Goal: Task Accomplishment & Management: Manage account settings

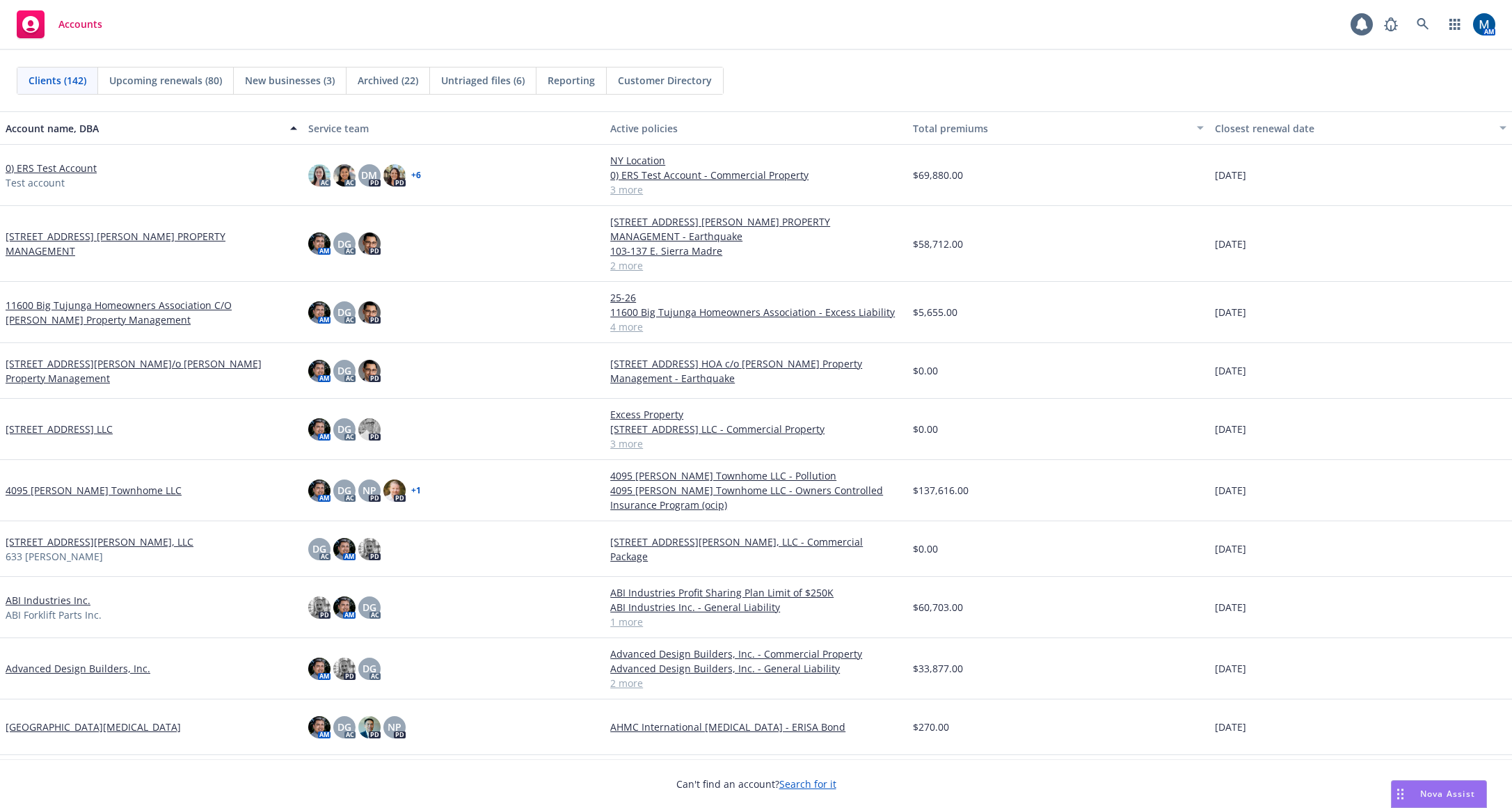
click at [1180, 784] on div "Can't find an account? Search for it" at bounding box center [756, 775] width 1512 height 32
click at [1431, 13] on span at bounding box center [1423, 24] width 28 height 28
click at [1422, 15] on link at bounding box center [1423, 24] width 28 height 28
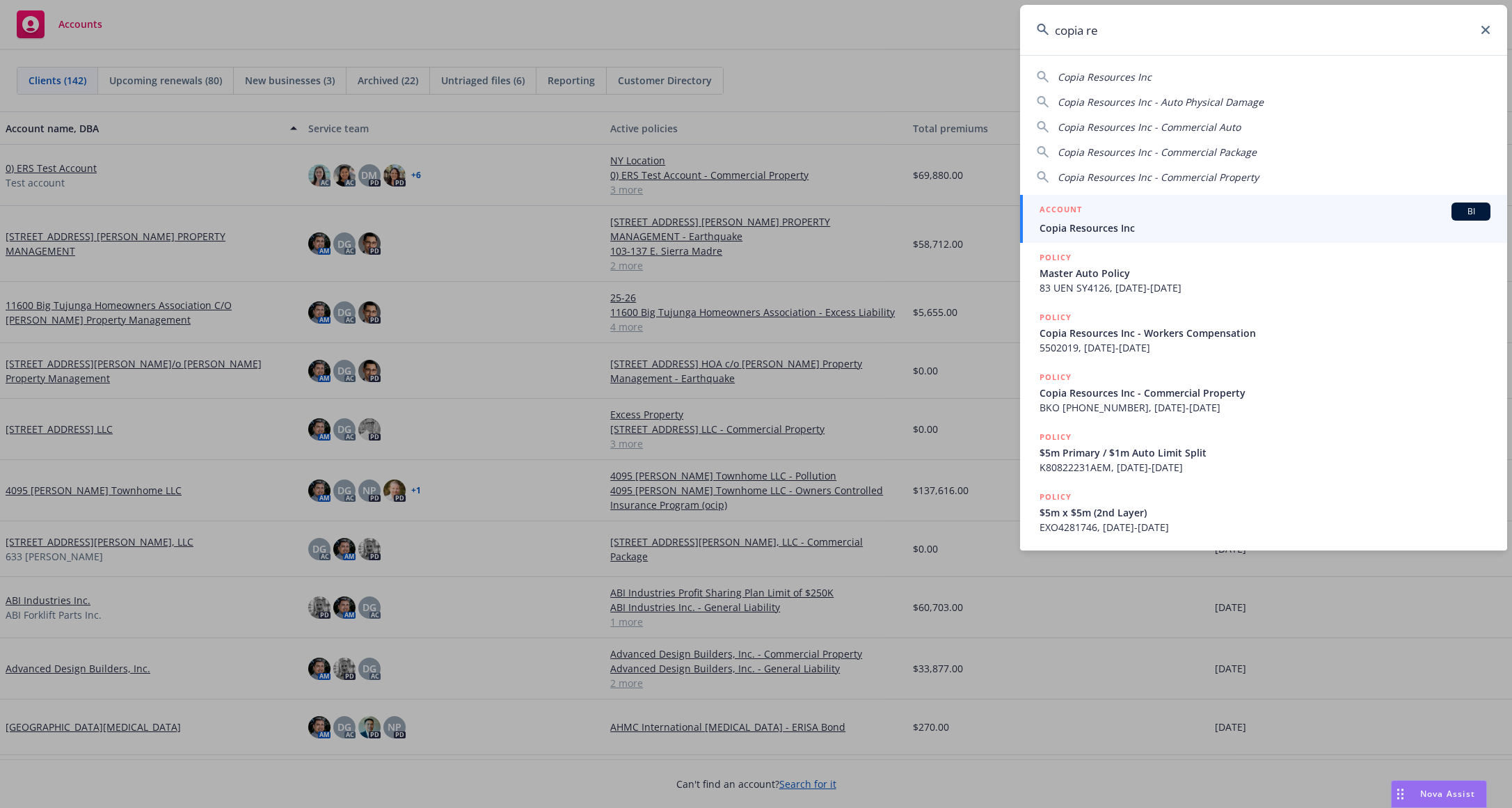
type input "copia re"
click at [1145, 227] on span "Copia Resources Inc" at bounding box center [1265, 227] width 451 height 14
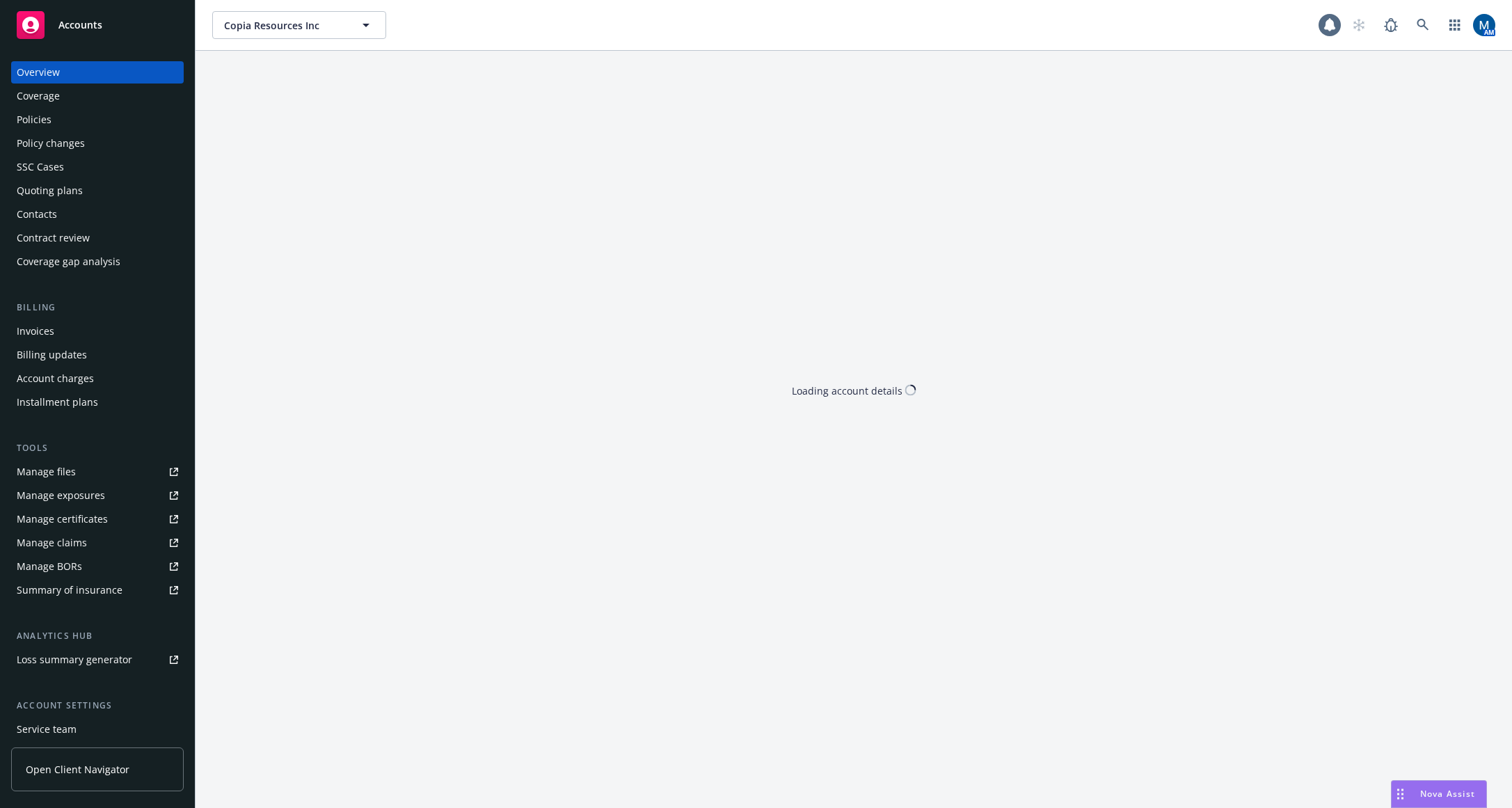
click at [75, 122] on div "Policies" at bounding box center [97, 119] width 162 height 22
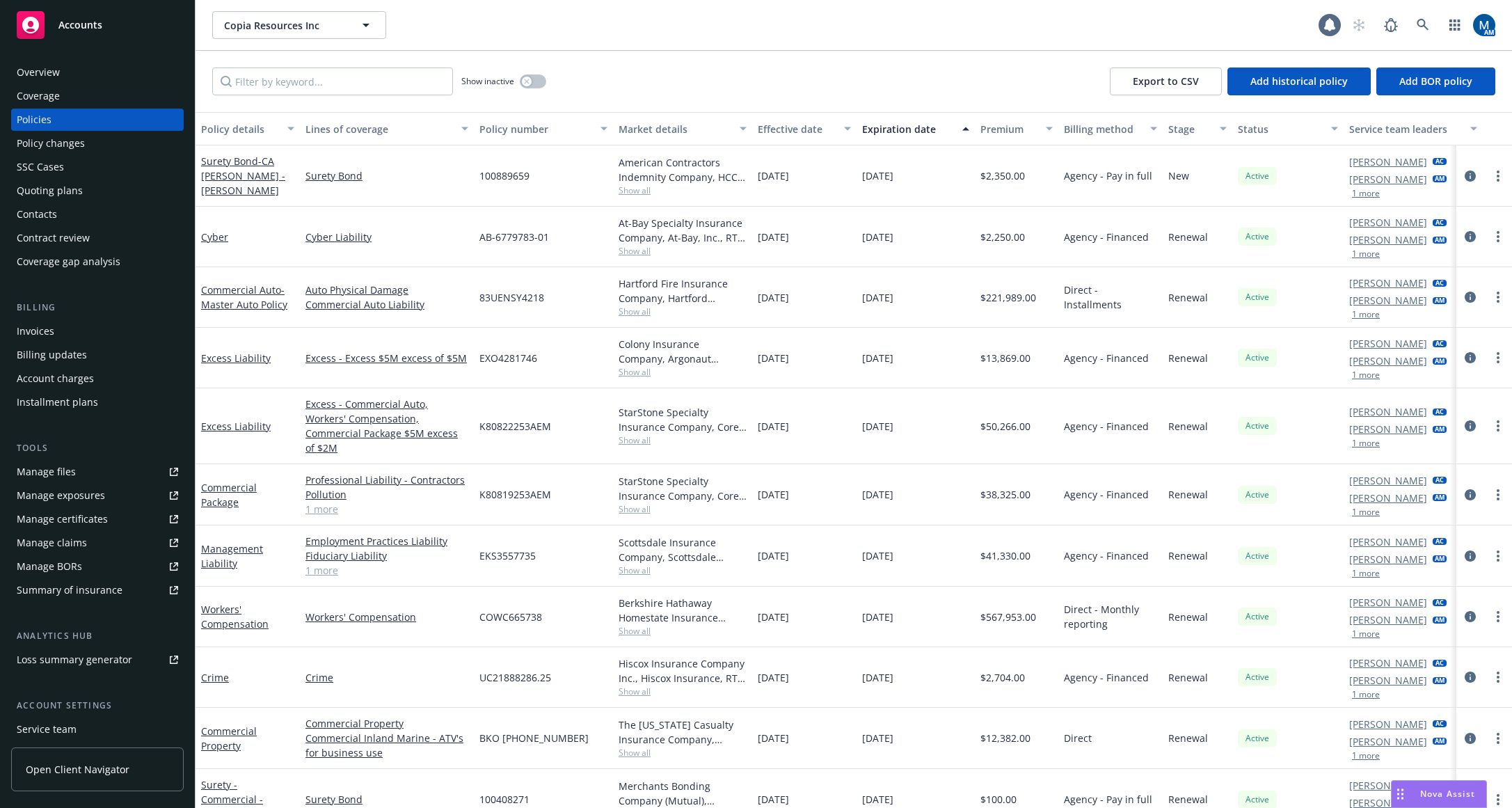
click at [113, 78] on div "Overview" at bounding box center [97, 72] width 162 height 22
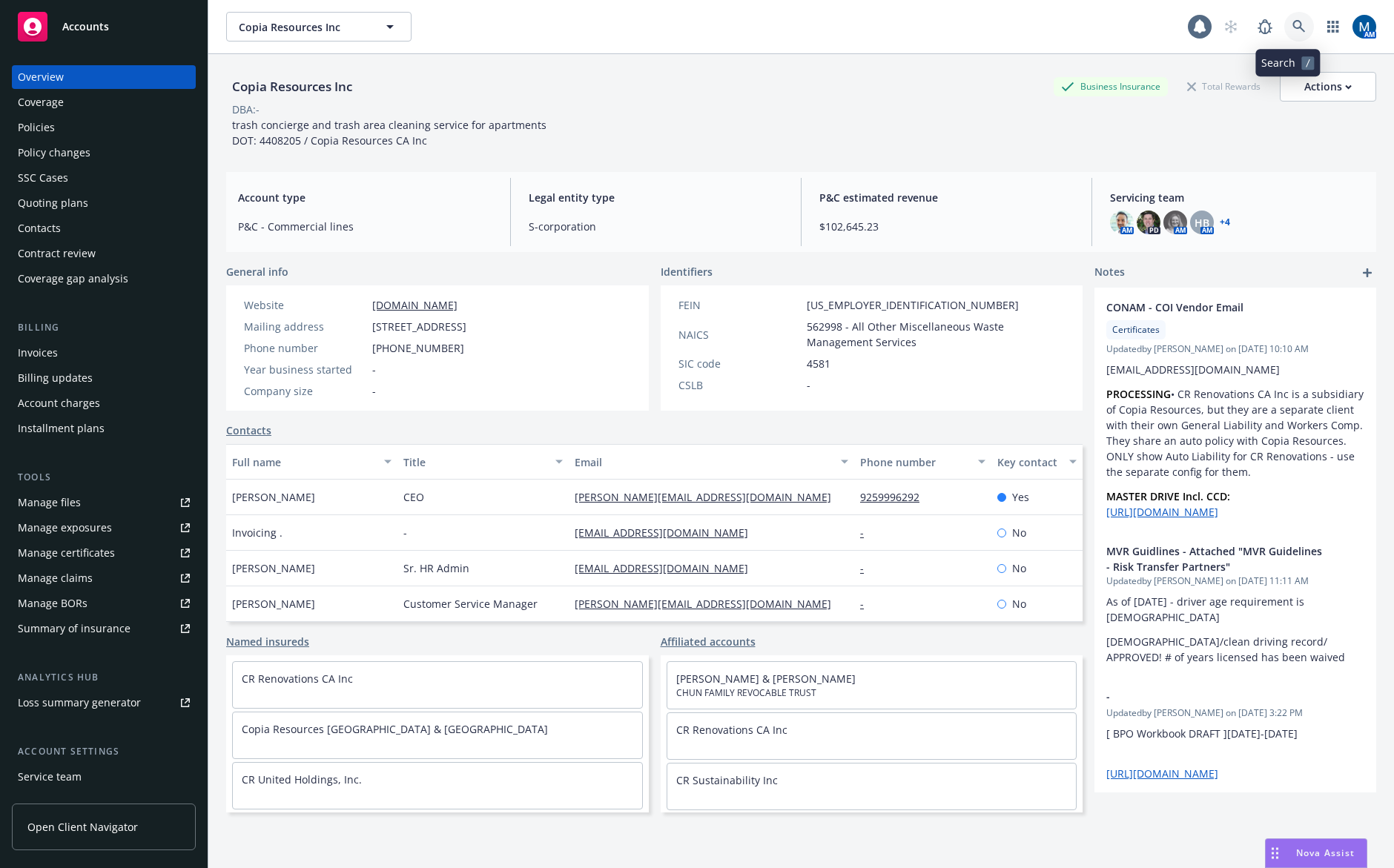
click at [1294, 27] on link at bounding box center [1299, 27] width 30 height 30
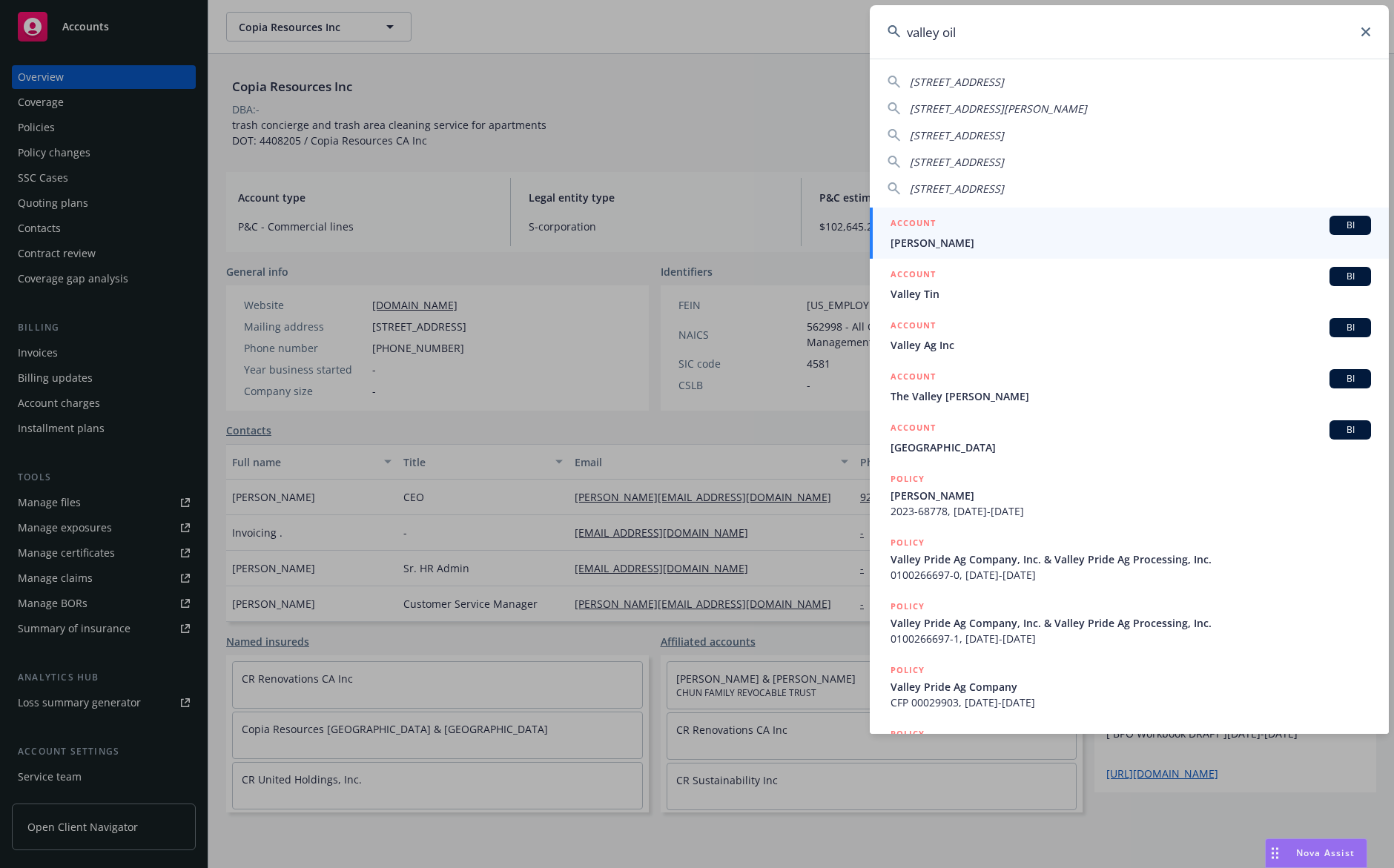
type input "valley oils"
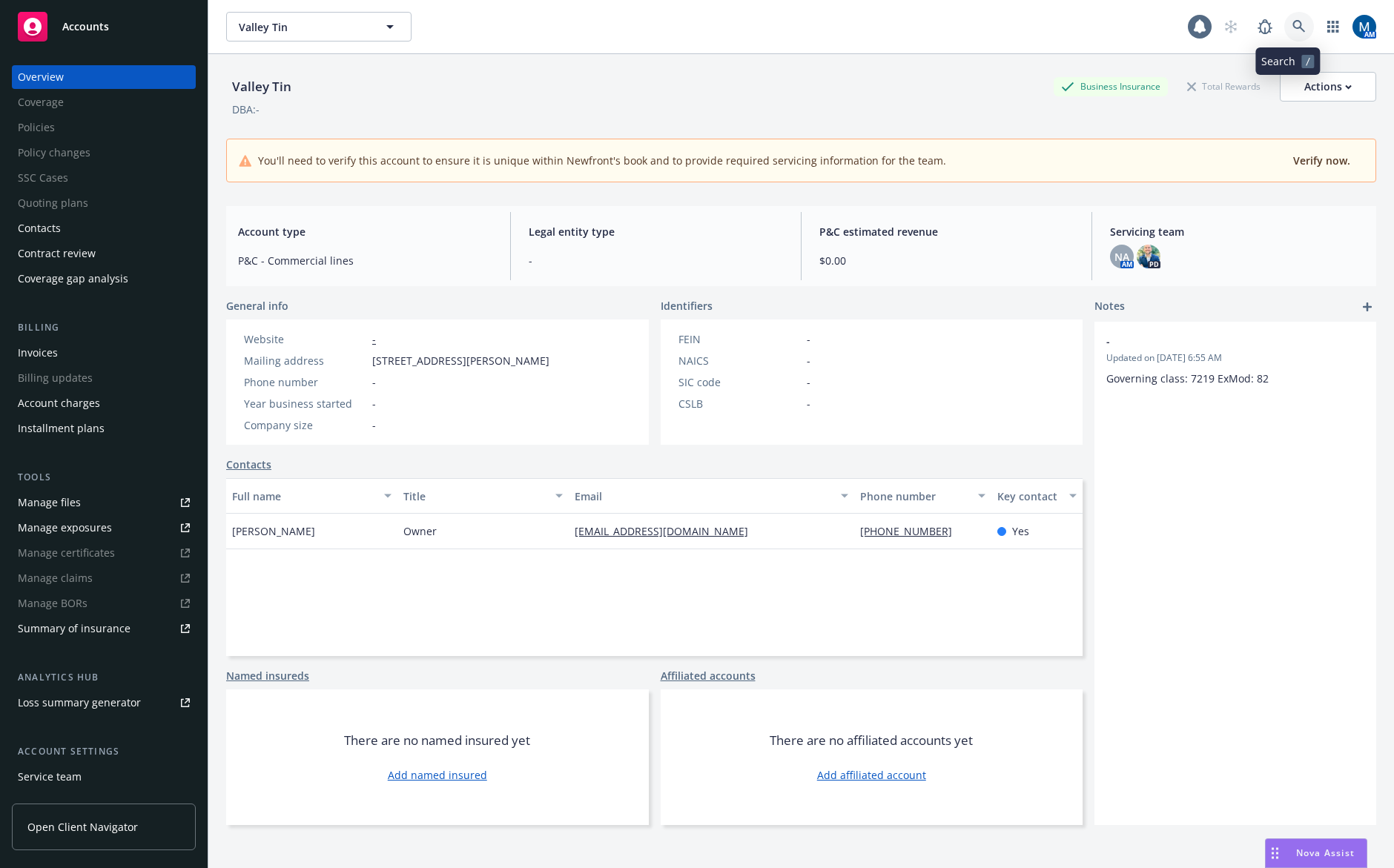
click at [1292, 26] on icon at bounding box center [1299, 27] width 14 height 14
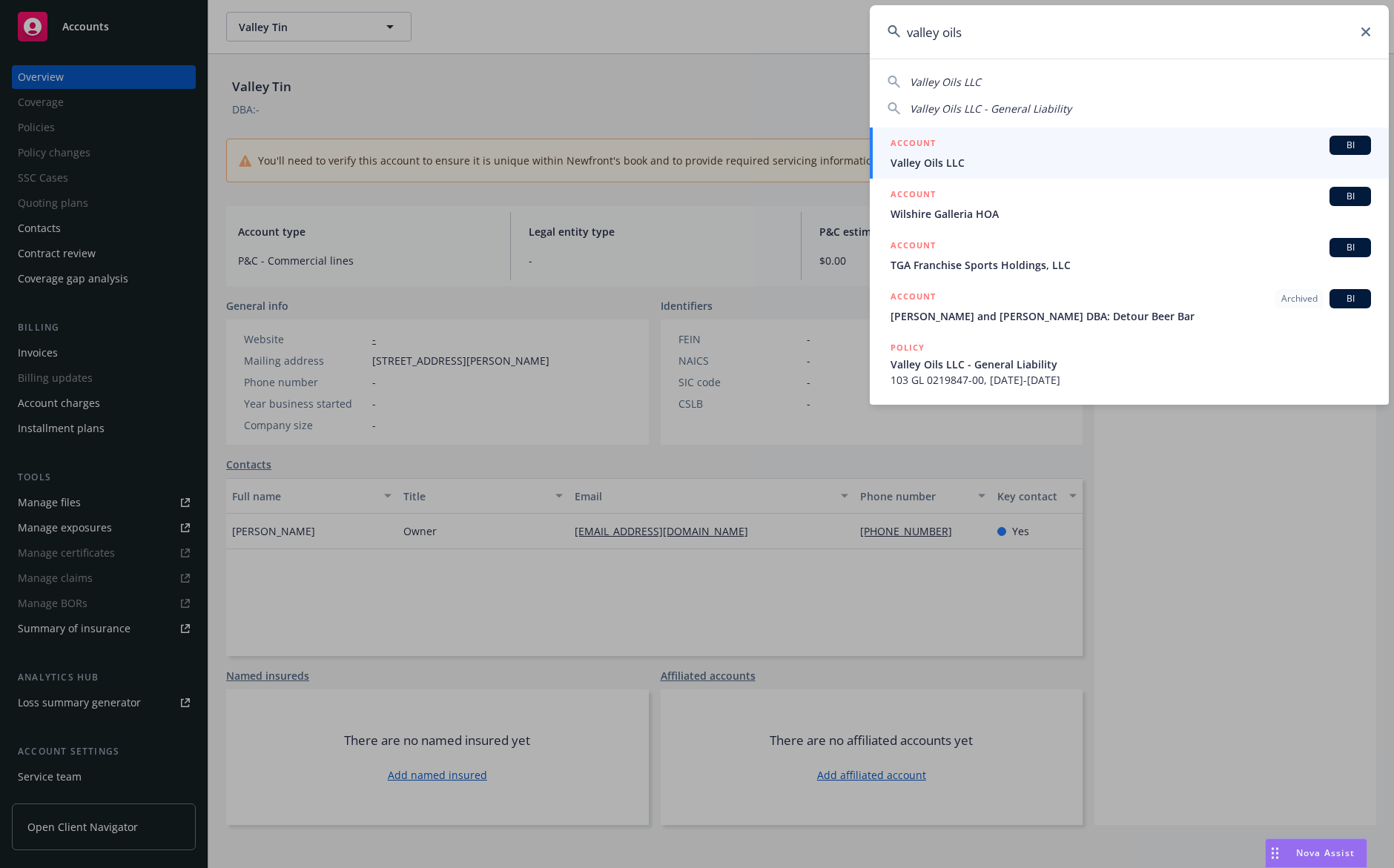
type input "valley oils"
click at [980, 153] on div "ACCOUNT BI" at bounding box center [1130, 145] width 481 height 19
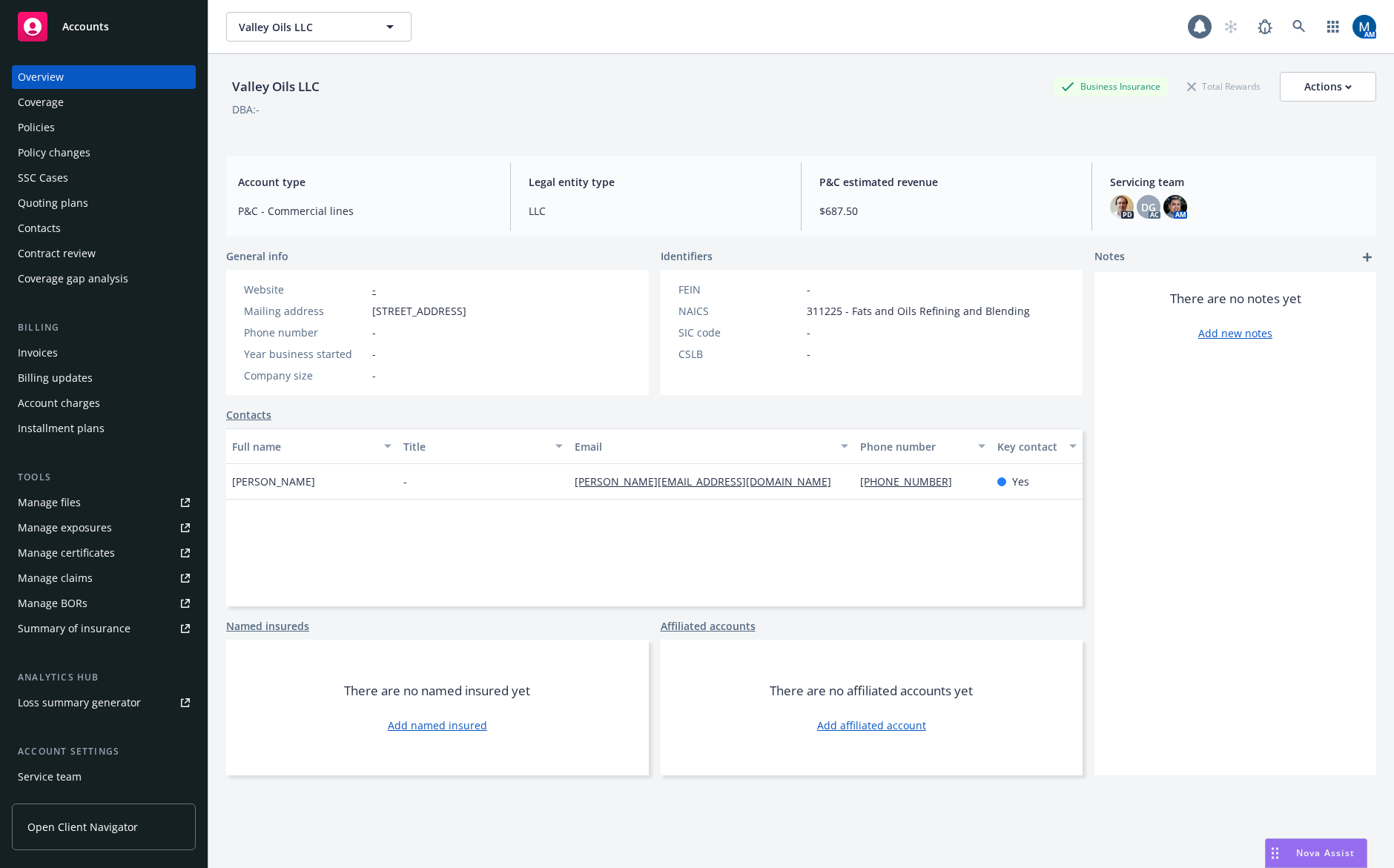
click at [49, 129] on div "Policies" at bounding box center [36, 127] width 37 height 24
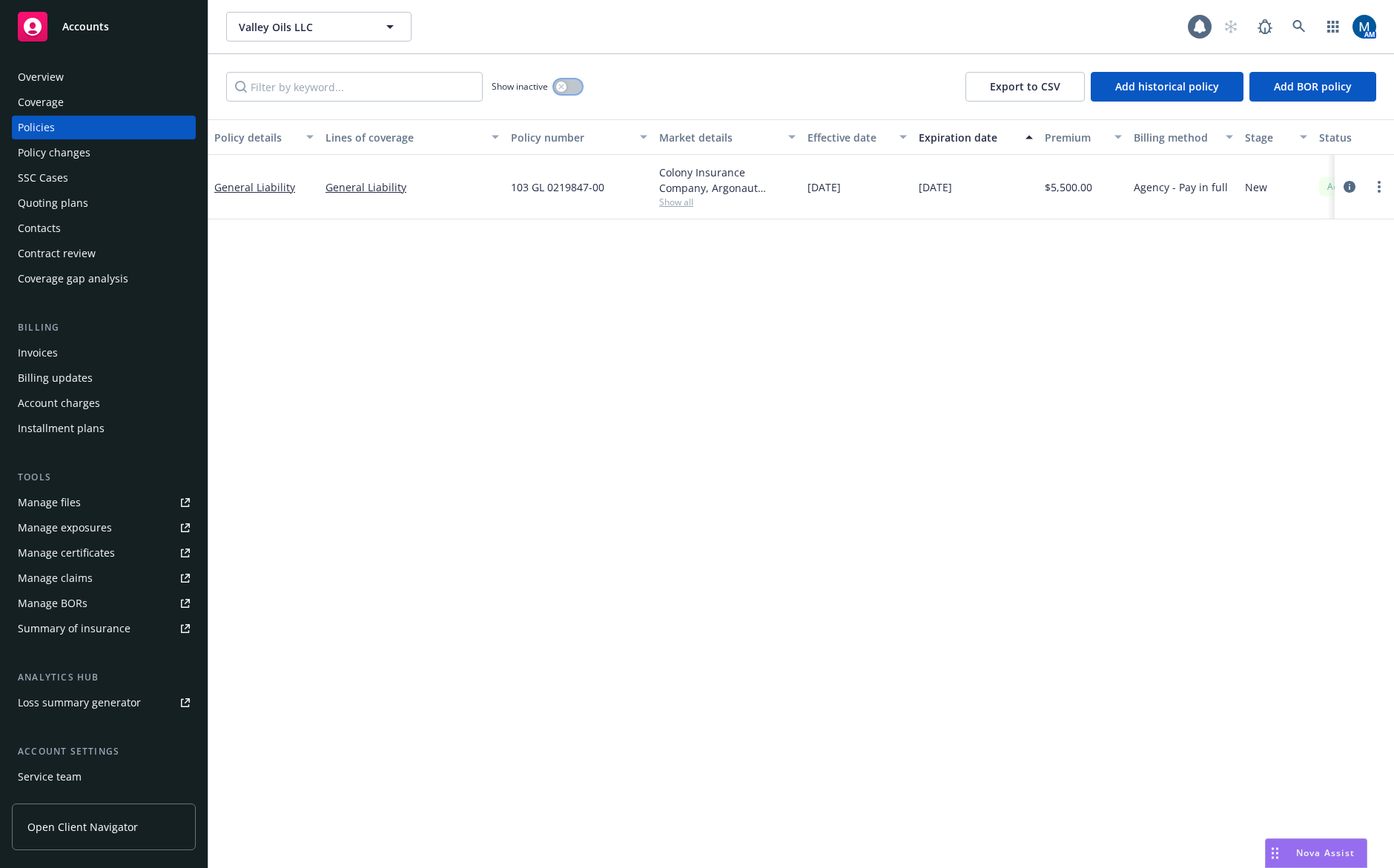
click at [580, 91] on button "button" at bounding box center [568, 86] width 28 height 14
click at [564, 88] on button "button" at bounding box center [568, 86] width 28 height 14
click at [1165, 447] on div "Policy details Lines of coverage Policy number Market details Effective date Ex…" at bounding box center [801, 493] width 1185 height 748
click at [91, 79] on div "Overview" at bounding box center [104, 77] width 172 height 24
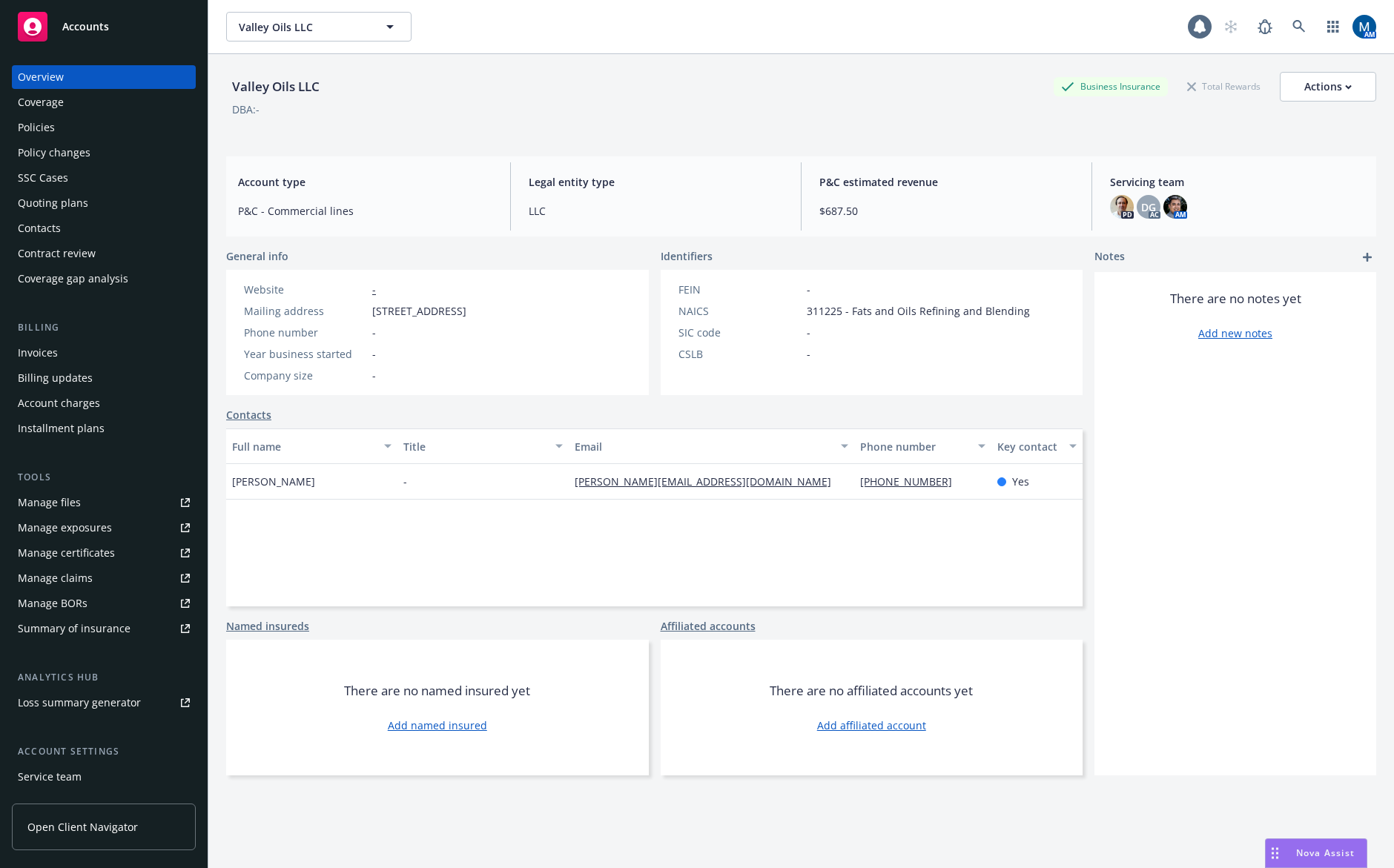
click at [791, 418] on div "General info Website - Mailing address 3525 Del Mar Heights Road #791, San Dieg…" at bounding box center [654, 512] width 856 height 527
click at [70, 132] on div "Policies" at bounding box center [104, 127] width 172 height 24
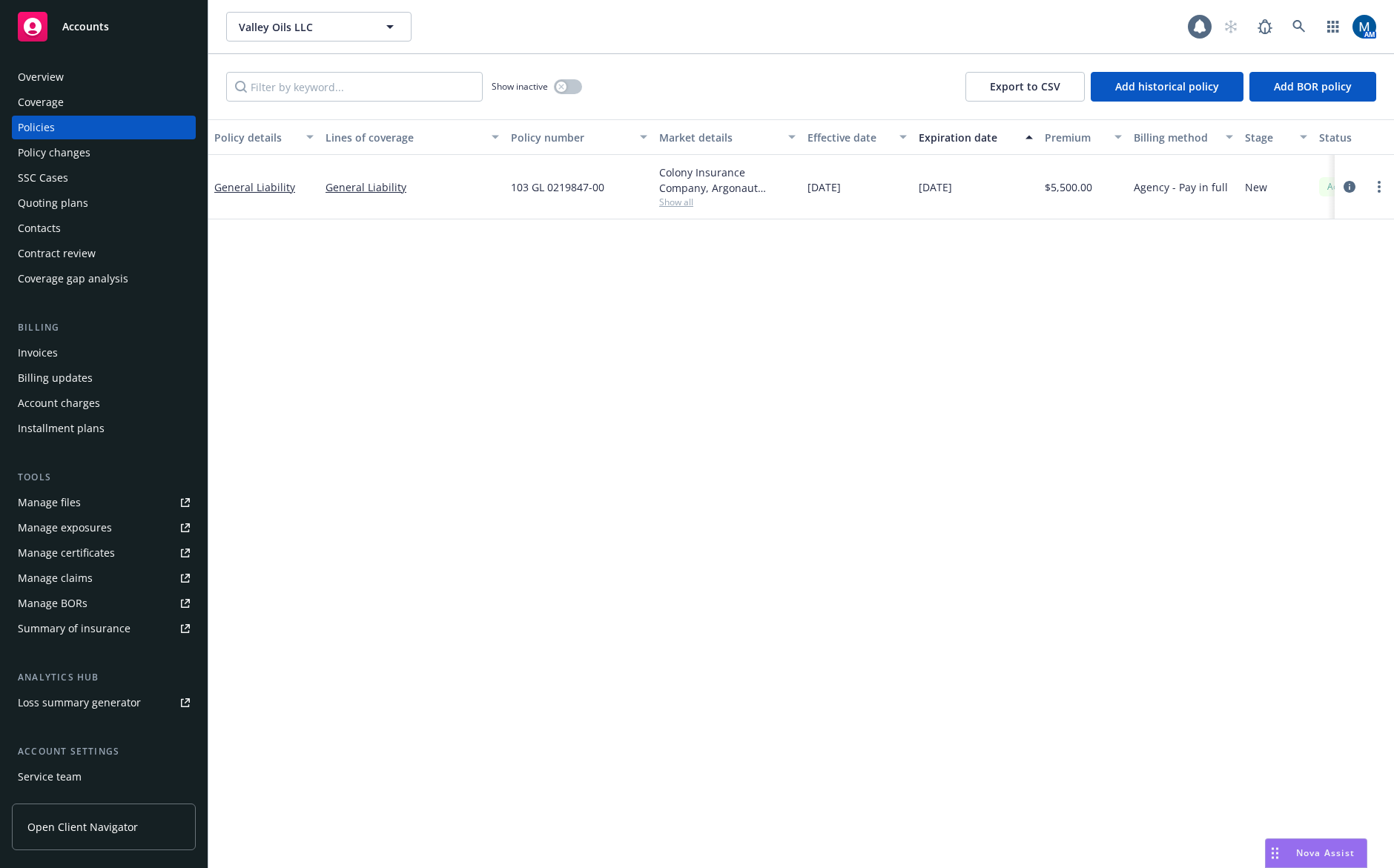
click at [56, 75] on div "Overview" at bounding box center [40, 77] width 46 height 24
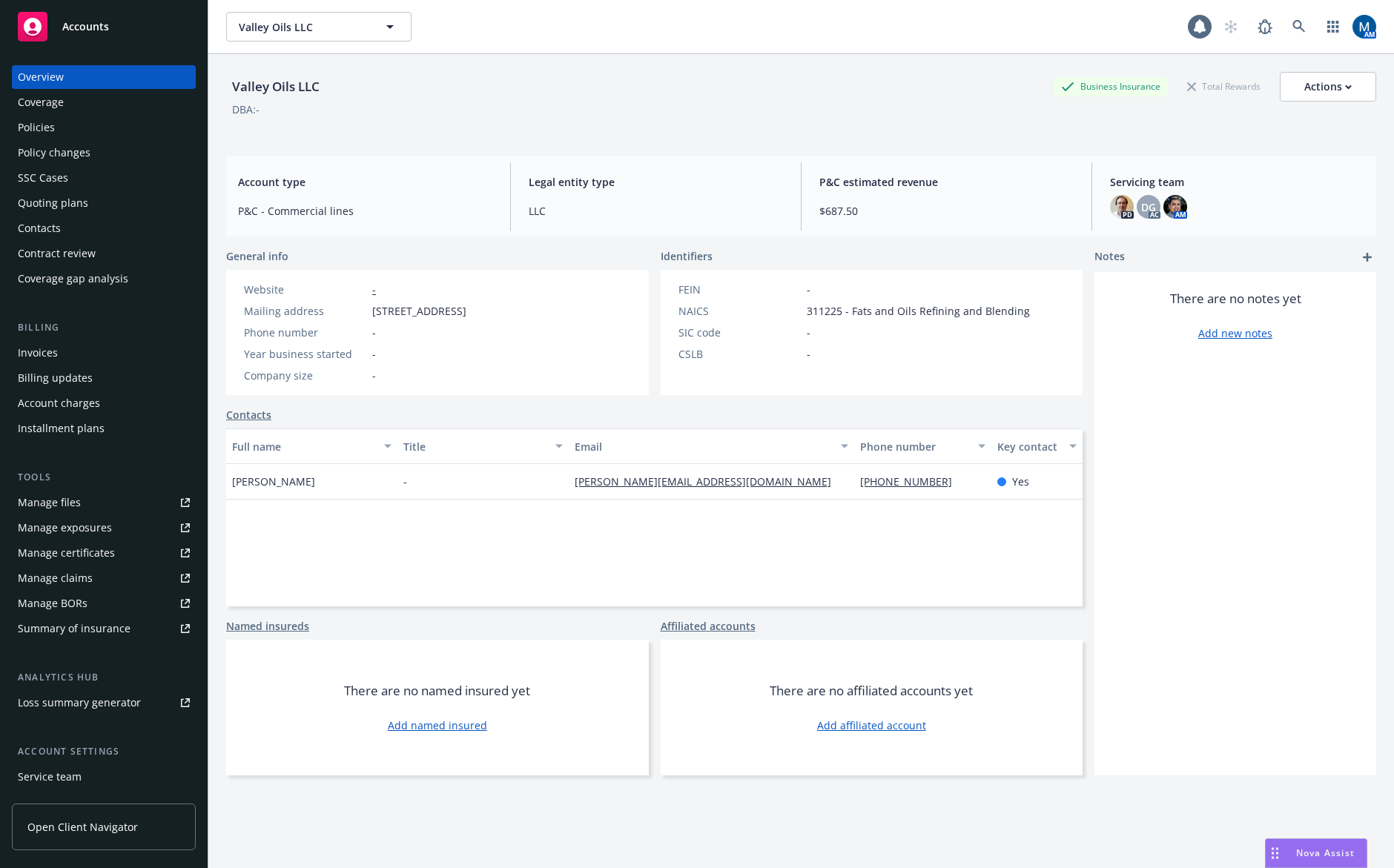
click at [78, 123] on div "Policies" at bounding box center [104, 127] width 172 height 24
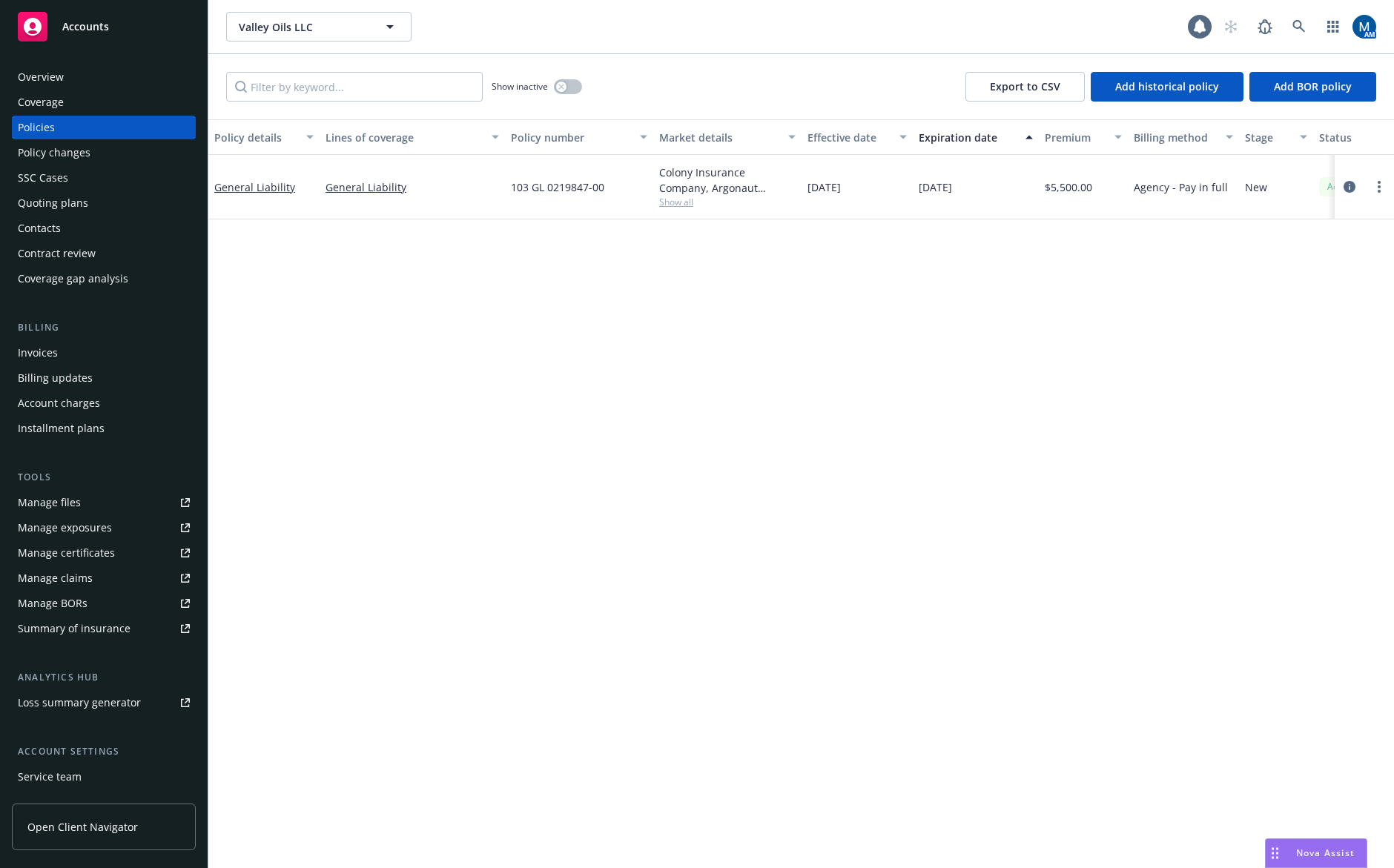
drag, startPoint x: 665, startPoint y: 6, endPoint x: 645, endPoint y: 1, distance: 20.6
click at [665, 6] on div "Valley Oils LLC Valley Oils LLC 1 AM" at bounding box center [801, 27] width 1185 height 53
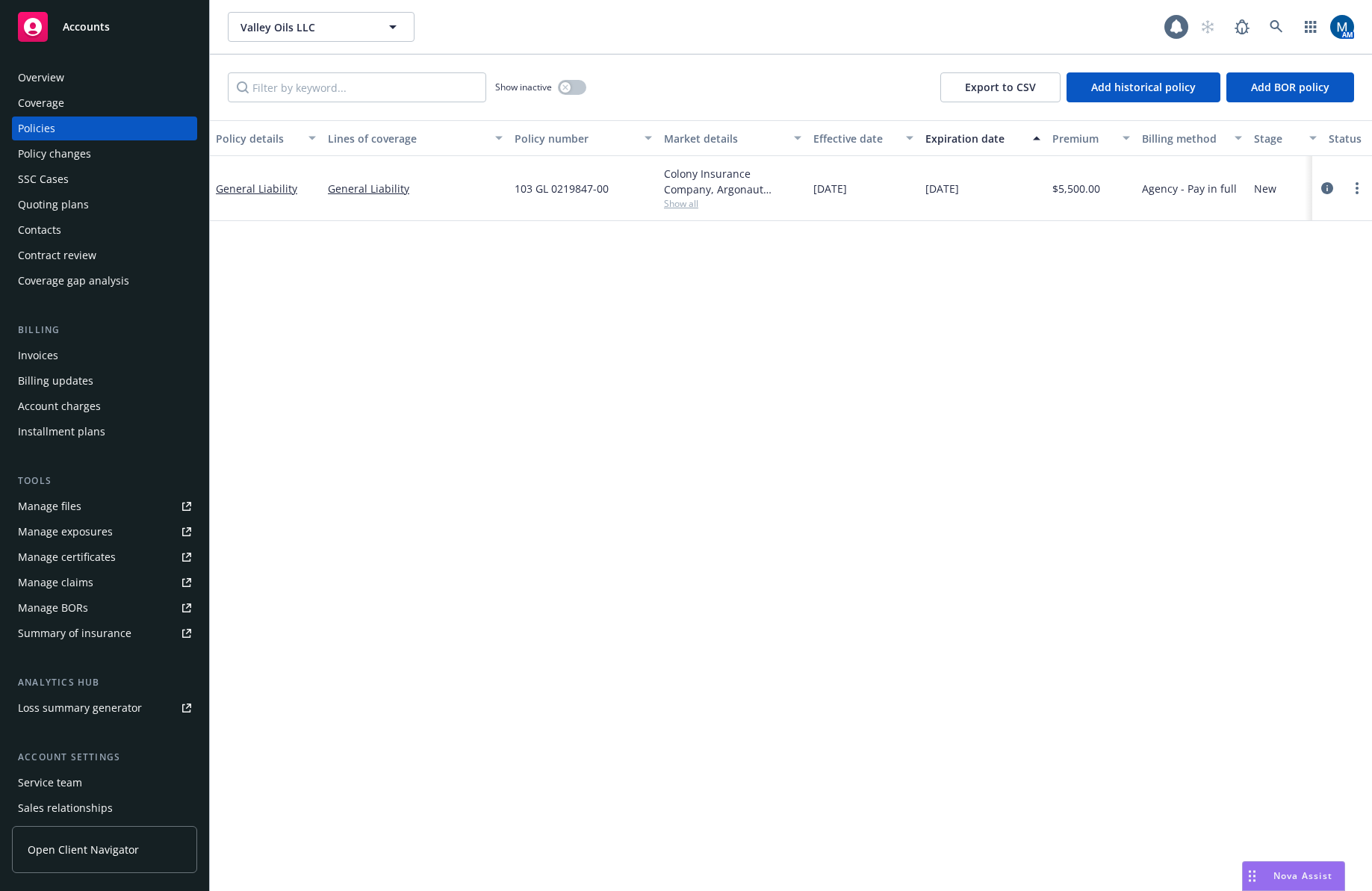
click at [712, 555] on div "Policy details Lines of coverage Policy number Market details Effective date Ex…" at bounding box center [790, 497] width 1162 height 754
click at [1265, 18] on link at bounding box center [1276, 27] width 30 height 30
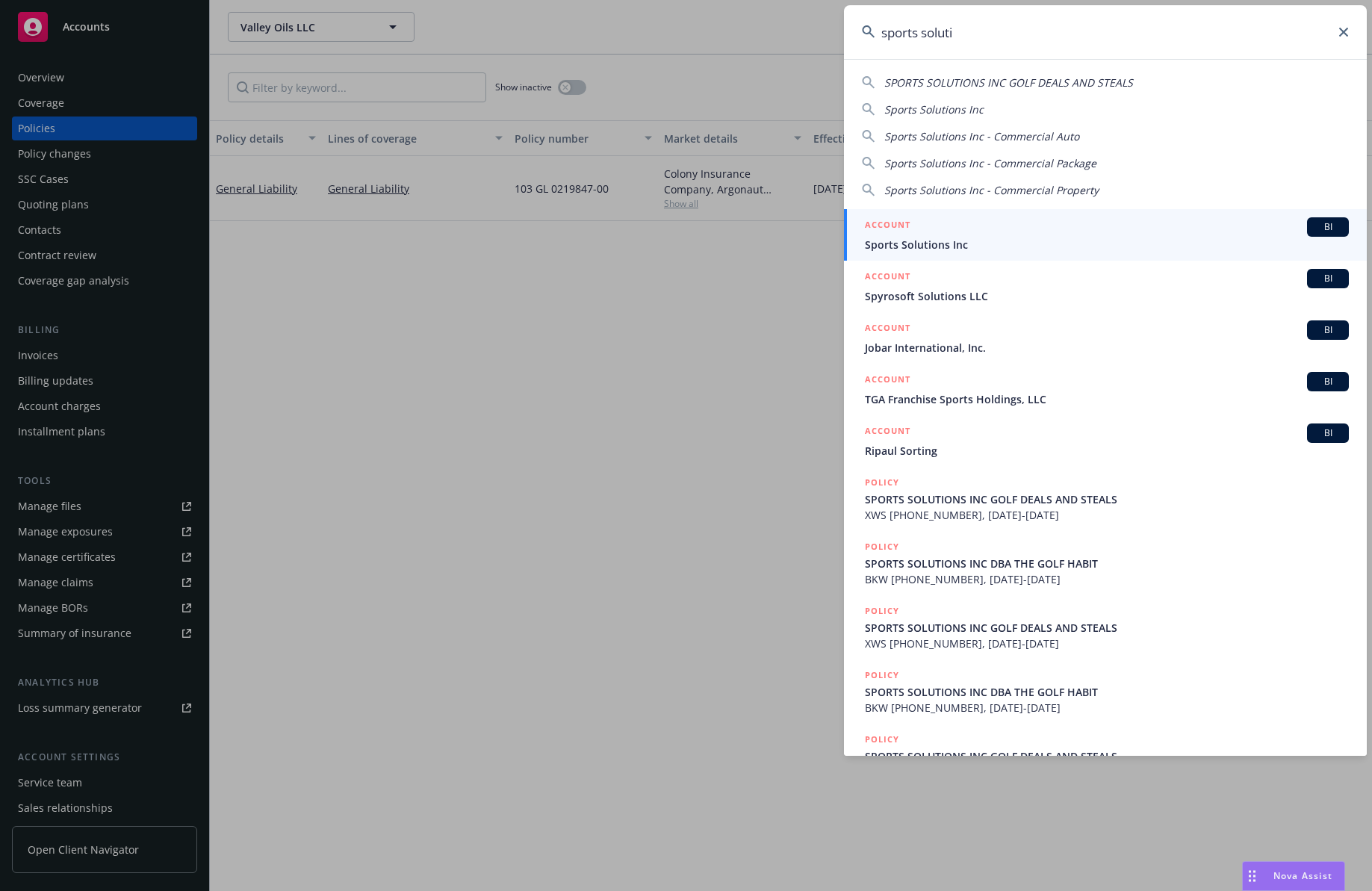
type input "sports soluti"
click at [1013, 241] on span "Sports Solutions Inc" at bounding box center [1107, 244] width 484 height 15
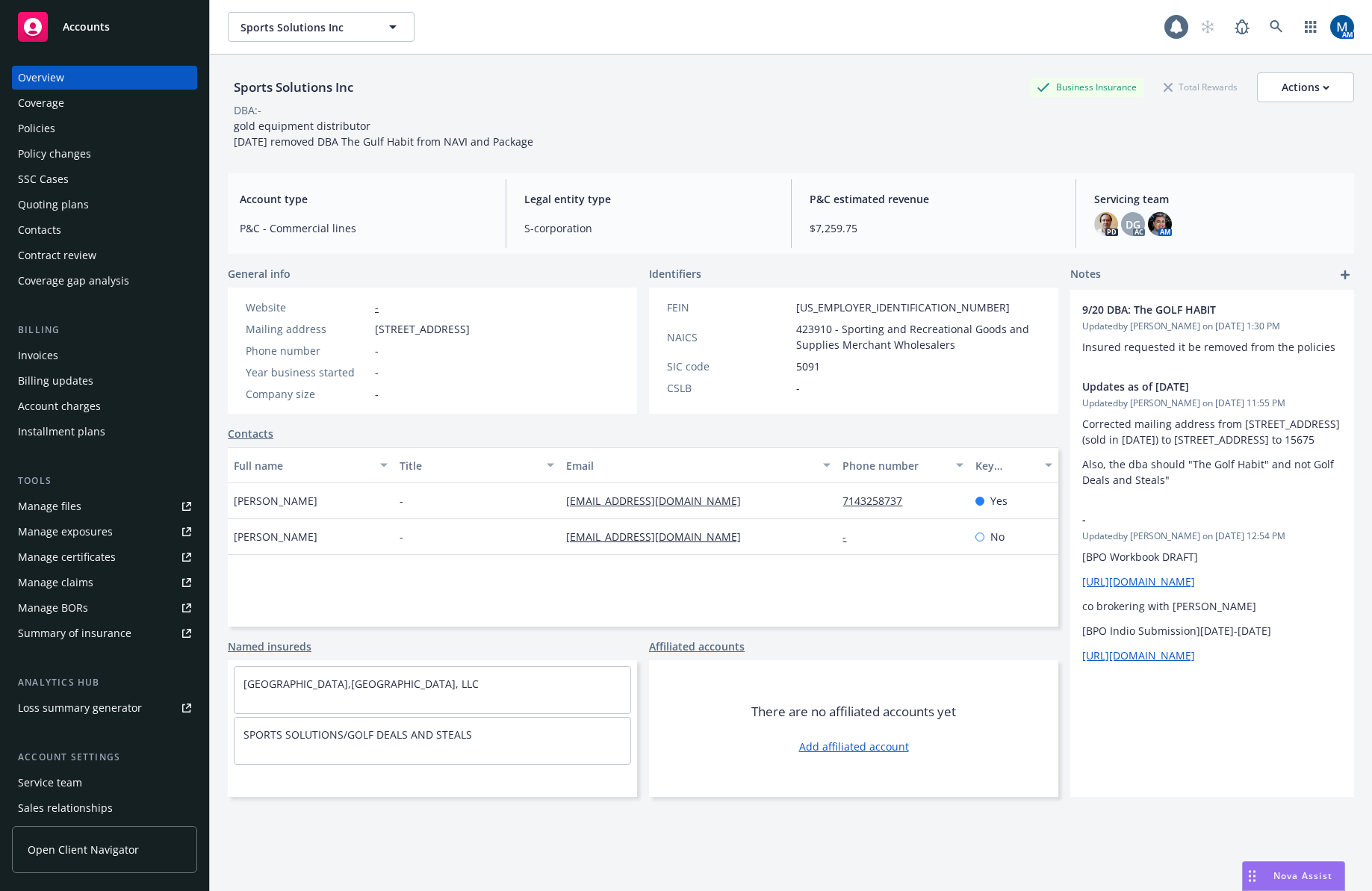
click at [74, 200] on div "Quoting plans" at bounding box center [53, 204] width 71 height 24
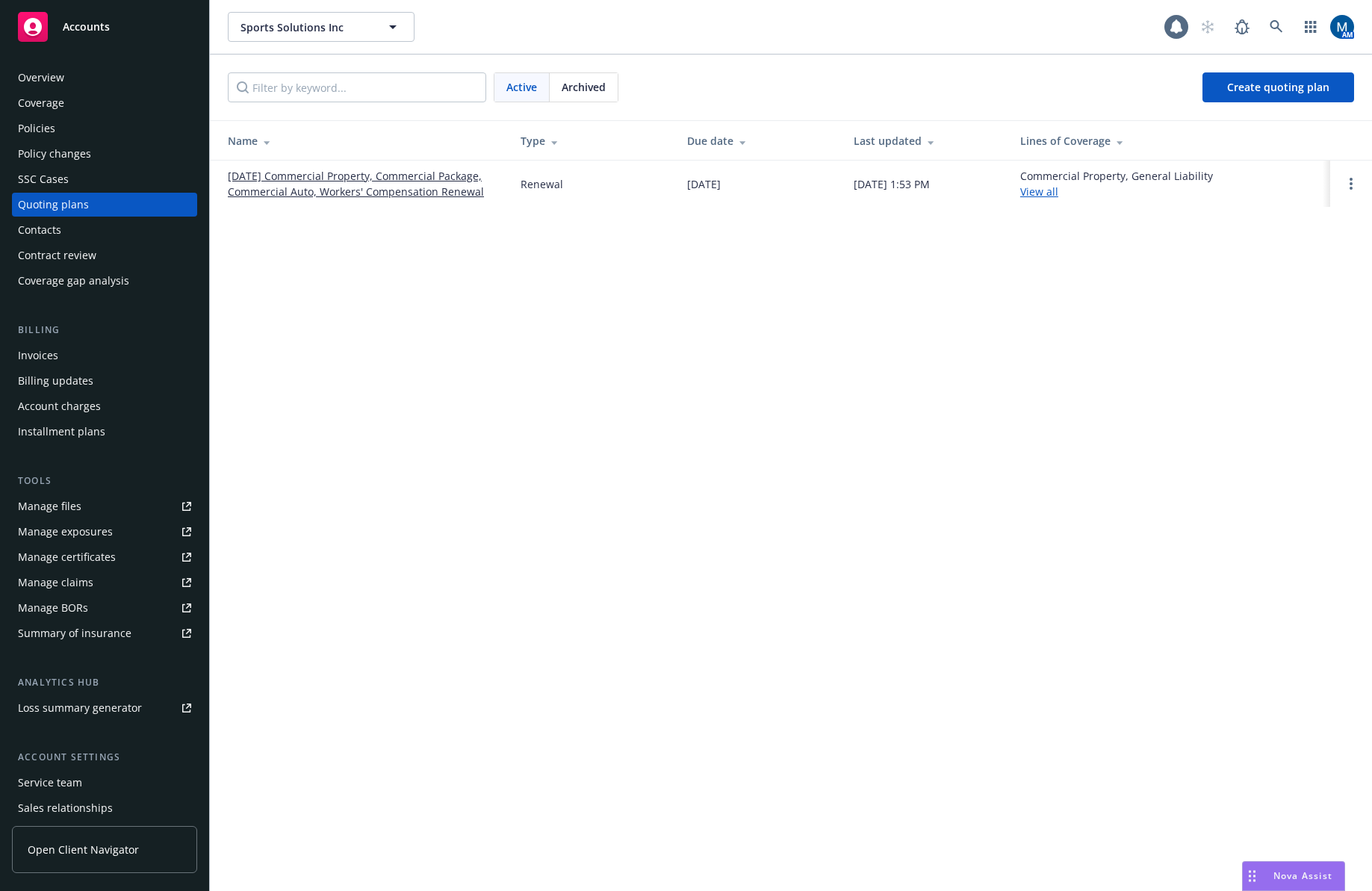
click at [133, 133] on div "Policies" at bounding box center [104, 128] width 173 height 24
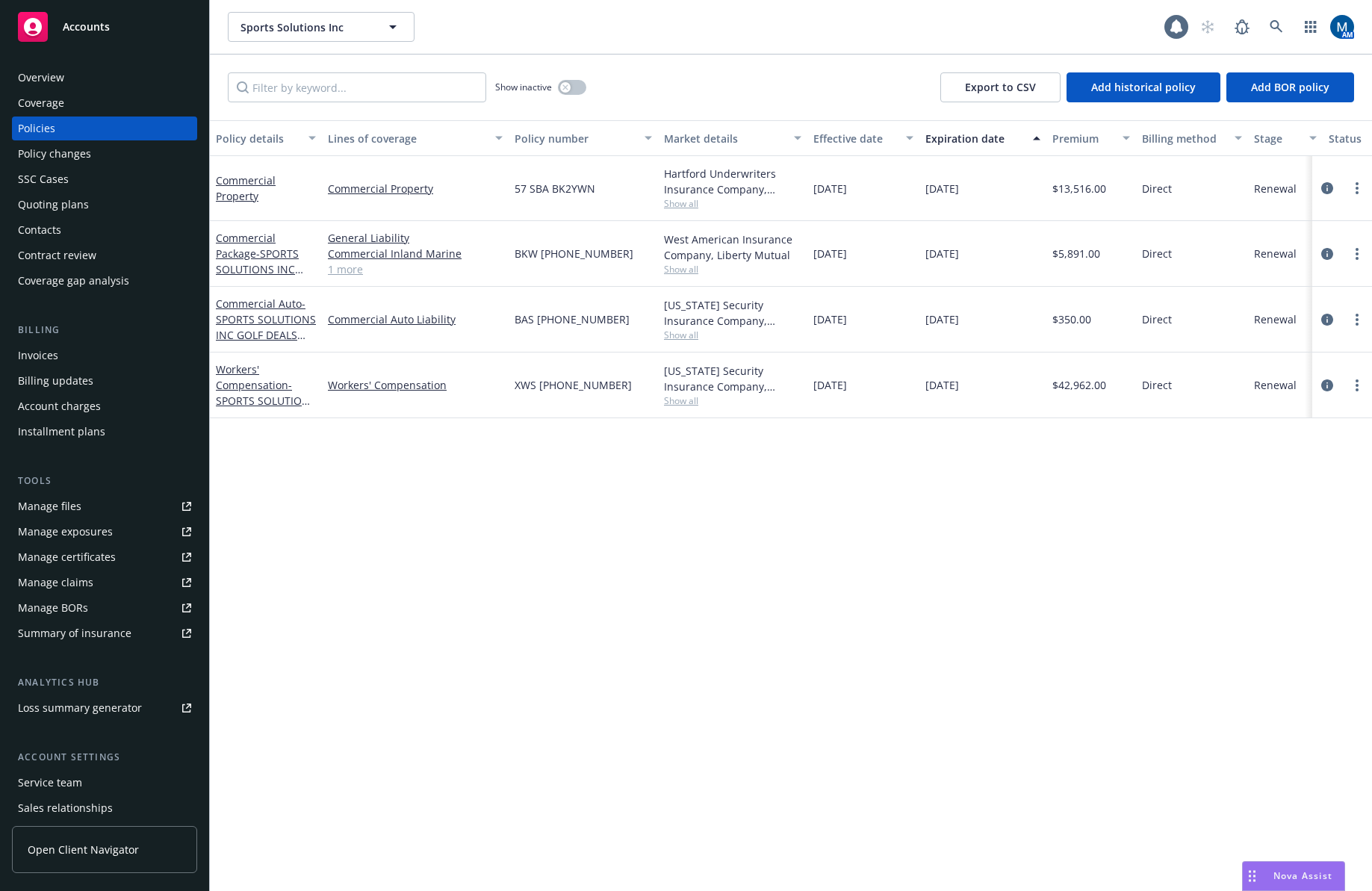
scroll to position [0, 279]
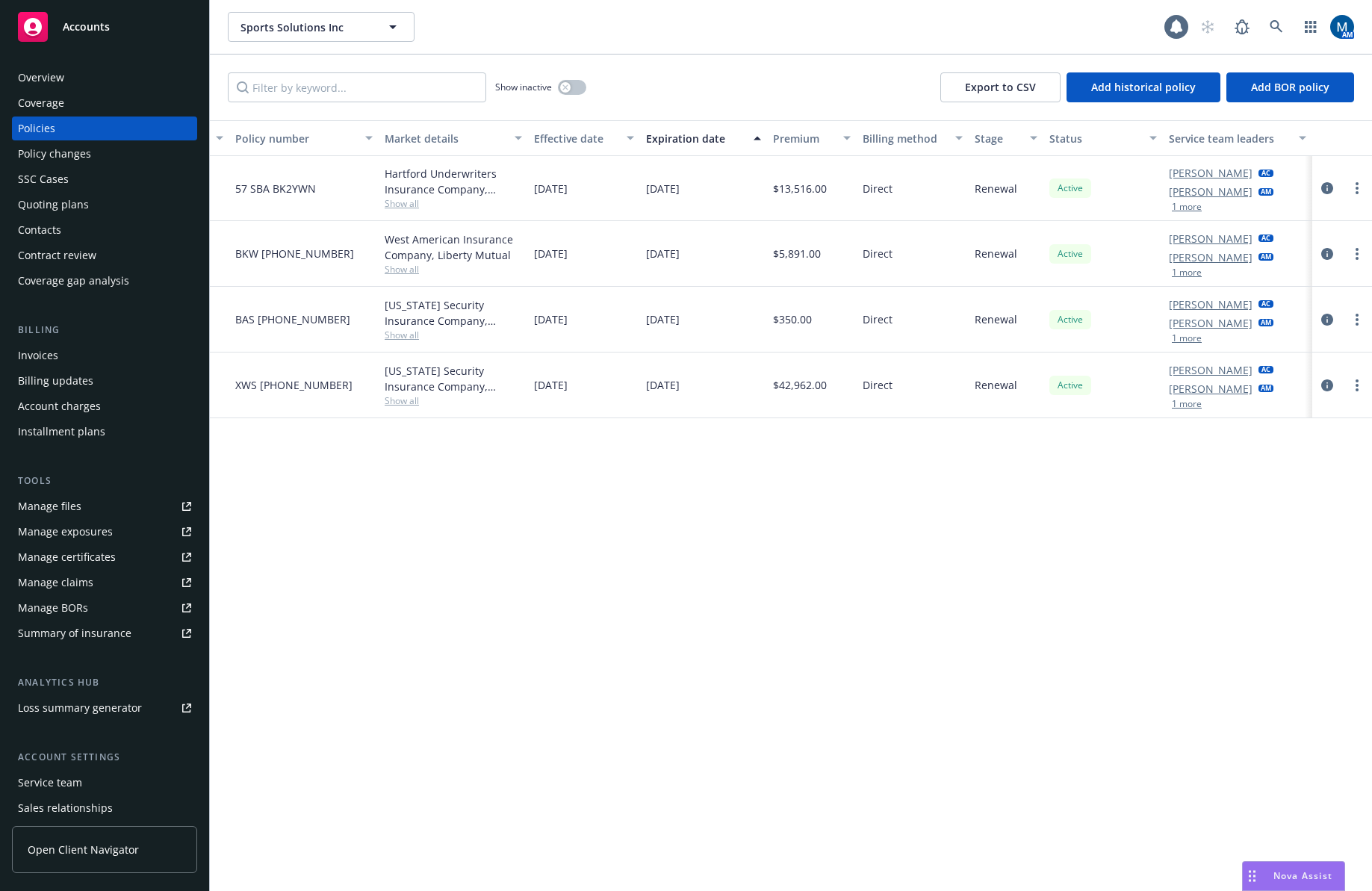
drag, startPoint x: 443, startPoint y: 513, endPoint x: 695, endPoint y: 528, distance: 252.4
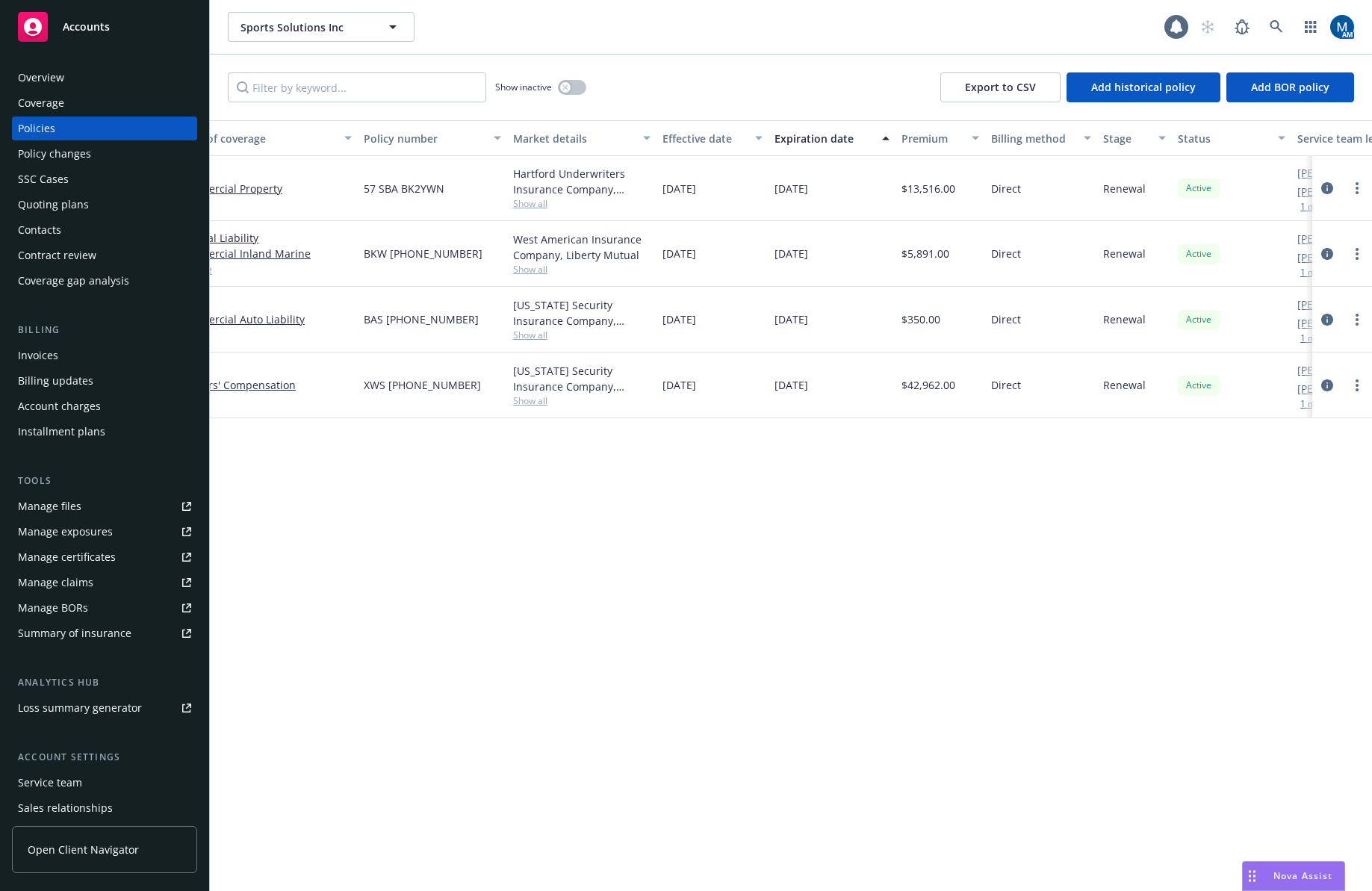
scroll to position [0, 0]
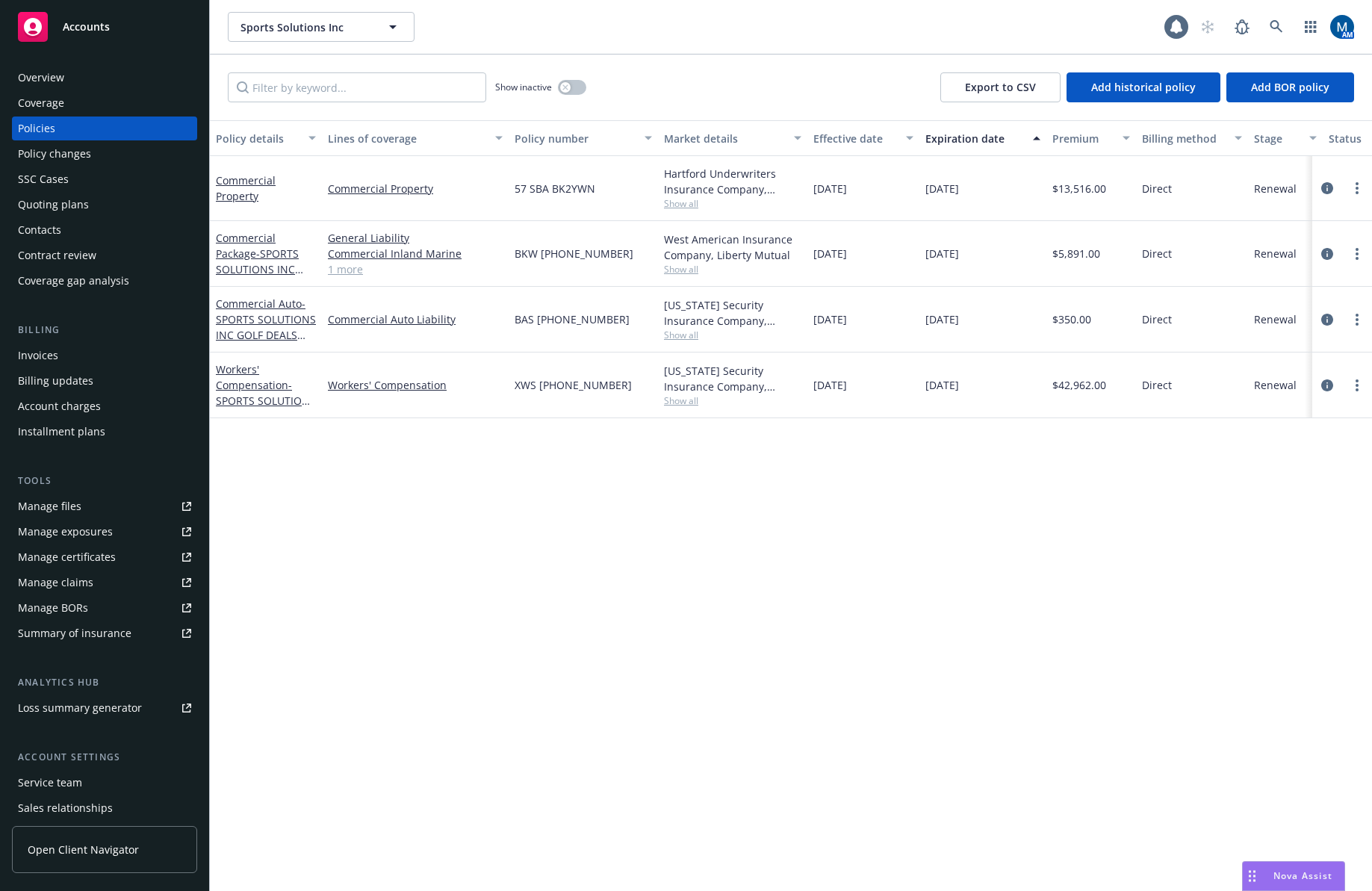
drag, startPoint x: 1252, startPoint y: 521, endPoint x: 747, endPoint y: 527, distance: 505.0
click at [108, 25] on span "Accounts" at bounding box center [86, 27] width 47 height 12
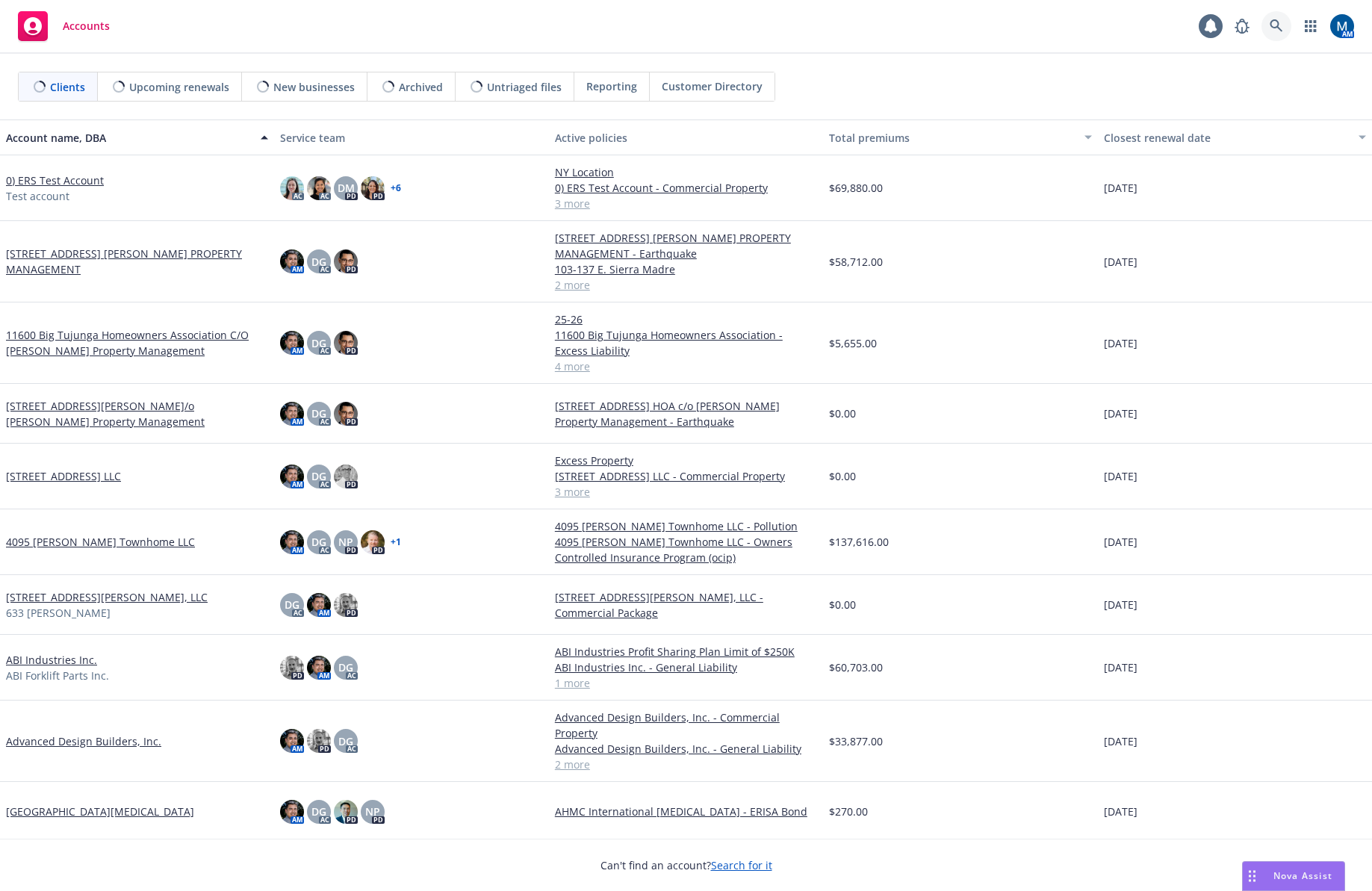
click at [1279, 21] on icon at bounding box center [1276, 26] width 14 height 14
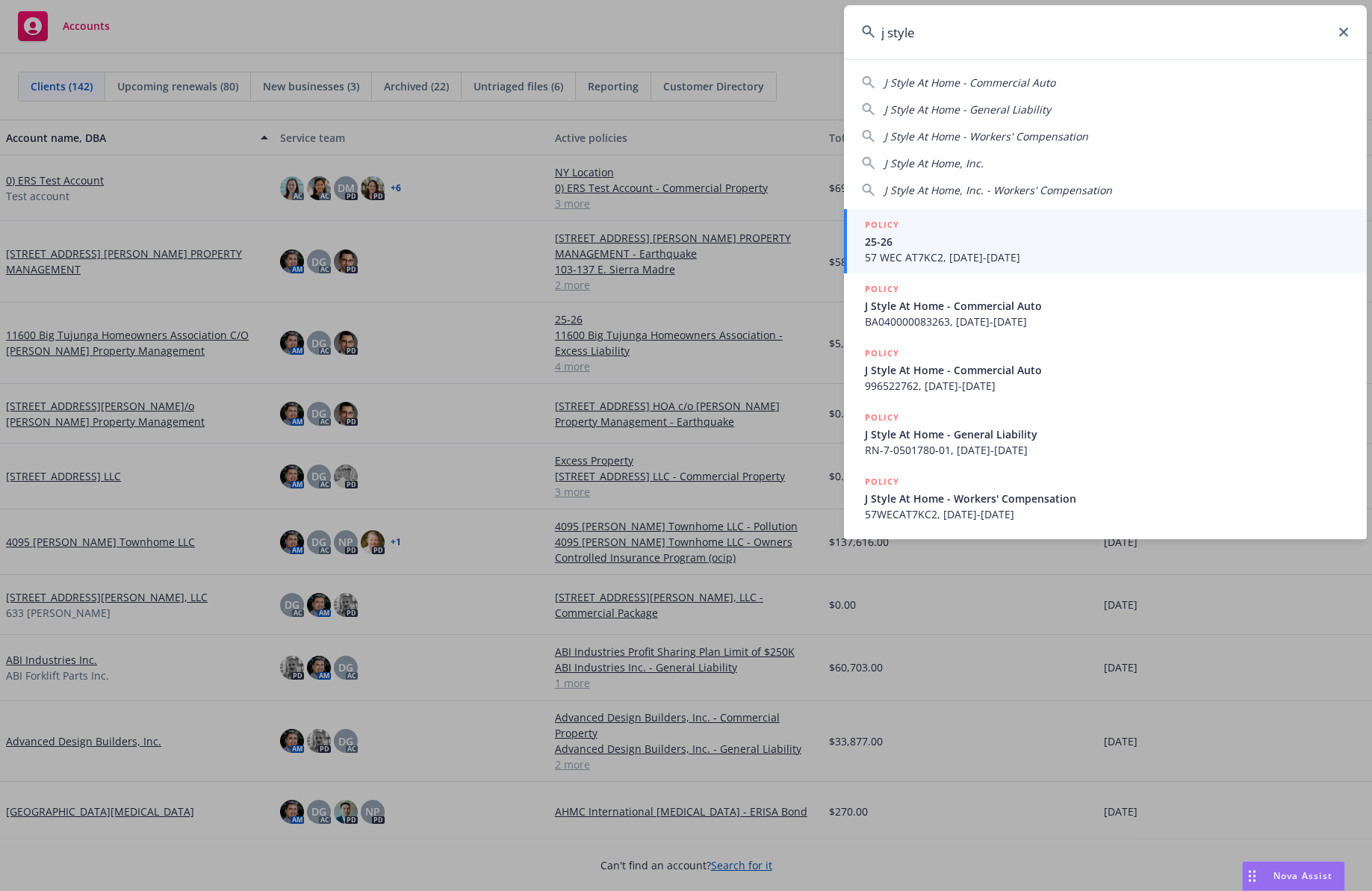
click at [917, 159] on span "J Style At Home, Inc." at bounding box center [933, 163] width 99 height 14
type input "J Style At Home, Inc."
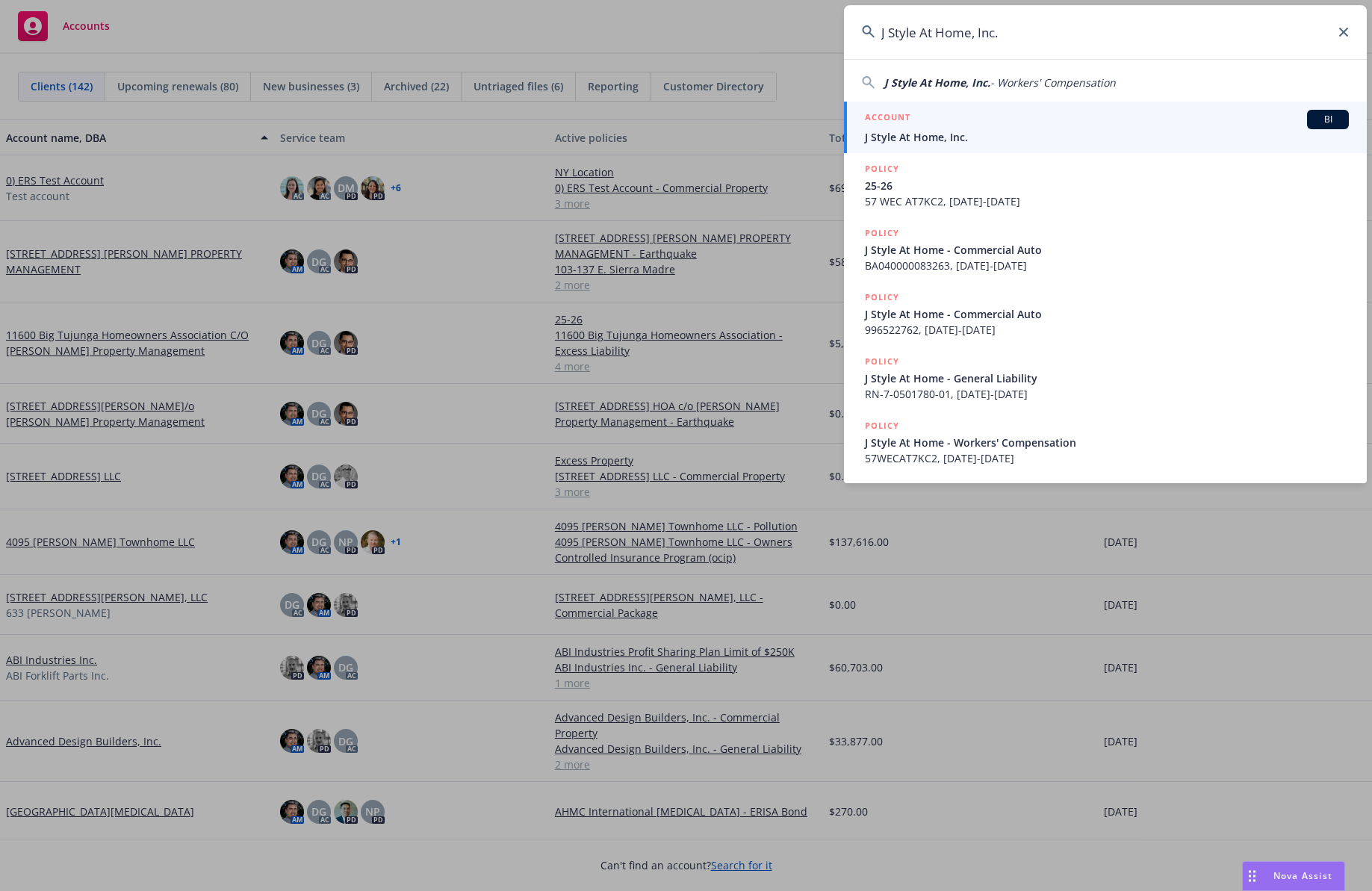
click at [900, 120] on h5 "ACCOUNT" at bounding box center [887, 118] width 45 height 18
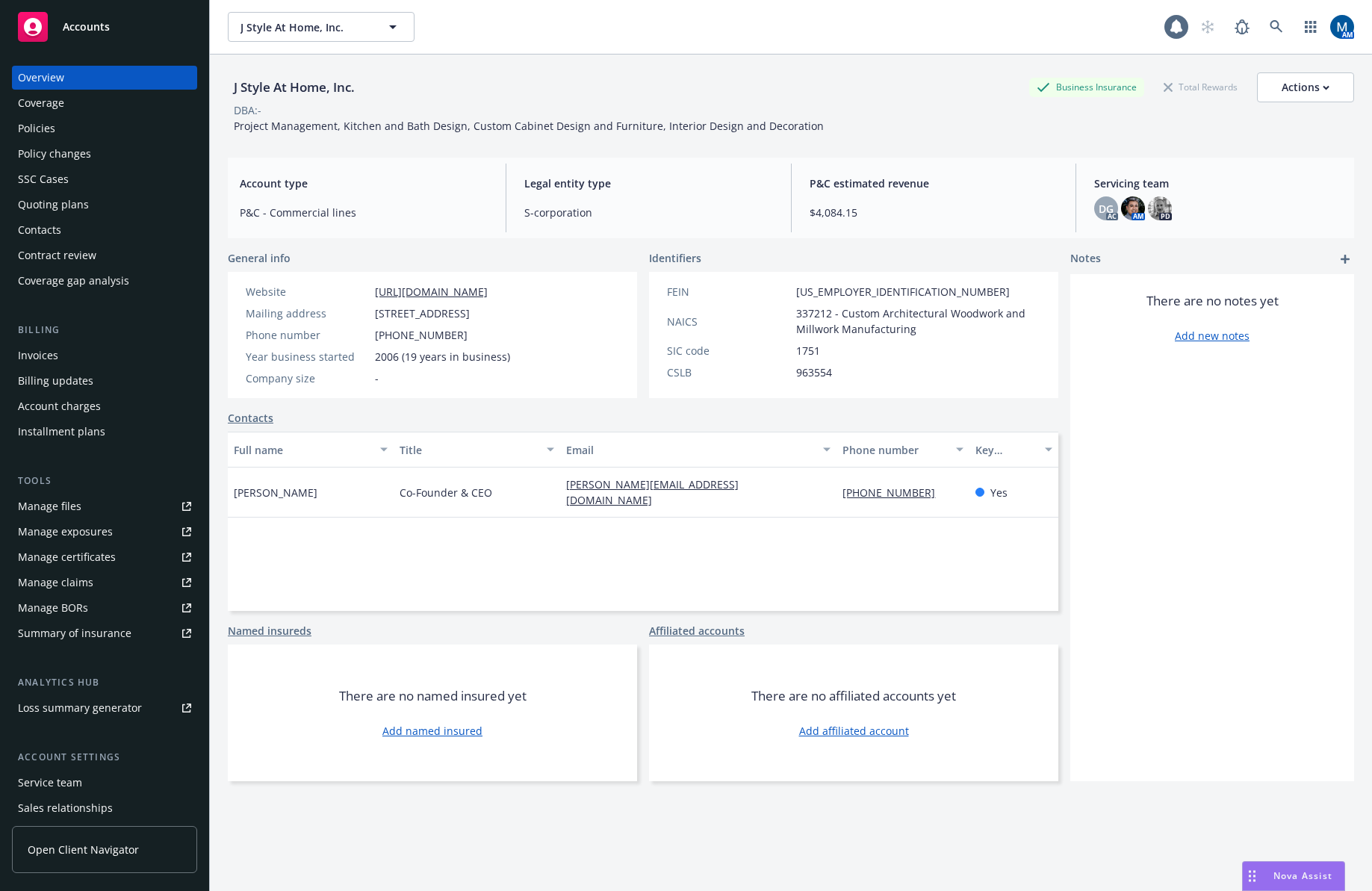
click at [93, 117] on div "Policies" at bounding box center [104, 128] width 173 height 24
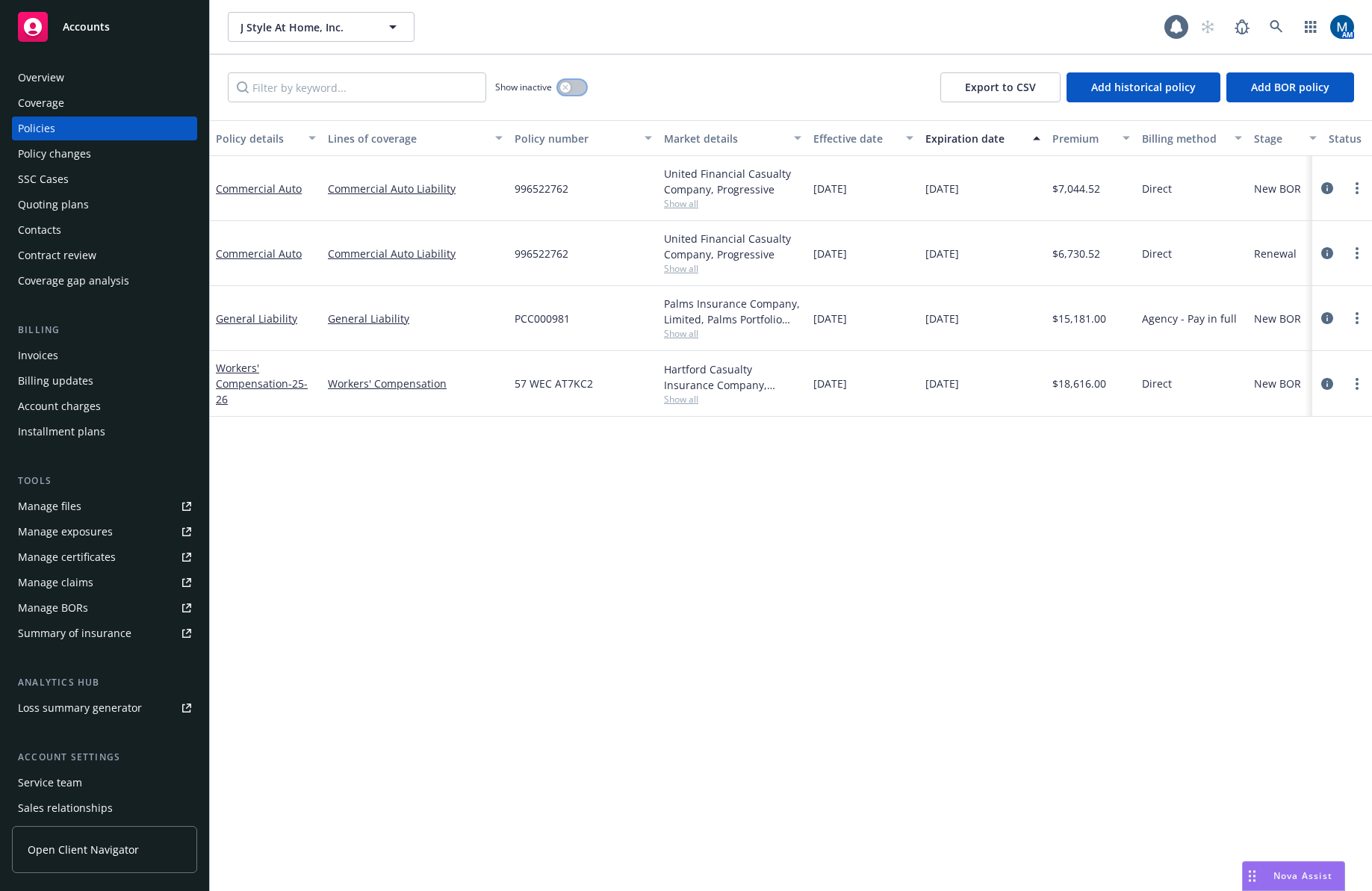
click at [574, 84] on button "button" at bounding box center [572, 87] width 28 height 15
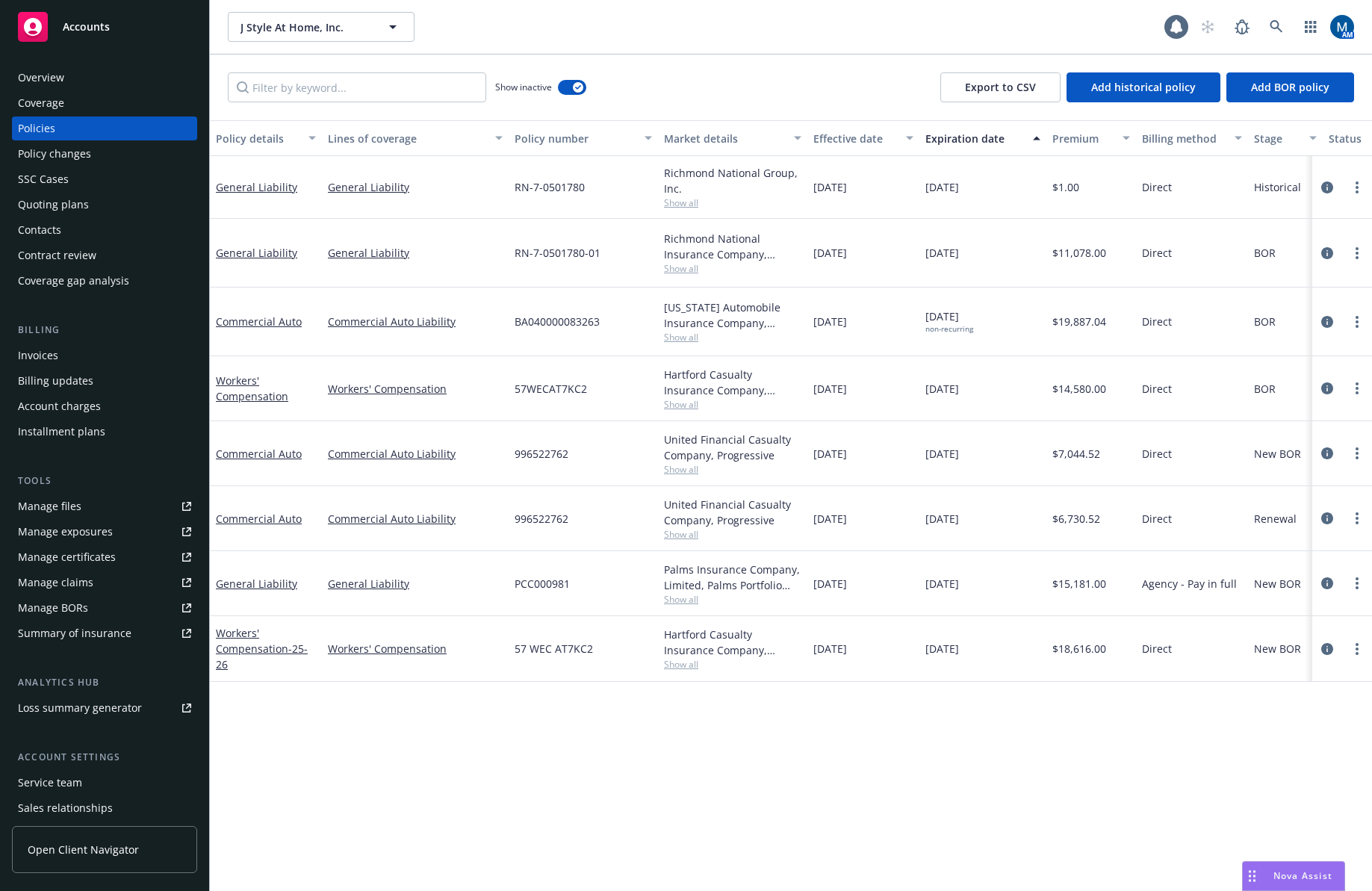
scroll to position [0, 279]
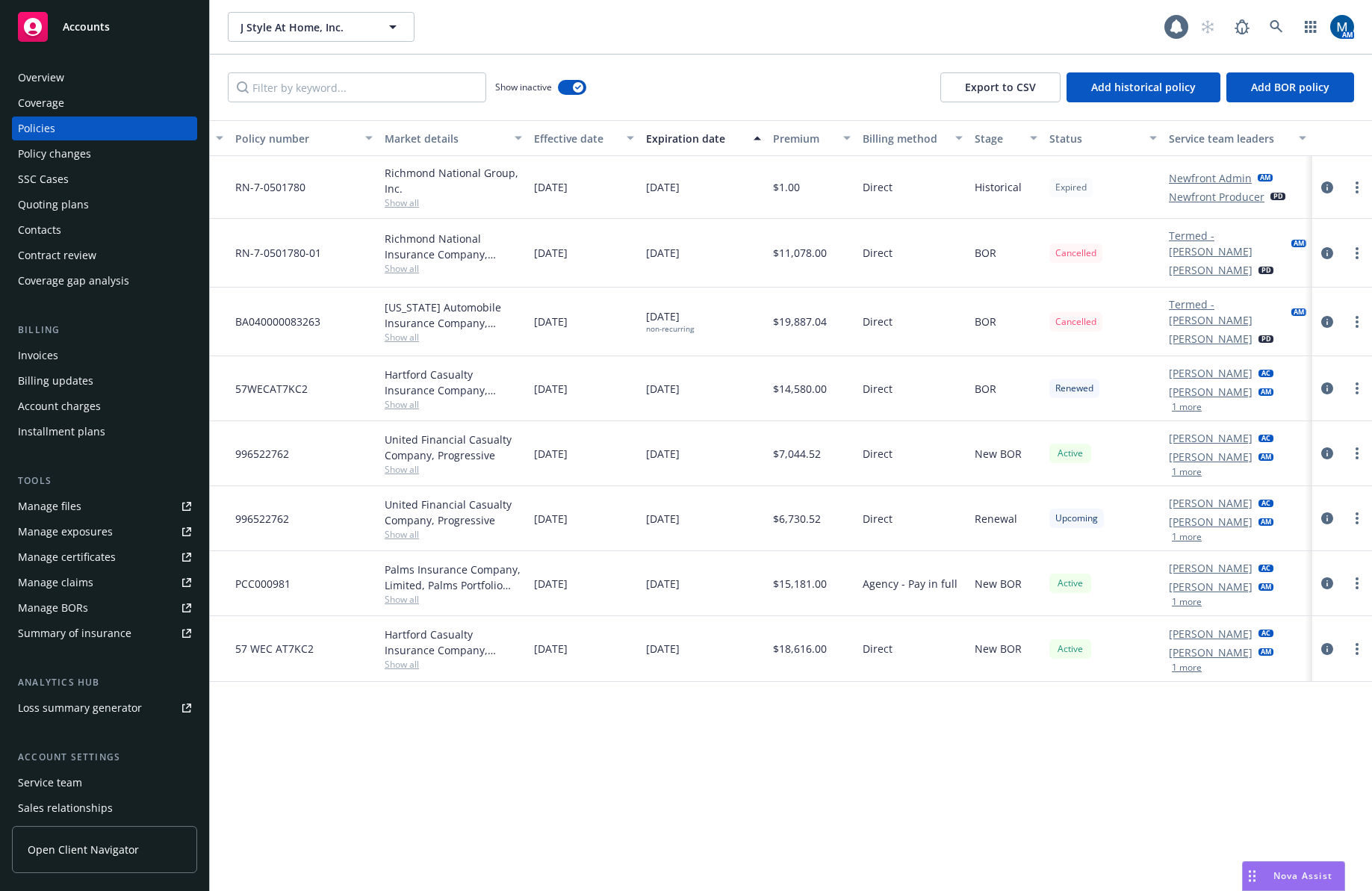
drag, startPoint x: 640, startPoint y: 734, endPoint x: 1034, endPoint y: 731, distance: 394.0
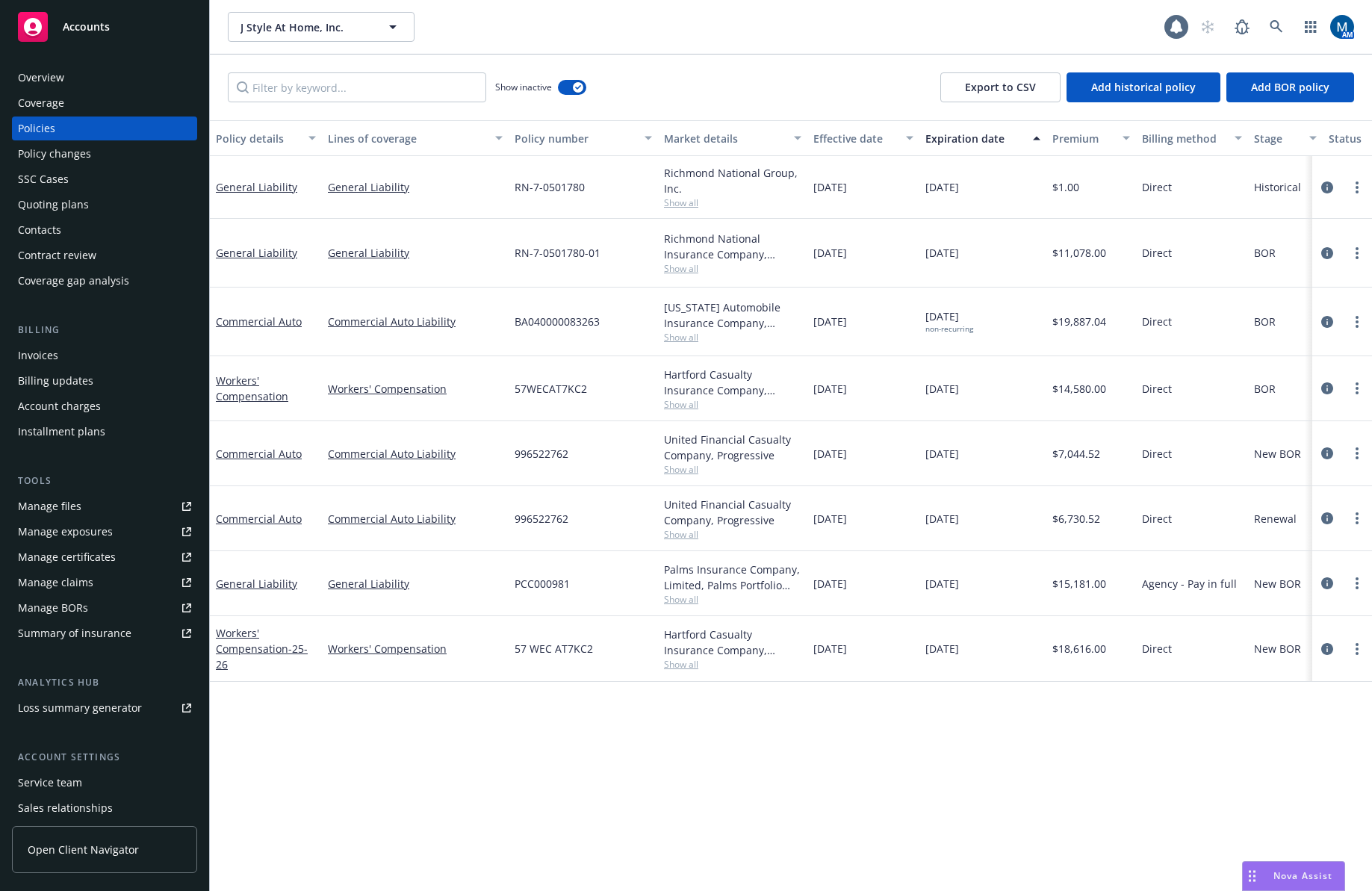
drag, startPoint x: 1215, startPoint y: 710, endPoint x: 878, endPoint y: 734, distance: 337.9
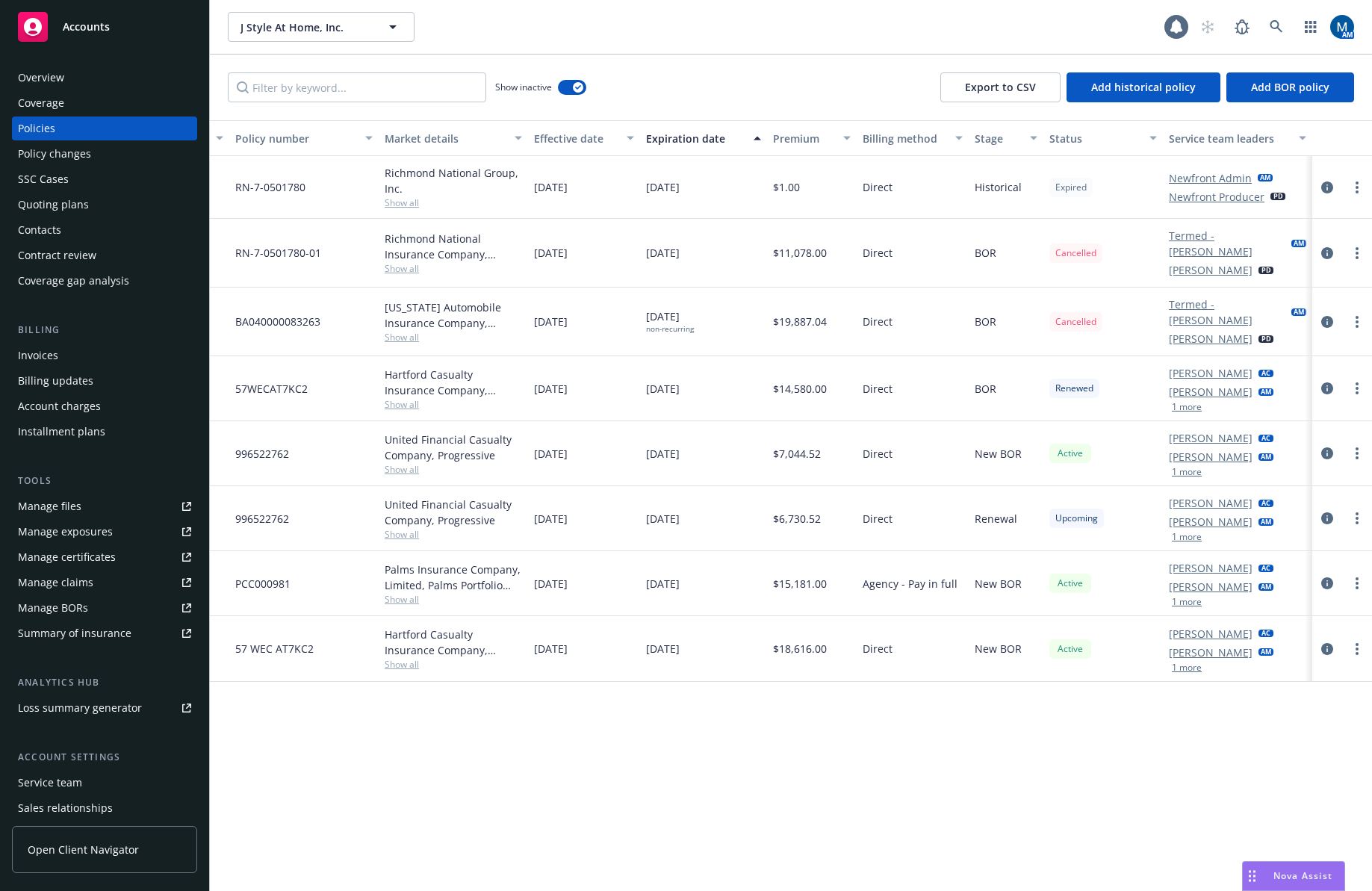
drag, startPoint x: 726, startPoint y: 715, endPoint x: 1107, endPoint y: 703, distance: 381.2
drag, startPoint x: 679, startPoint y: 758, endPoint x: 505, endPoint y: 768, distance: 174.3
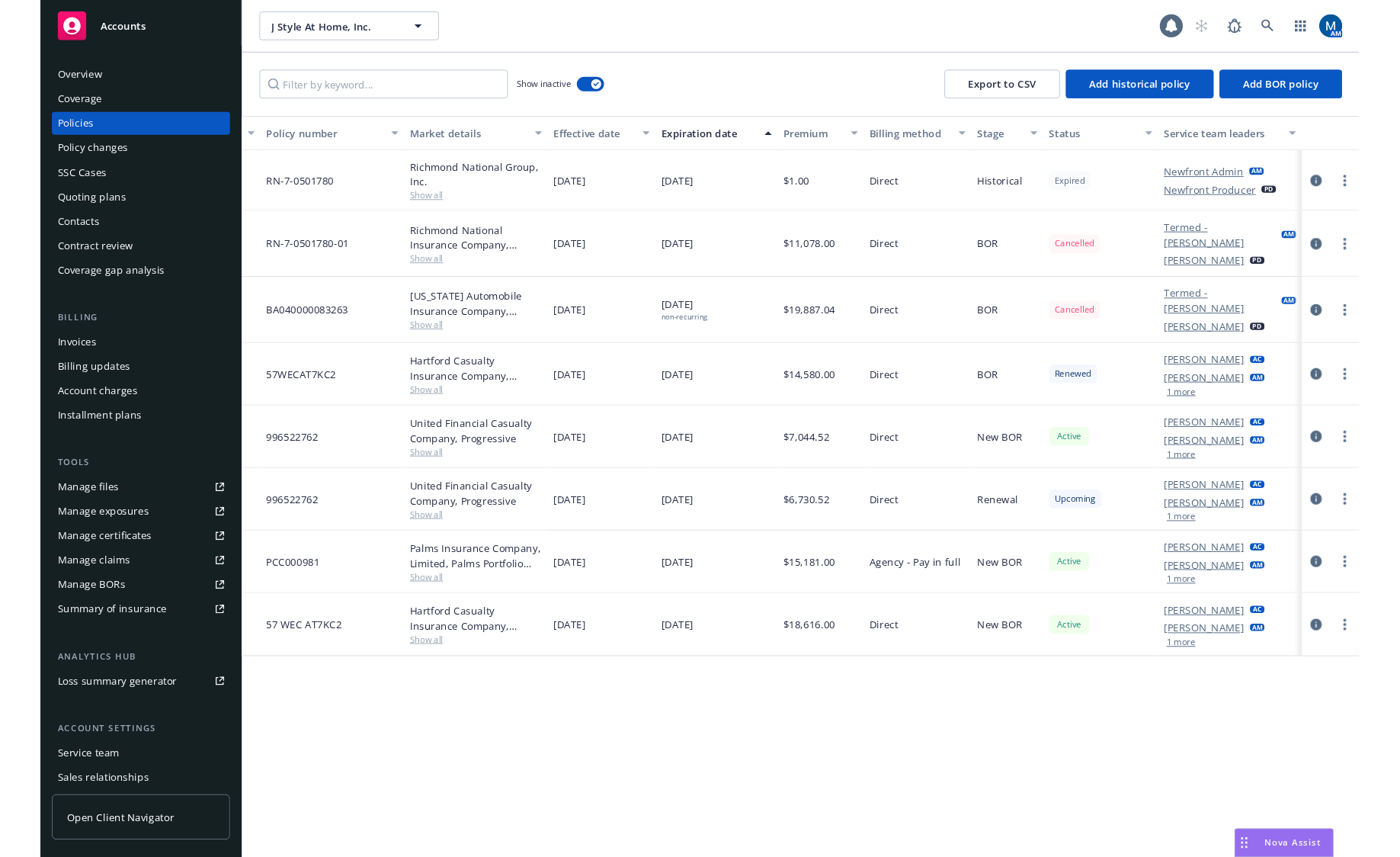
scroll to position [0, 0]
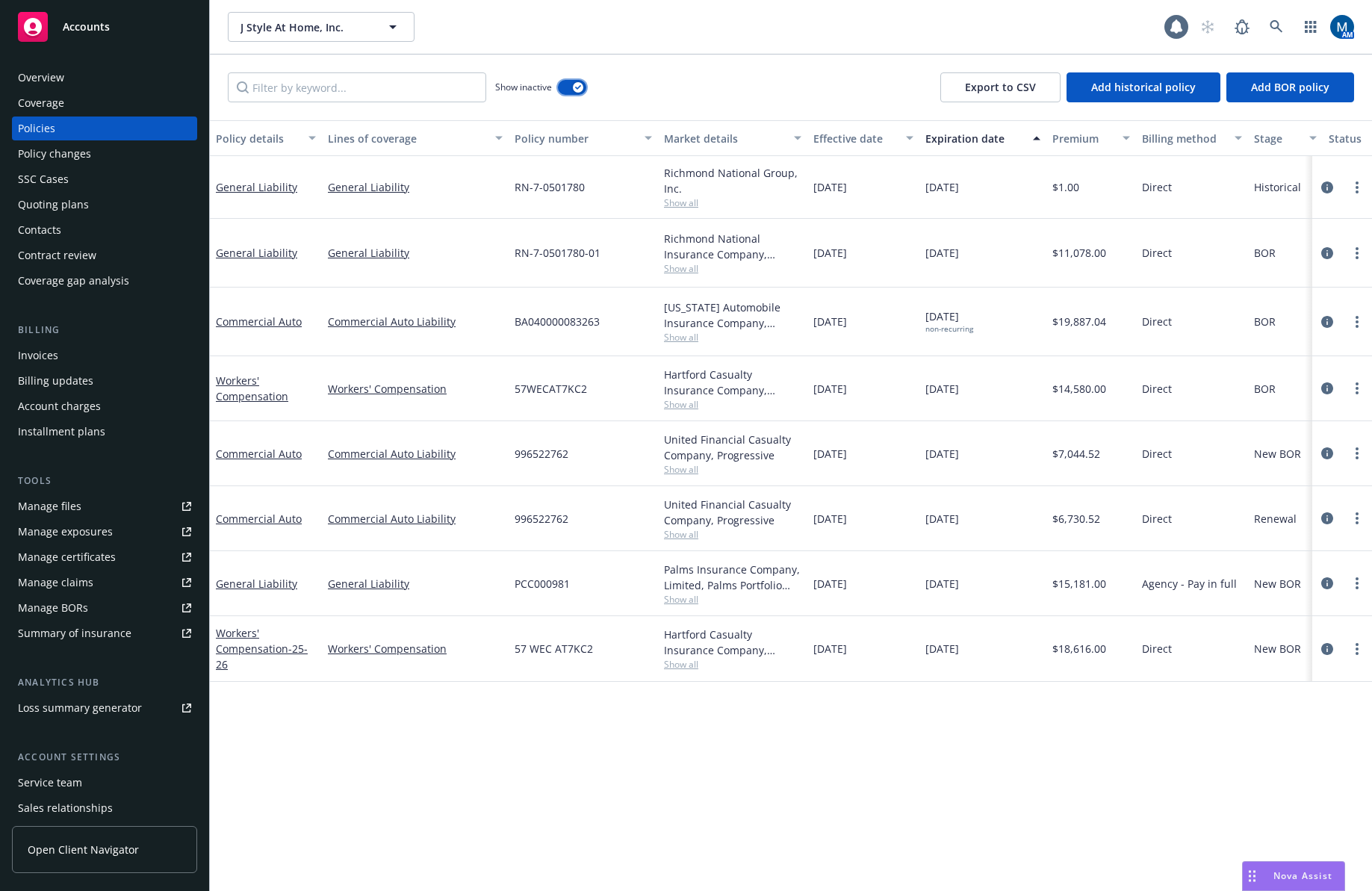
click at [572, 91] on button "button" at bounding box center [572, 87] width 28 height 15
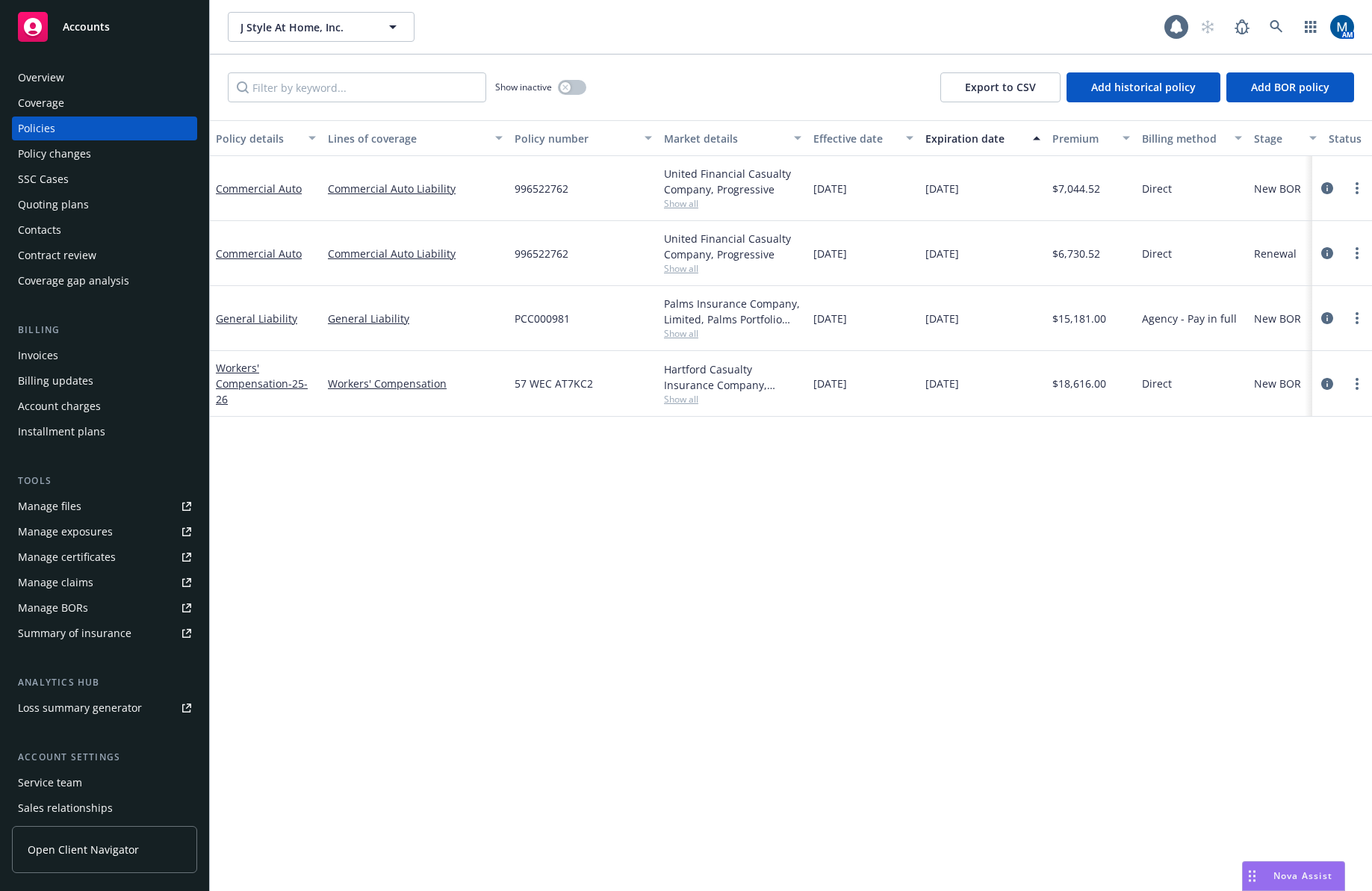
drag, startPoint x: 939, startPoint y: 638, endPoint x: 924, endPoint y: 642, distance: 15.5
click at [938, 638] on div "Policy details Lines of coverage Policy number Market details Effective date Ex…" at bounding box center [790, 506] width 1162 height 771
click at [610, 620] on div "Policy details Lines of coverage Policy number Market details Effective date Ex…" at bounding box center [790, 506] width 1162 height 771
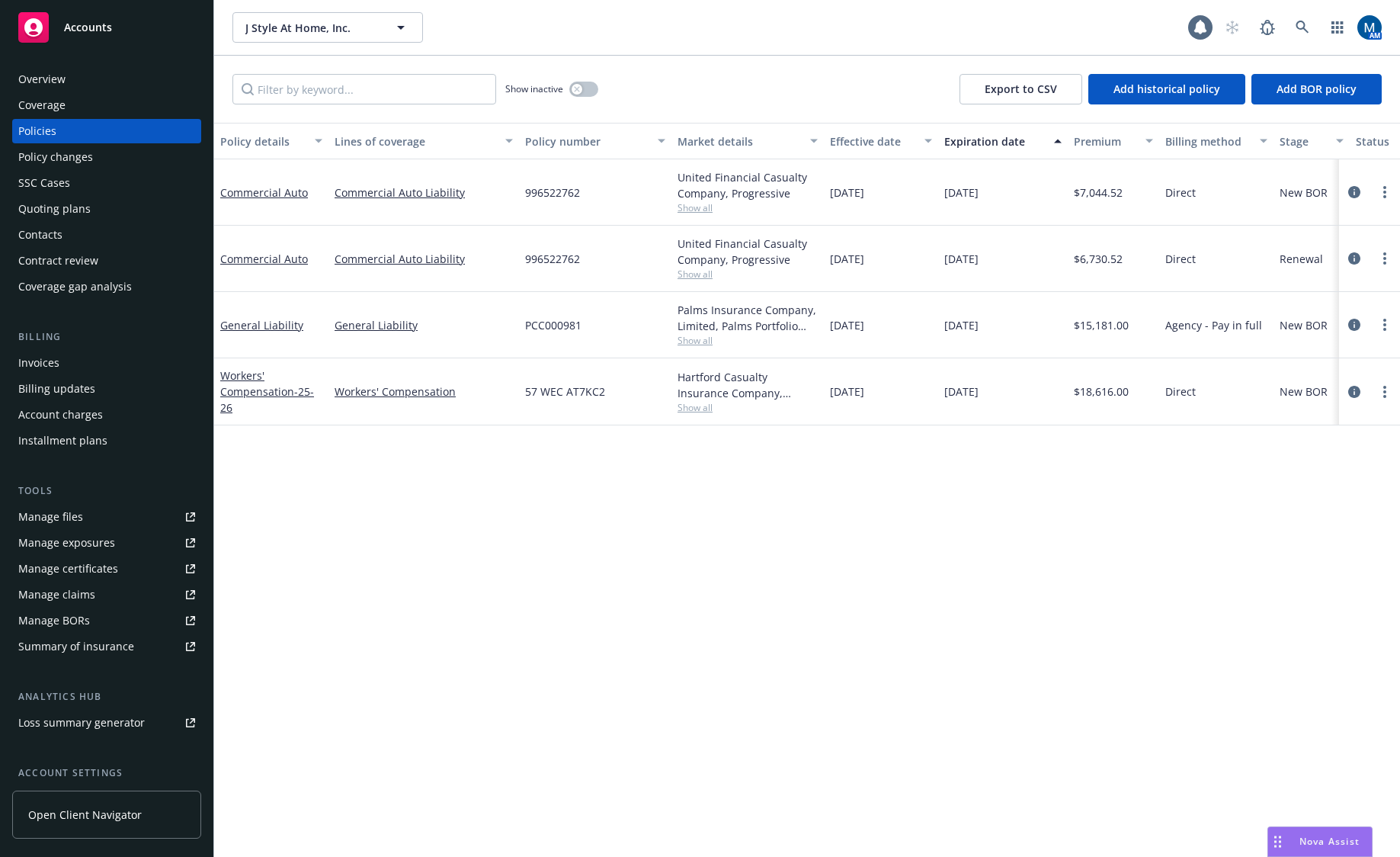
click at [89, 71] on div "Overview" at bounding box center [106, 79] width 177 height 24
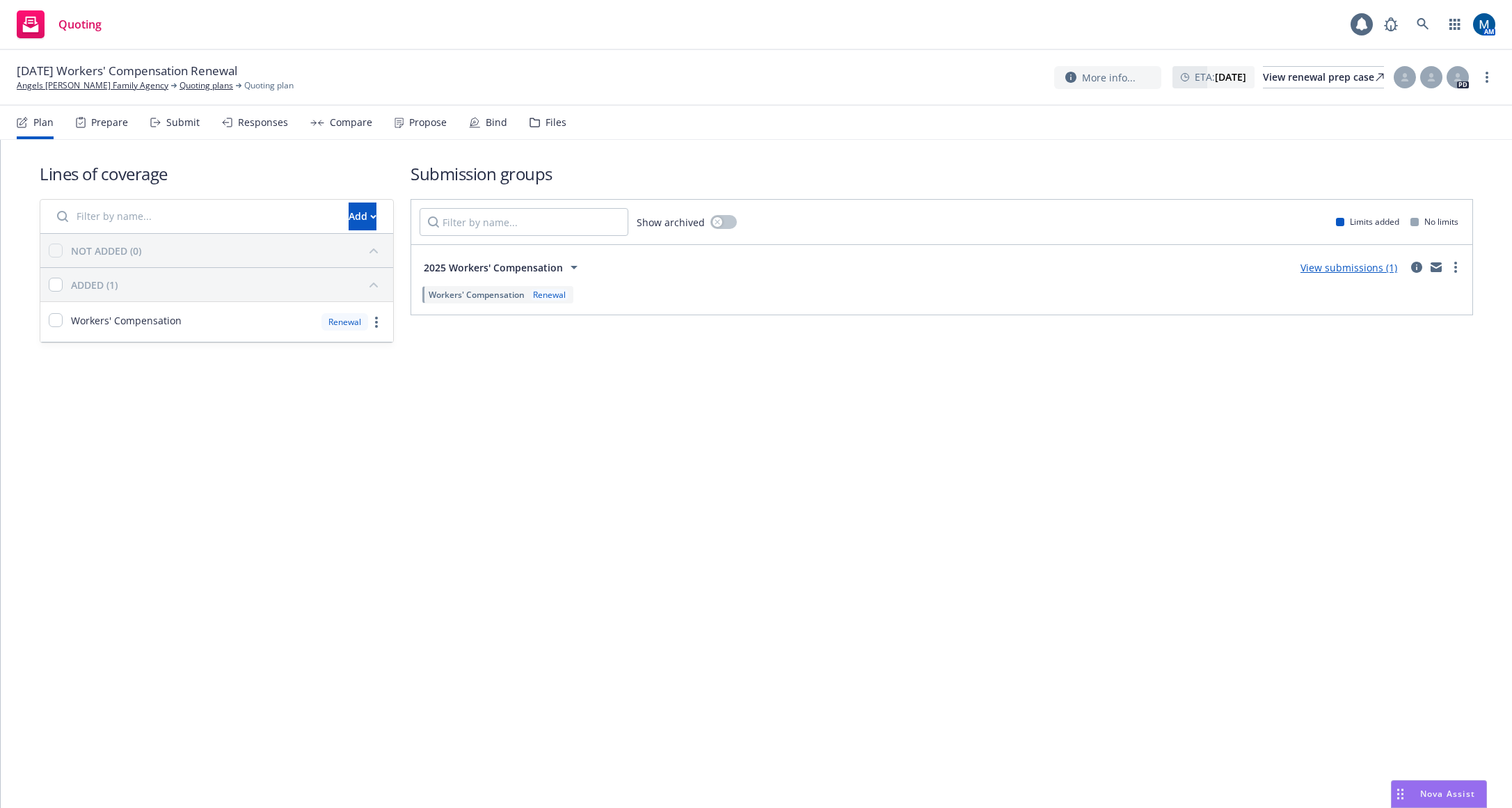
click at [428, 129] on div "Propose" at bounding box center [420, 122] width 52 height 34
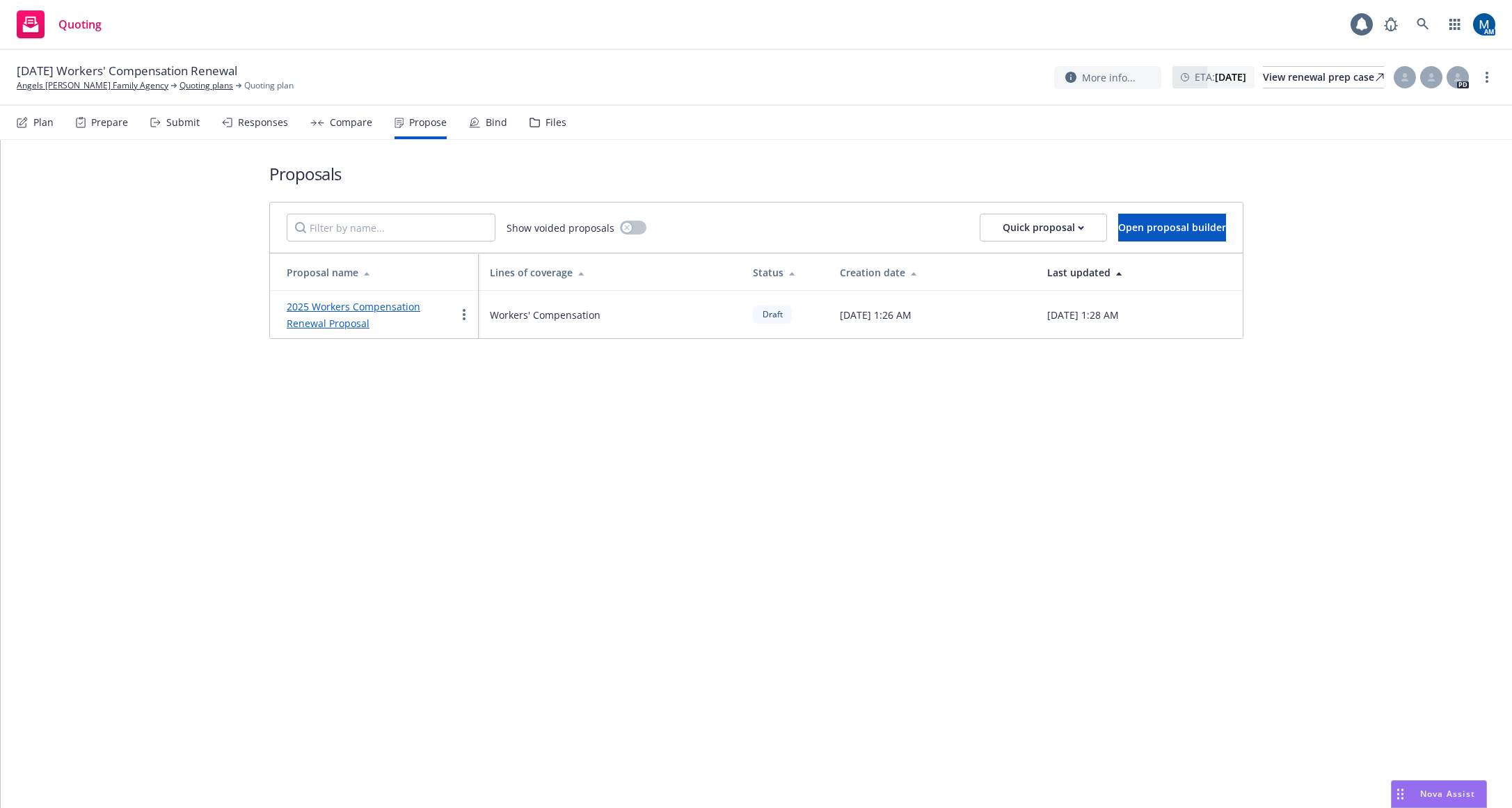
click at [353, 306] on link "2025 Workers Compensation Renewal Proposal" at bounding box center [353, 315] width 134 height 30
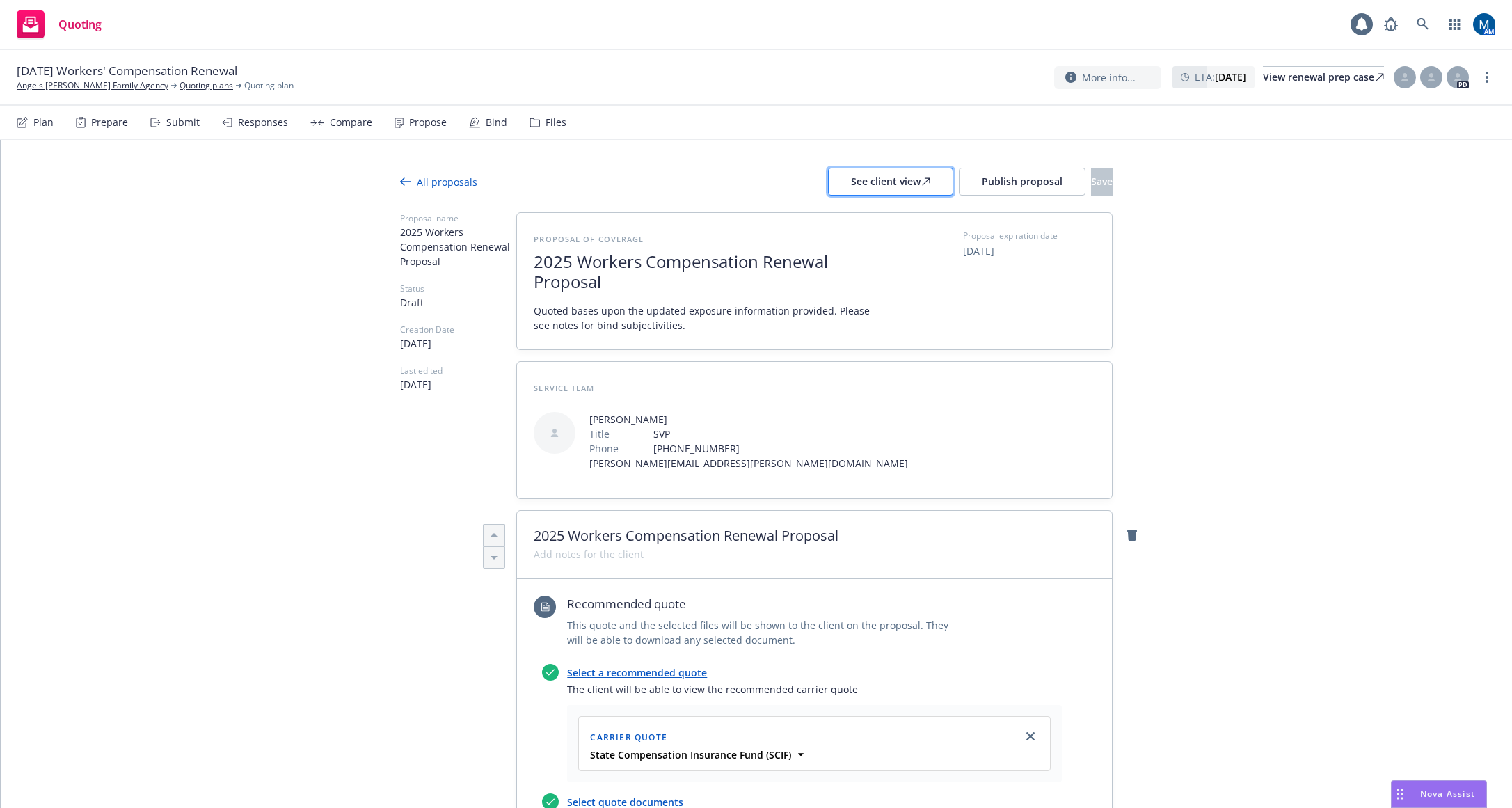
click at [851, 179] on div "See client view" at bounding box center [890, 182] width 79 height 26
type textarea "x"
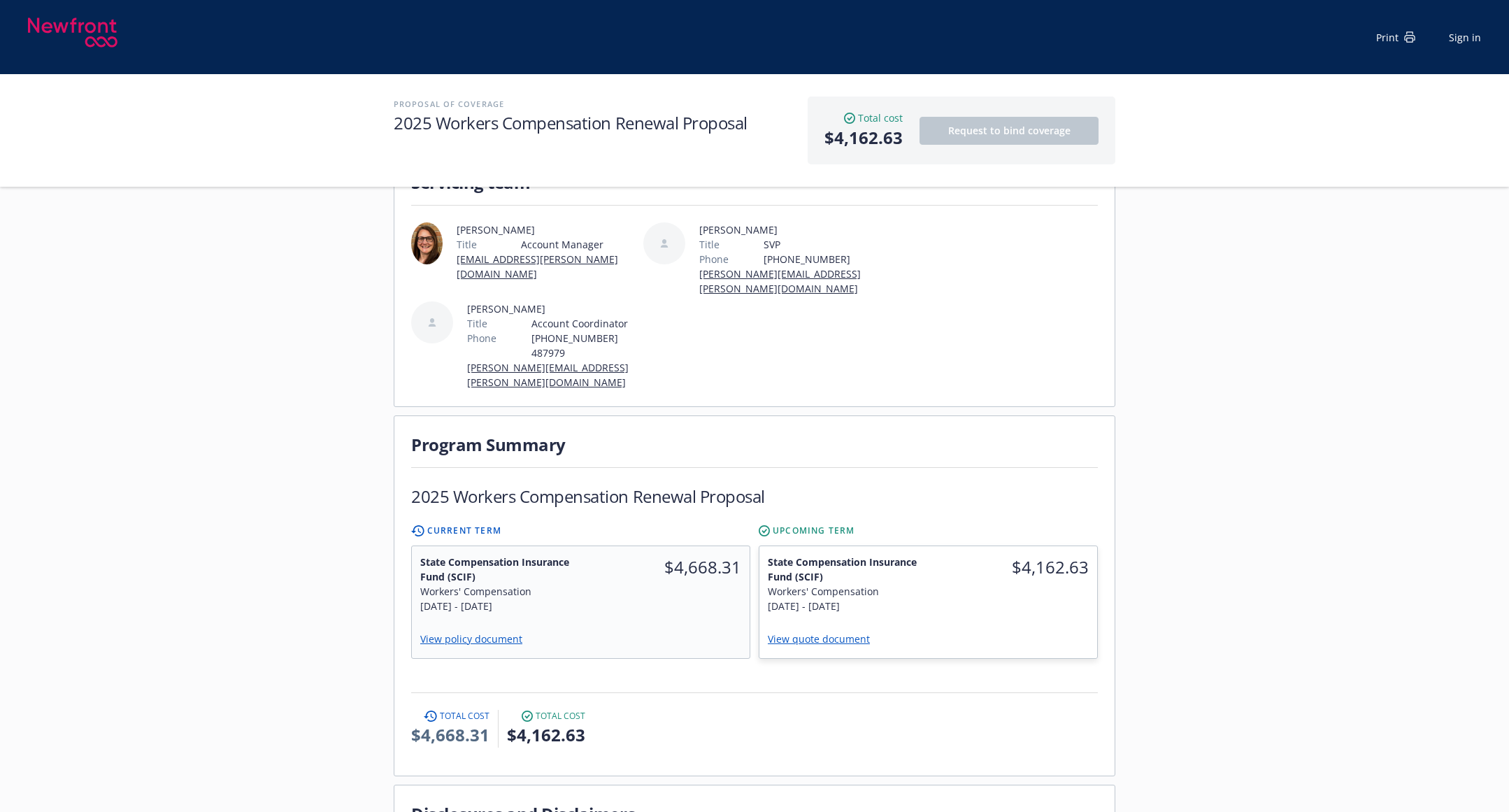
scroll to position [70, 0]
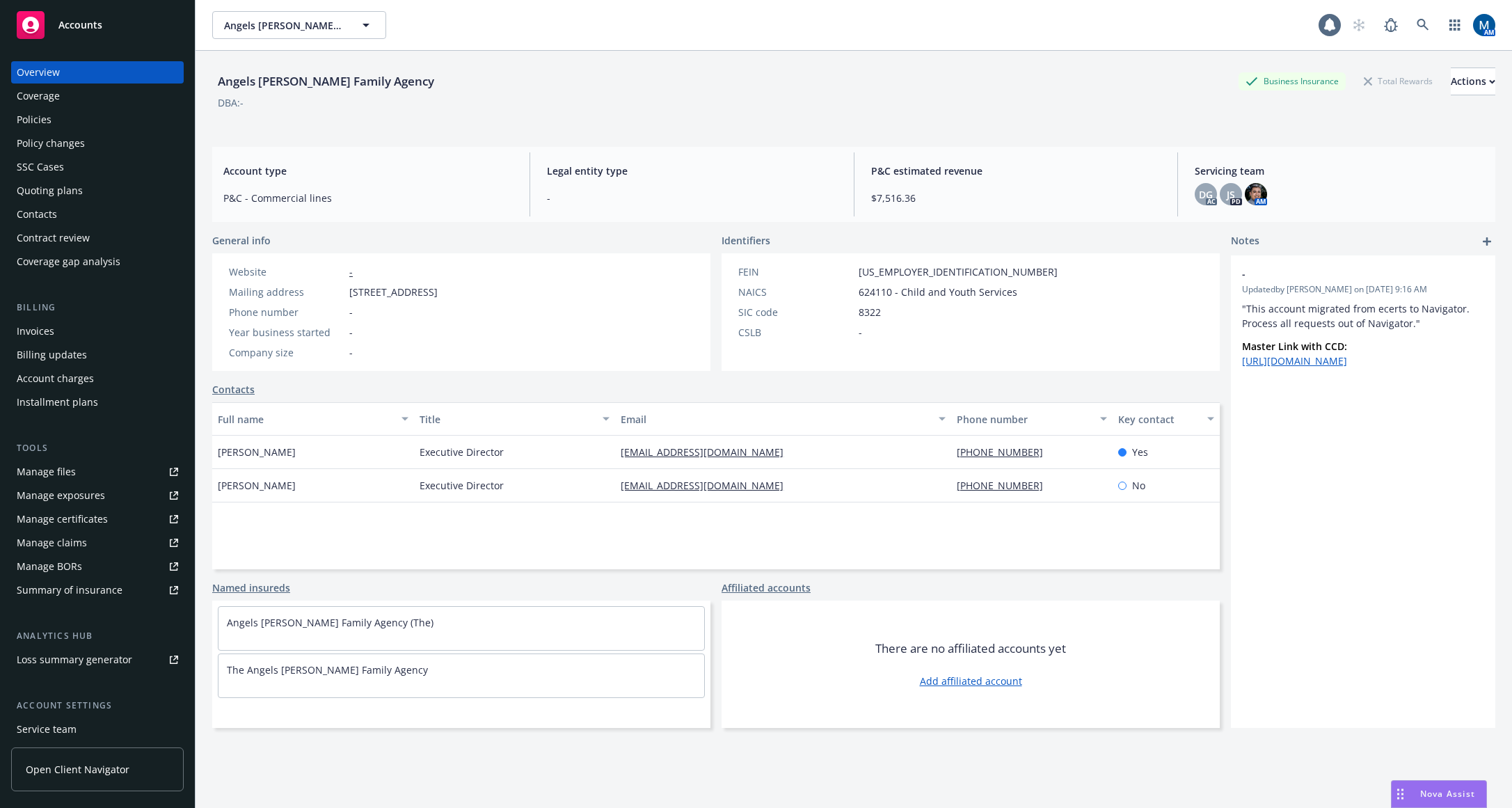
click at [70, 123] on div "Policies" at bounding box center [97, 119] width 162 height 22
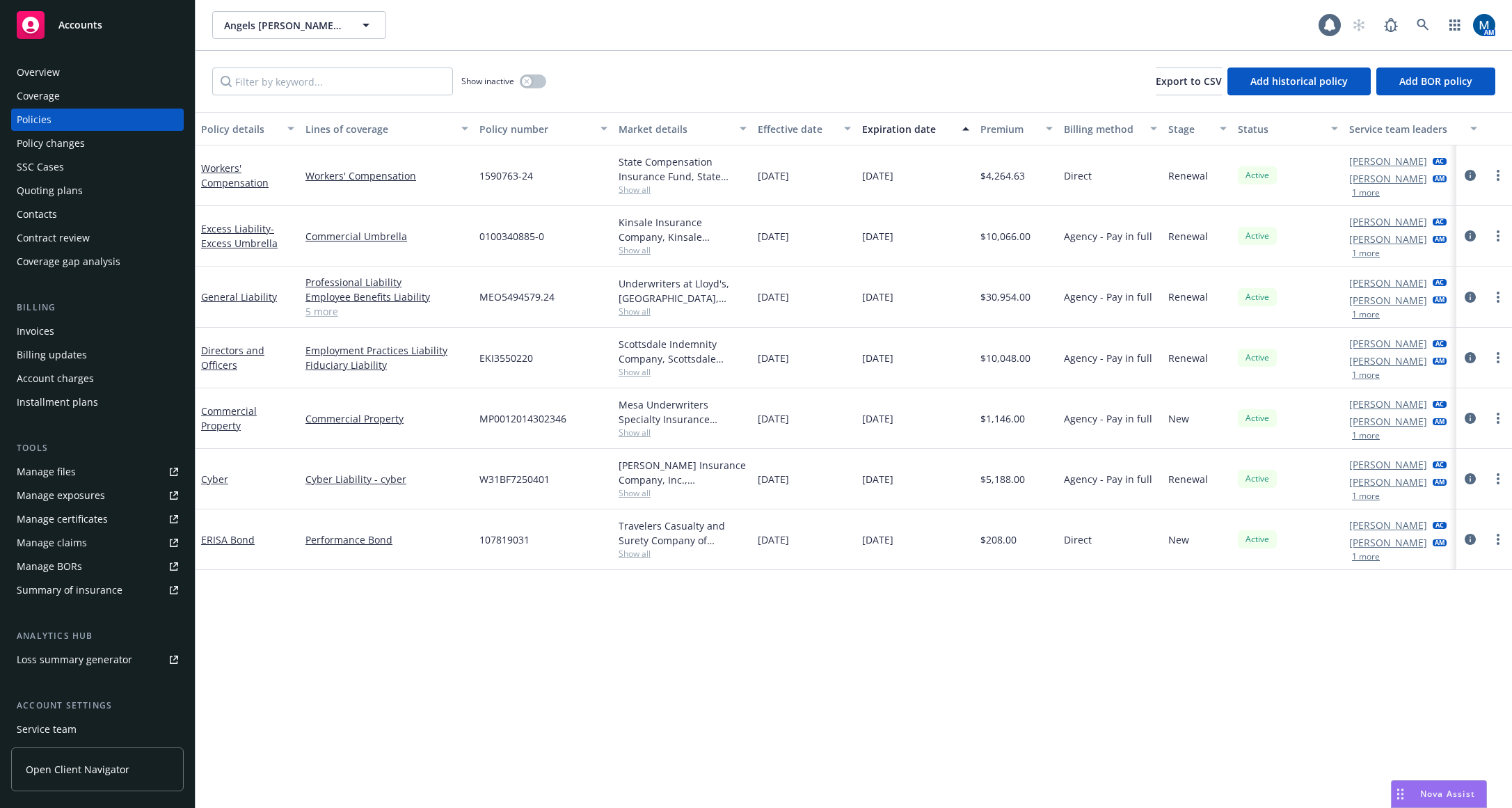
click at [1092, 655] on div "Policy details Lines of coverage Policy number Market details Effective date Ex…" at bounding box center [853, 460] width 1316 height 696
click at [525, 82] on icon "button" at bounding box center [527, 82] width 6 height 6
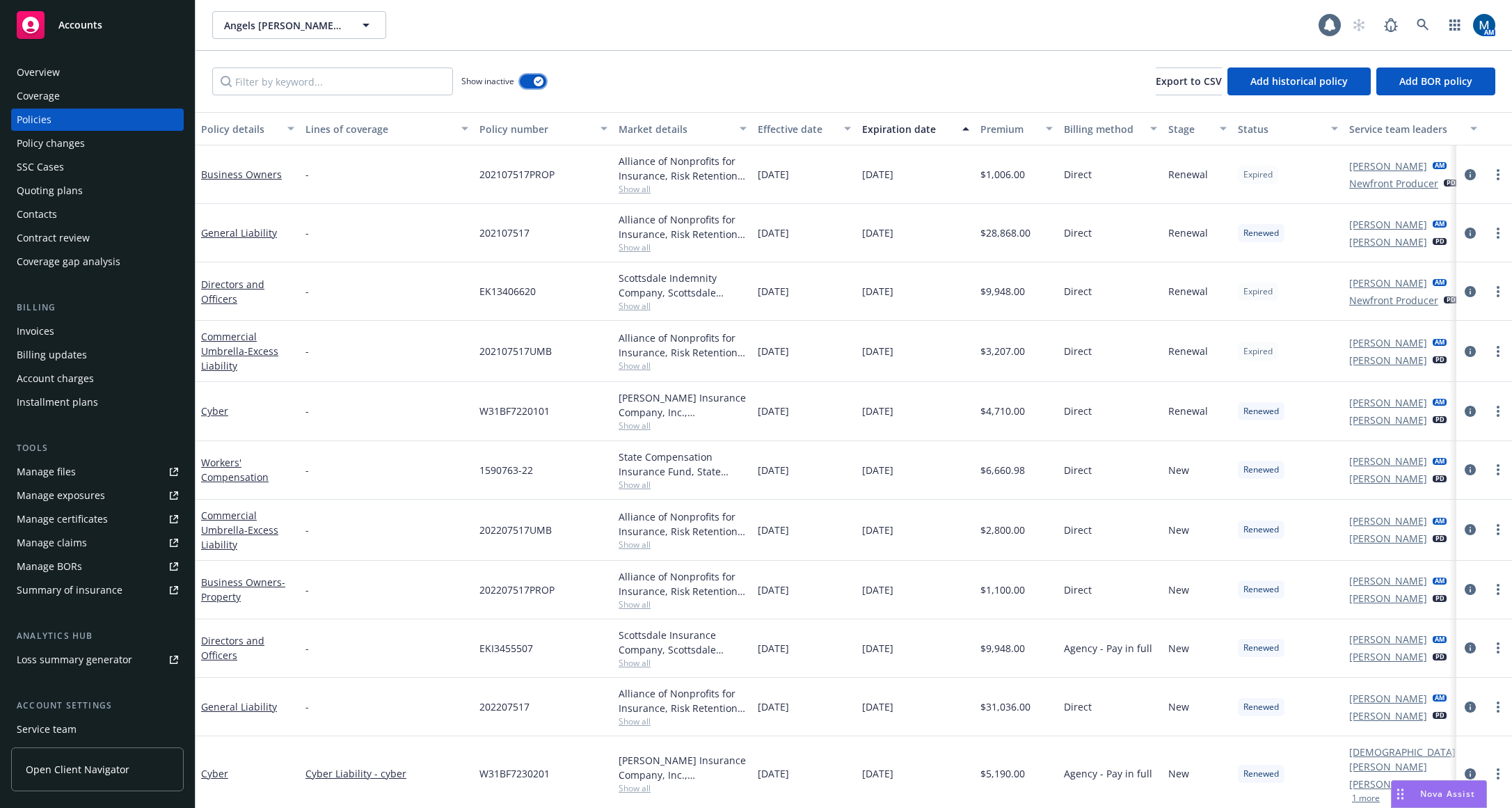
click at [539, 77] on div "button" at bounding box center [538, 82] width 10 height 10
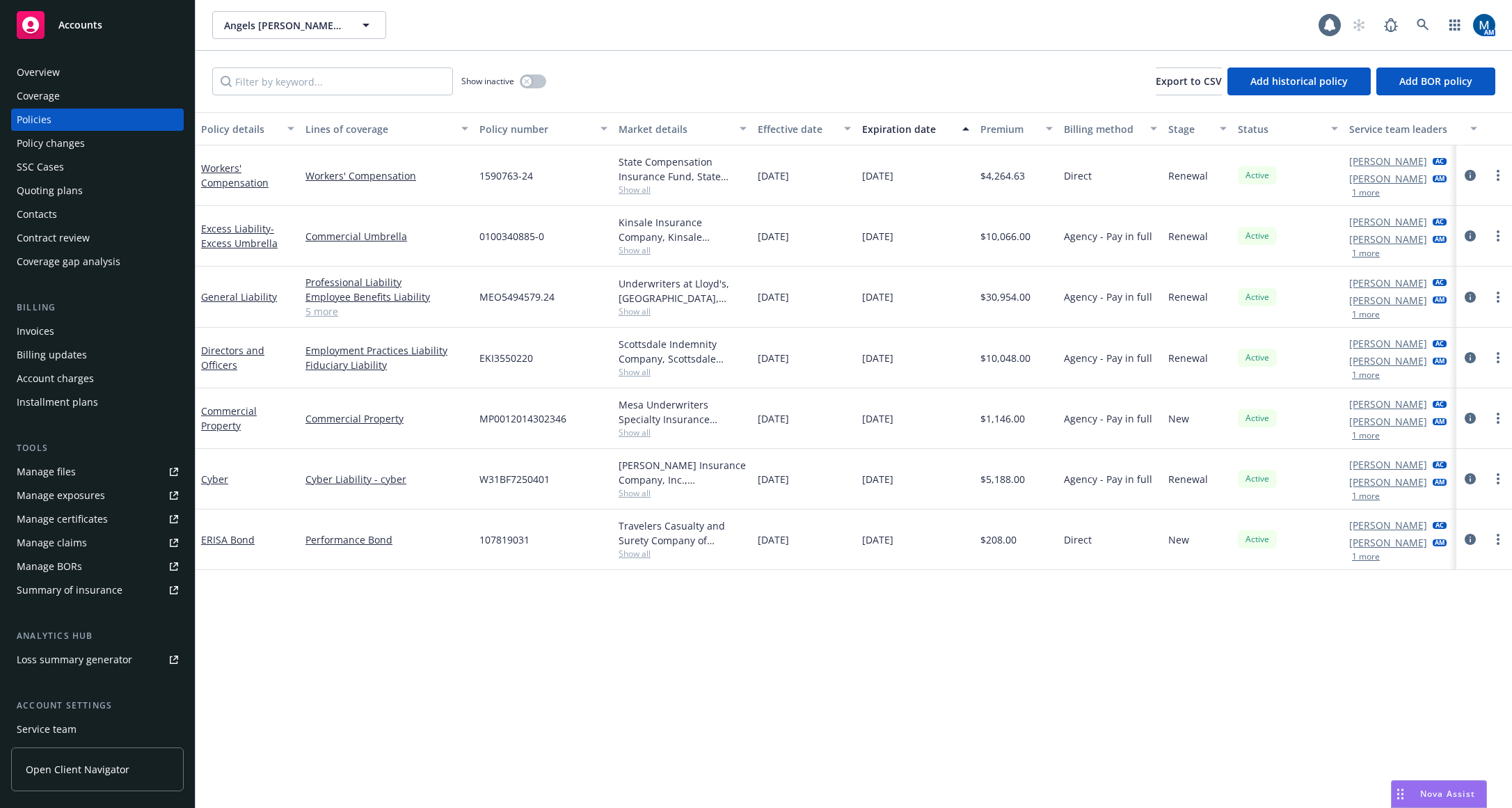
click at [1075, 665] on div "Policy details Lines of coverage Policy number Market details Effective date Ex…" at bounding box center [853, 460] width 1316 height 696
click at [539, 77] on button "button" at bounding box center [533, 81] width 26 height 14
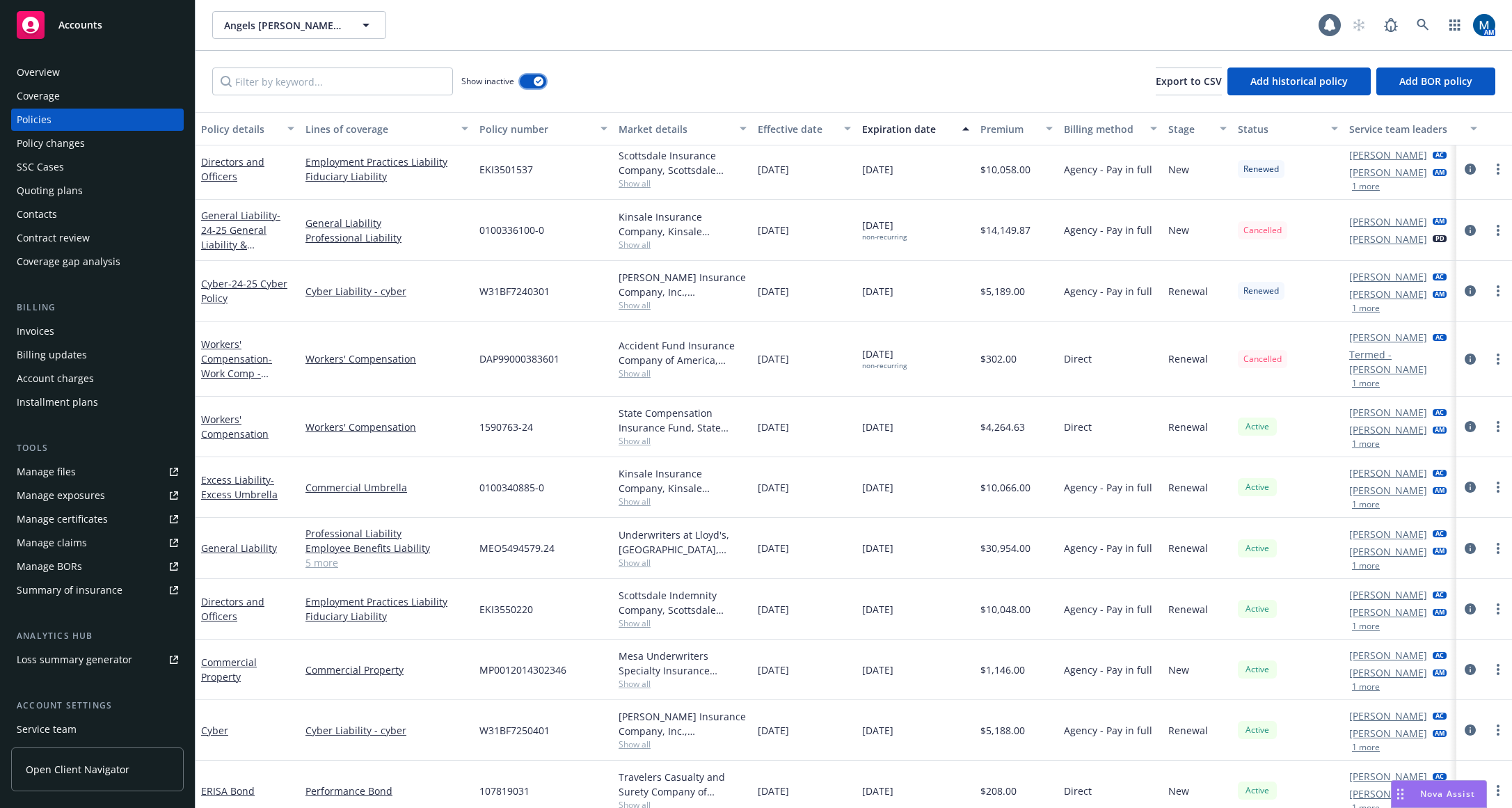
scroll to position [1149, 0]
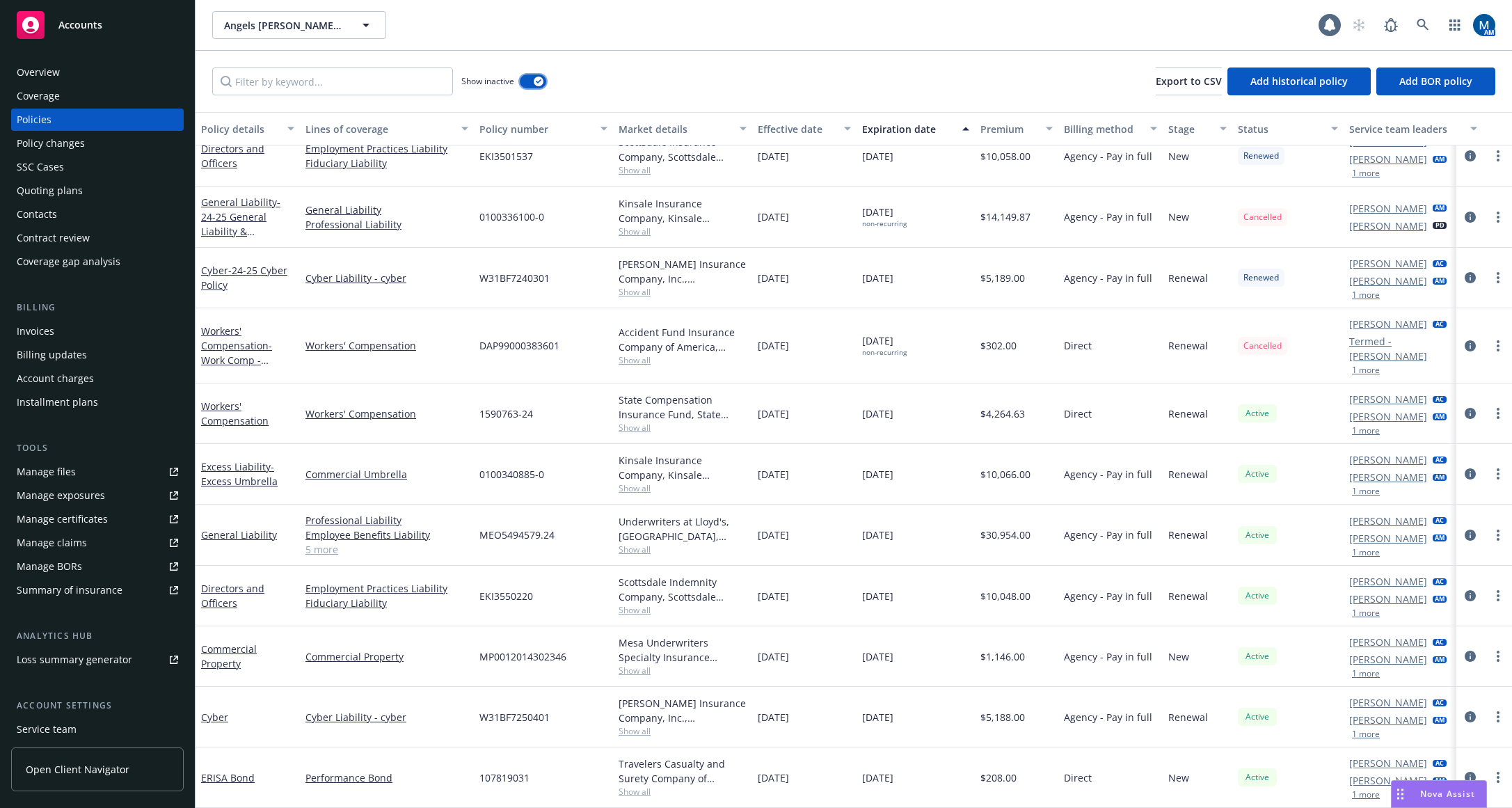
click at [542, 78] on div "button" at bounding box center [538, 82] width 10 height 10
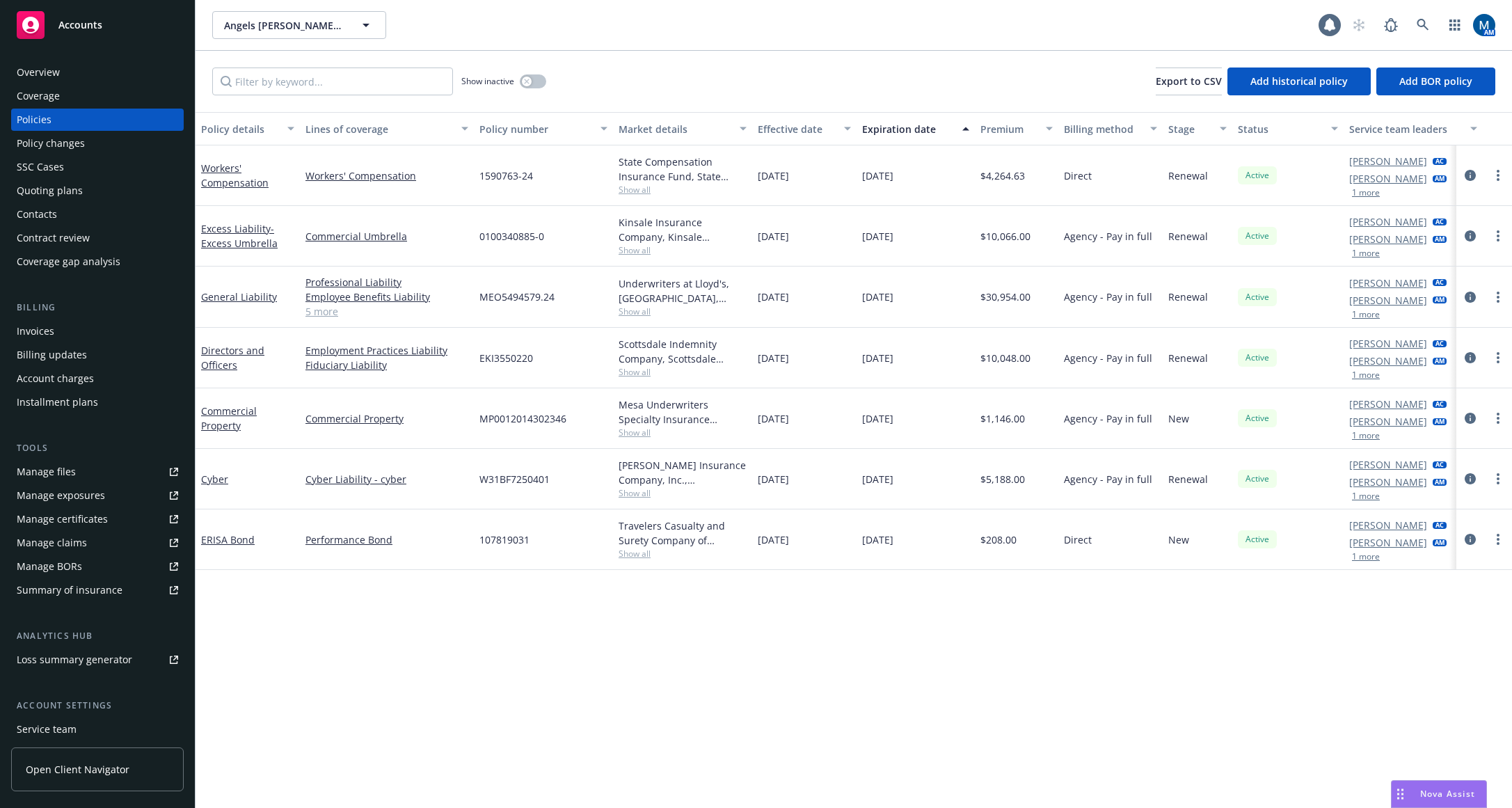
click at [49, 77] on div "Overview" at bounding box center [38, 72] width 43 height 22
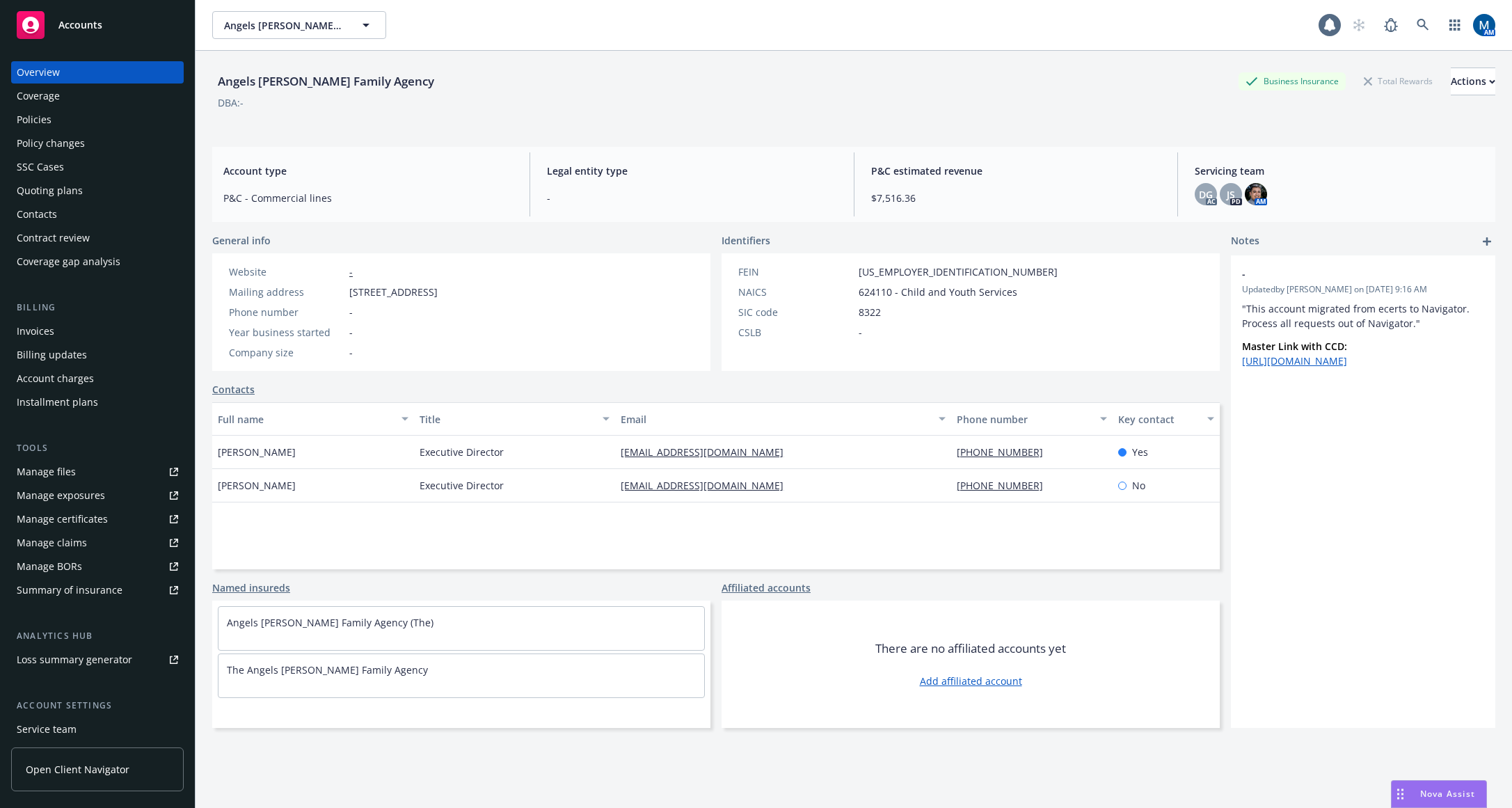
click at [81, 130] on div "Policies" at bounding box center [97, 119] width 162 height 22
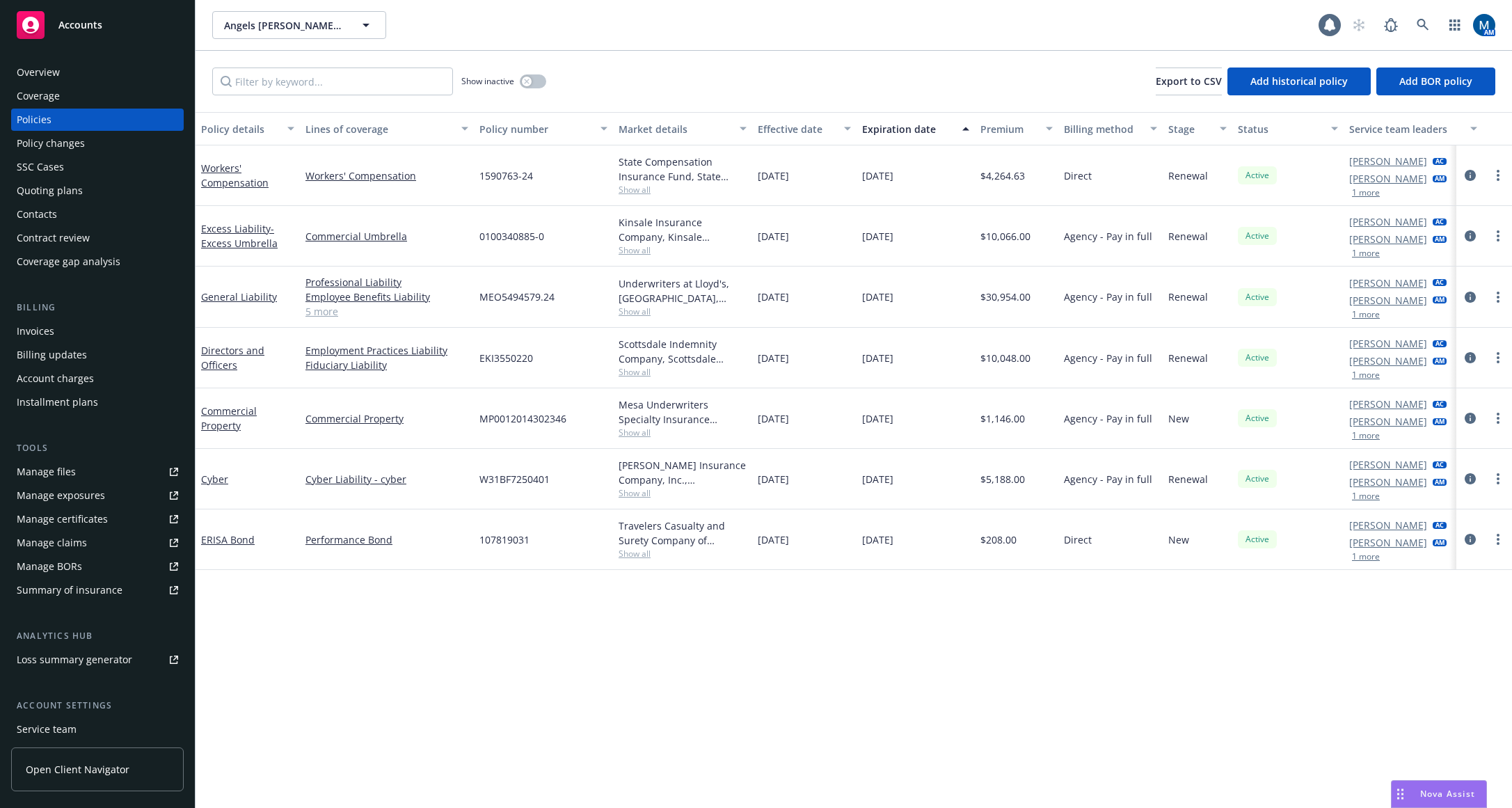
click at [83, 19] on span "Accounts" at bounding box center [80, 25] width 44 height 11
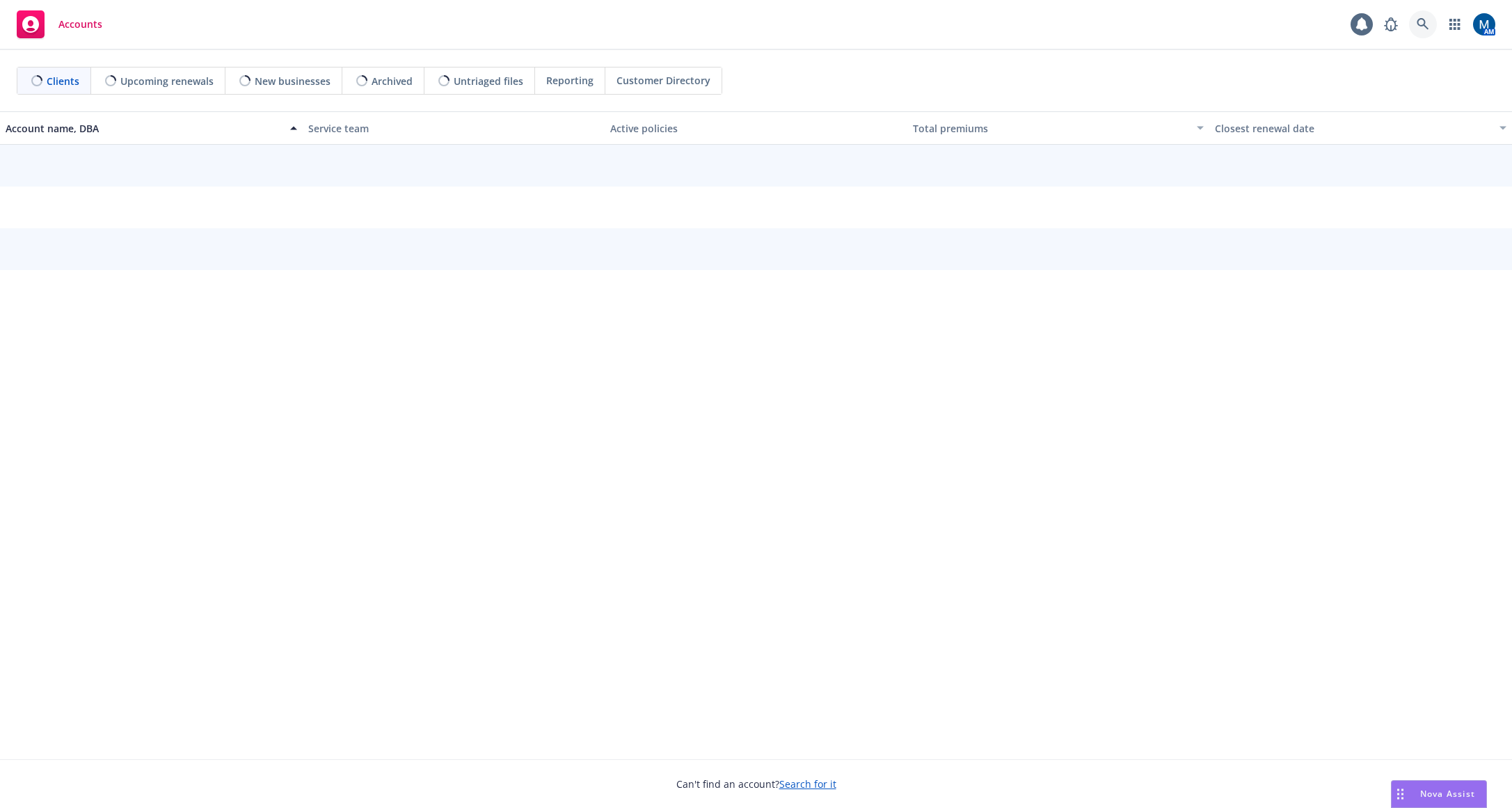
click at [1420, 17] on link at bounding box center [1423, 24] width 28 height 28
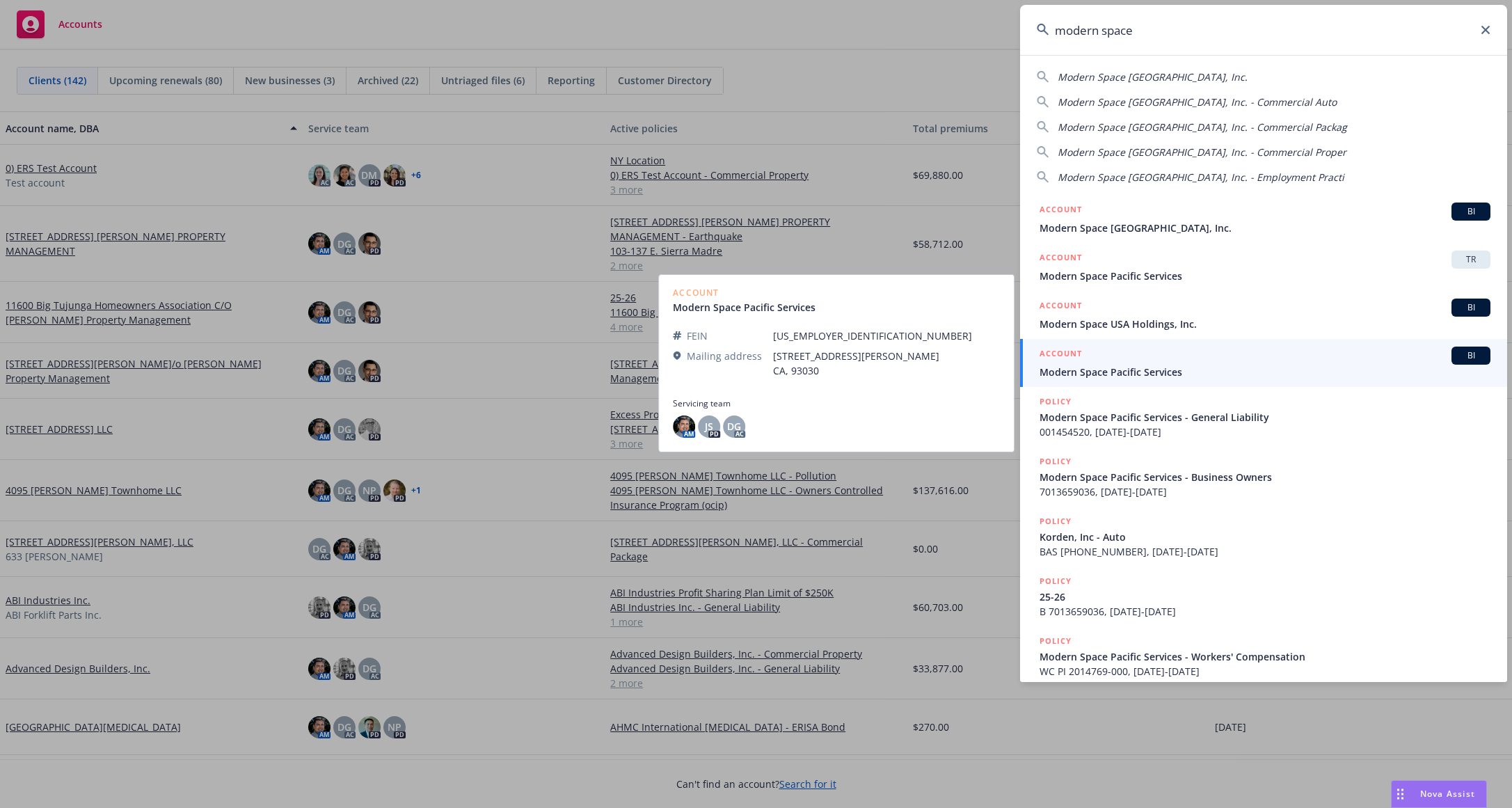
type input "modern space"
click at [1131, 363] on div "ACCOUNT BI" at bounding box center [1265, 355] width 451 height 18
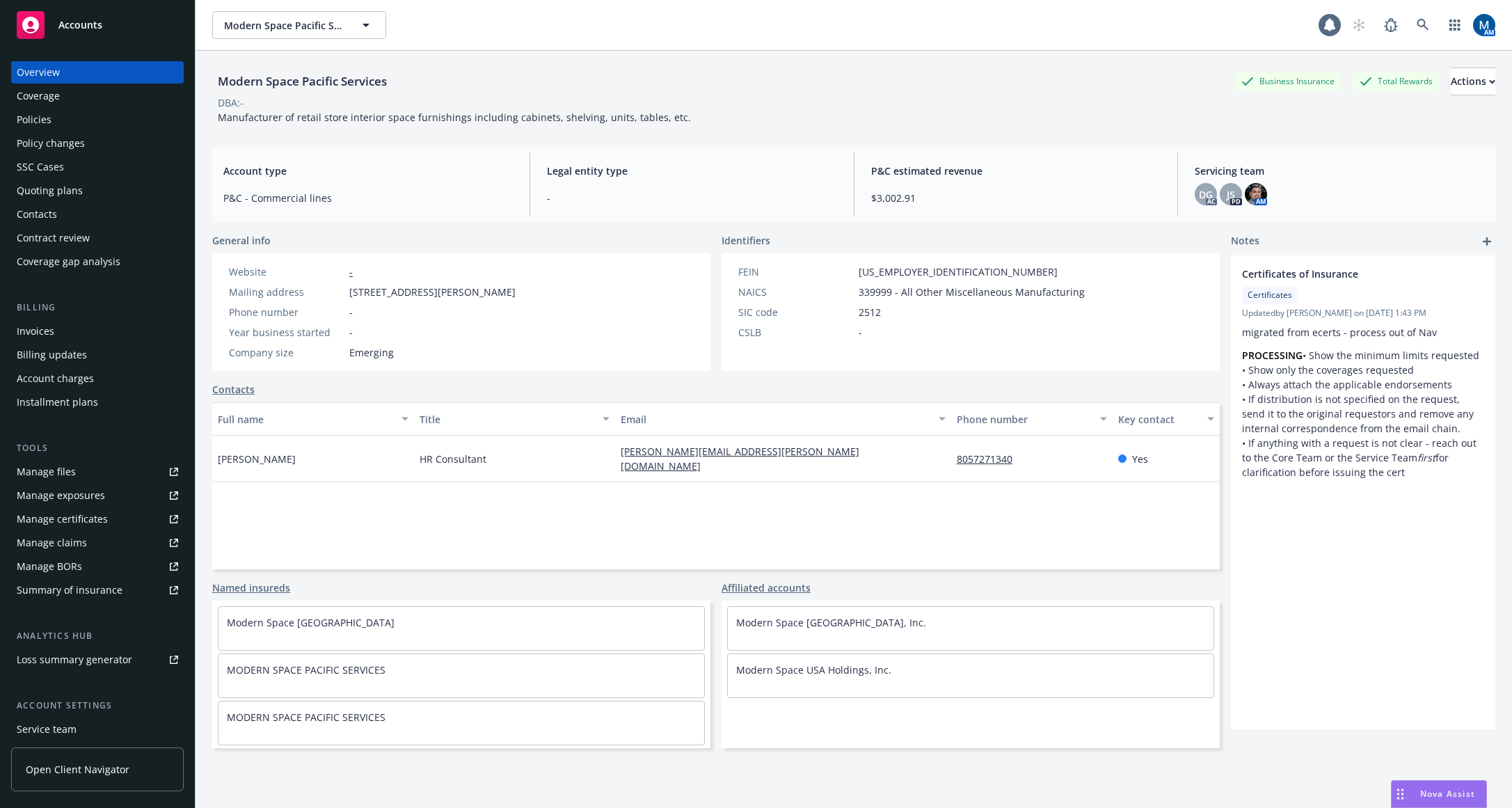
click at [69, 29] on span "Accounts" at bounding box center [80, 25] width 44 height 11
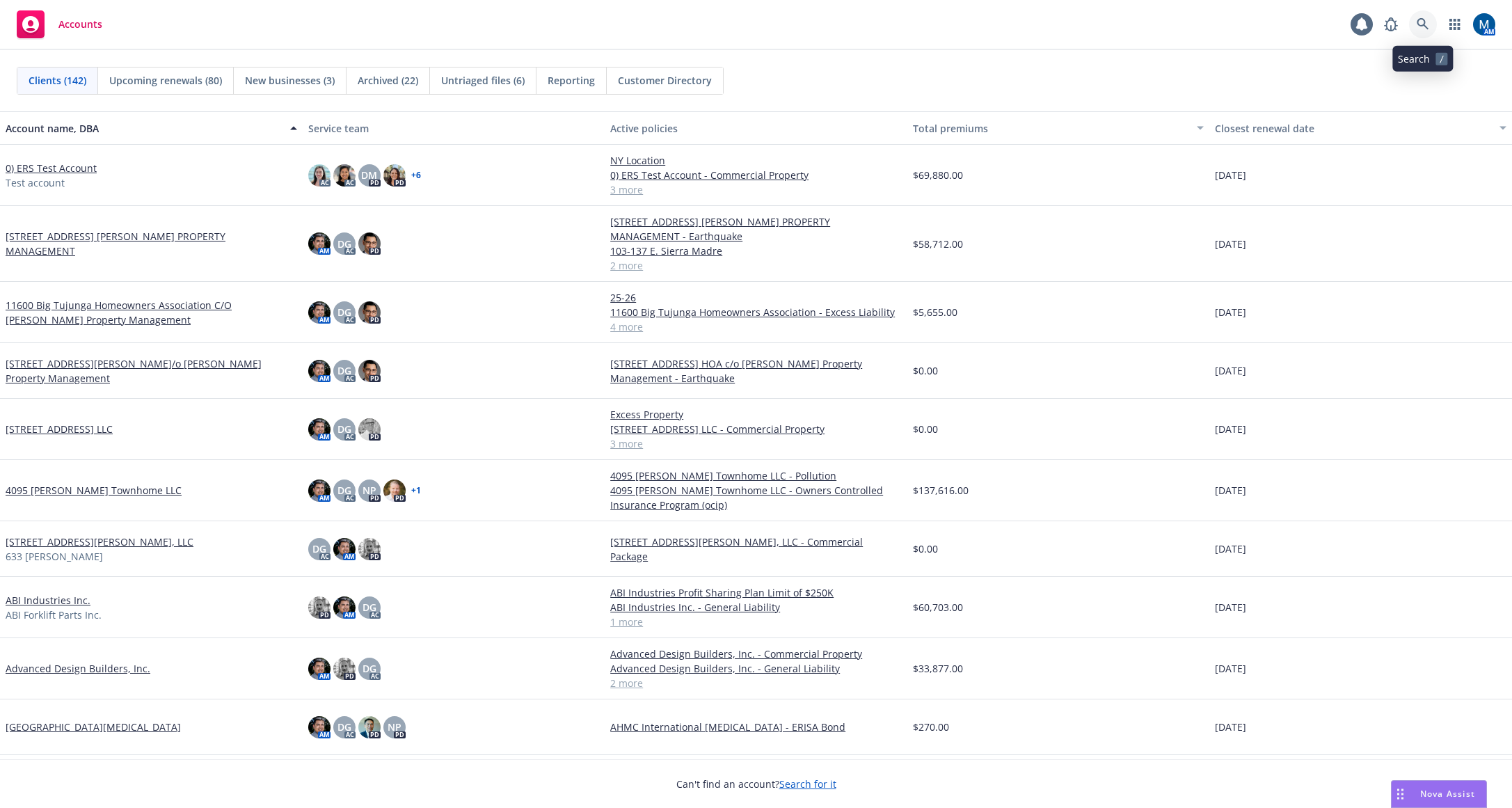
click at [1429, 24] on link at bounding box center [1423, 24] width 28 height 28
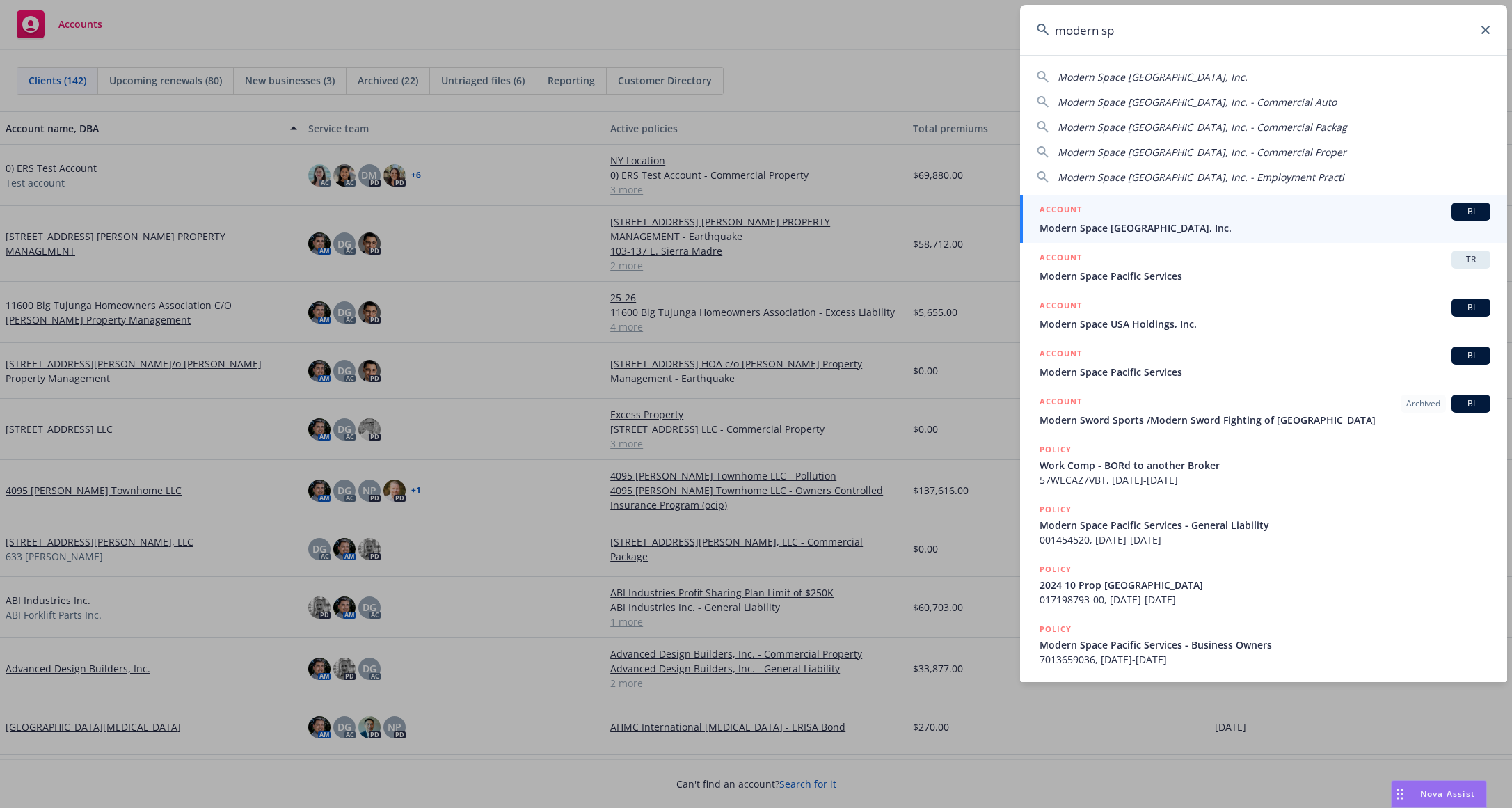
type input "modern sp"
click at [1168, 213] on div "ACCOUNT BI" at bounding box center [1265, 211] width 451 height 18
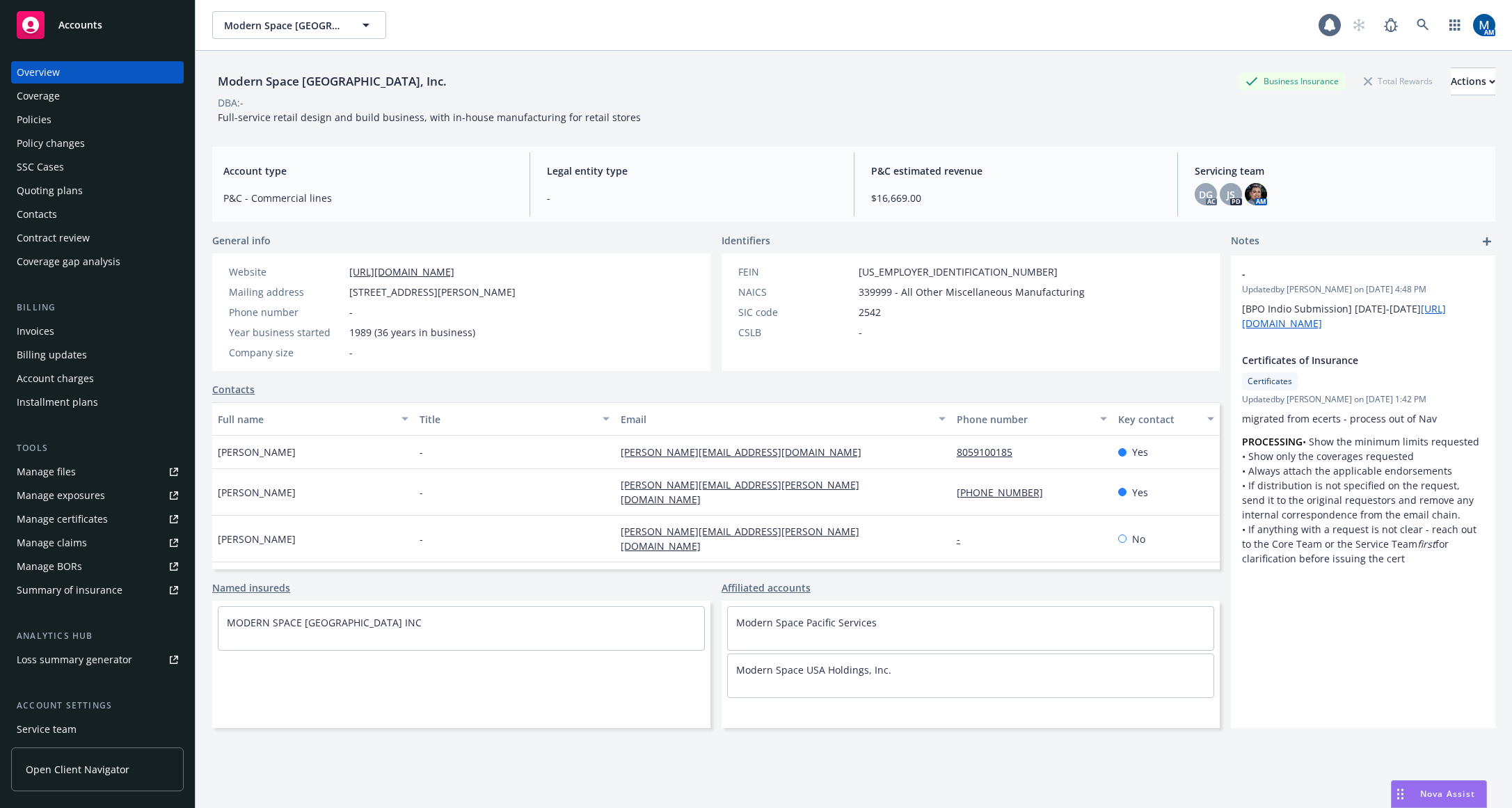
click at [46, 127] on div "Policies" at bounding box center [34, 119] width 35 height 22
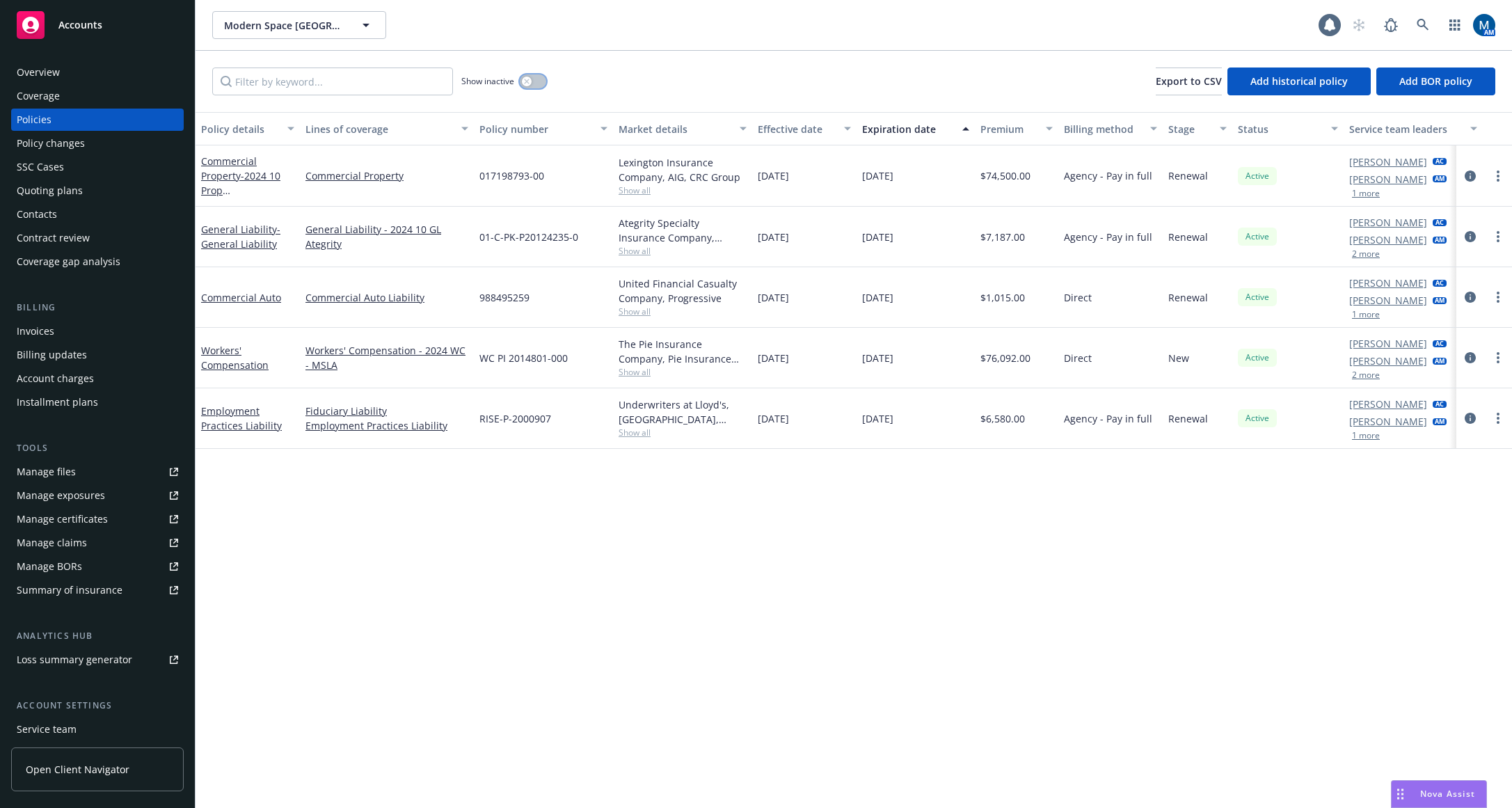
click at [529, 83] on icon "button" at bounding box center [526, 81] width 5 height 5
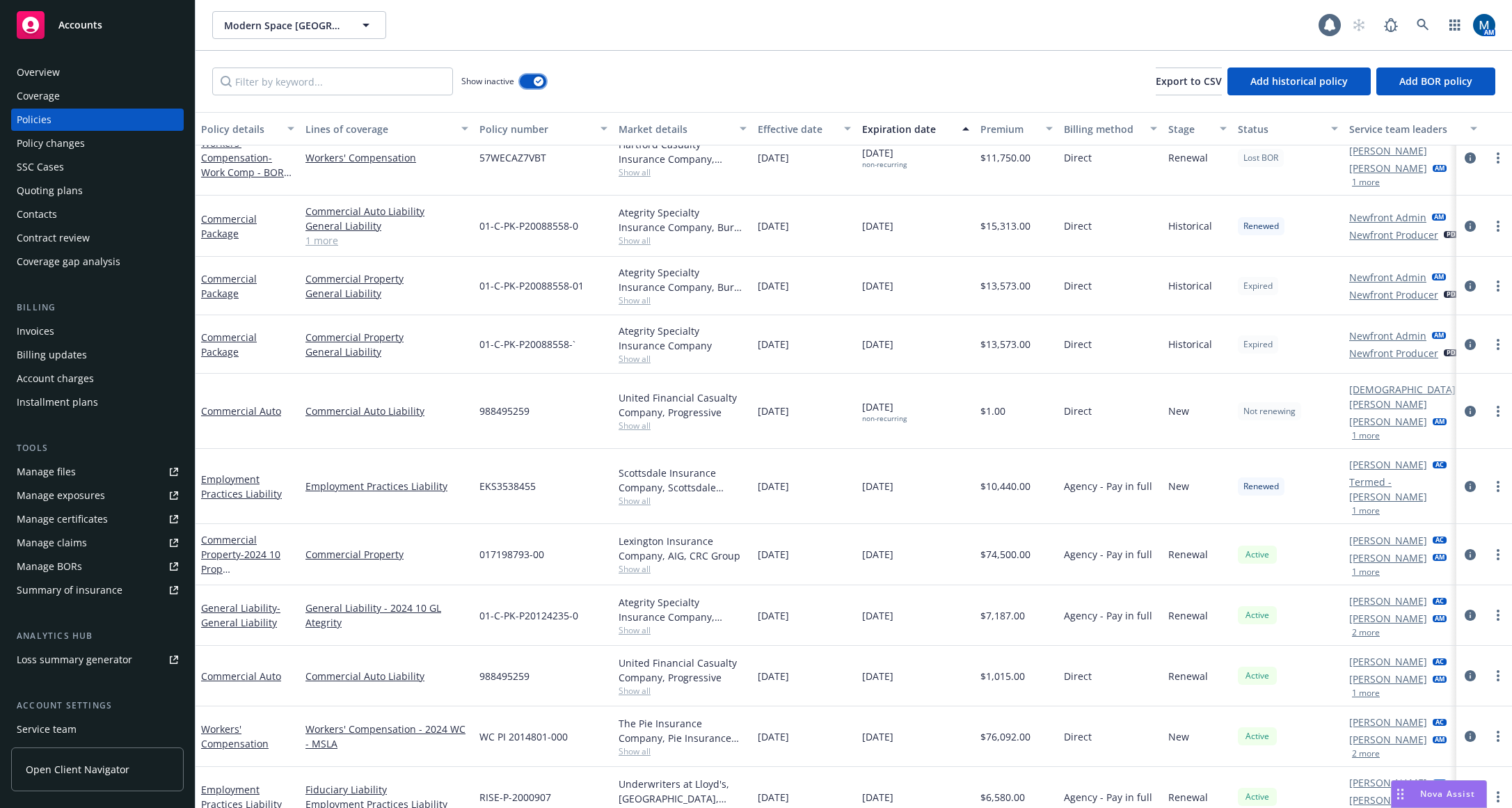
scroll to position [26, 0]
click at [537, 78] on div "button" at bounding box center [538, 82] width 10 height 10
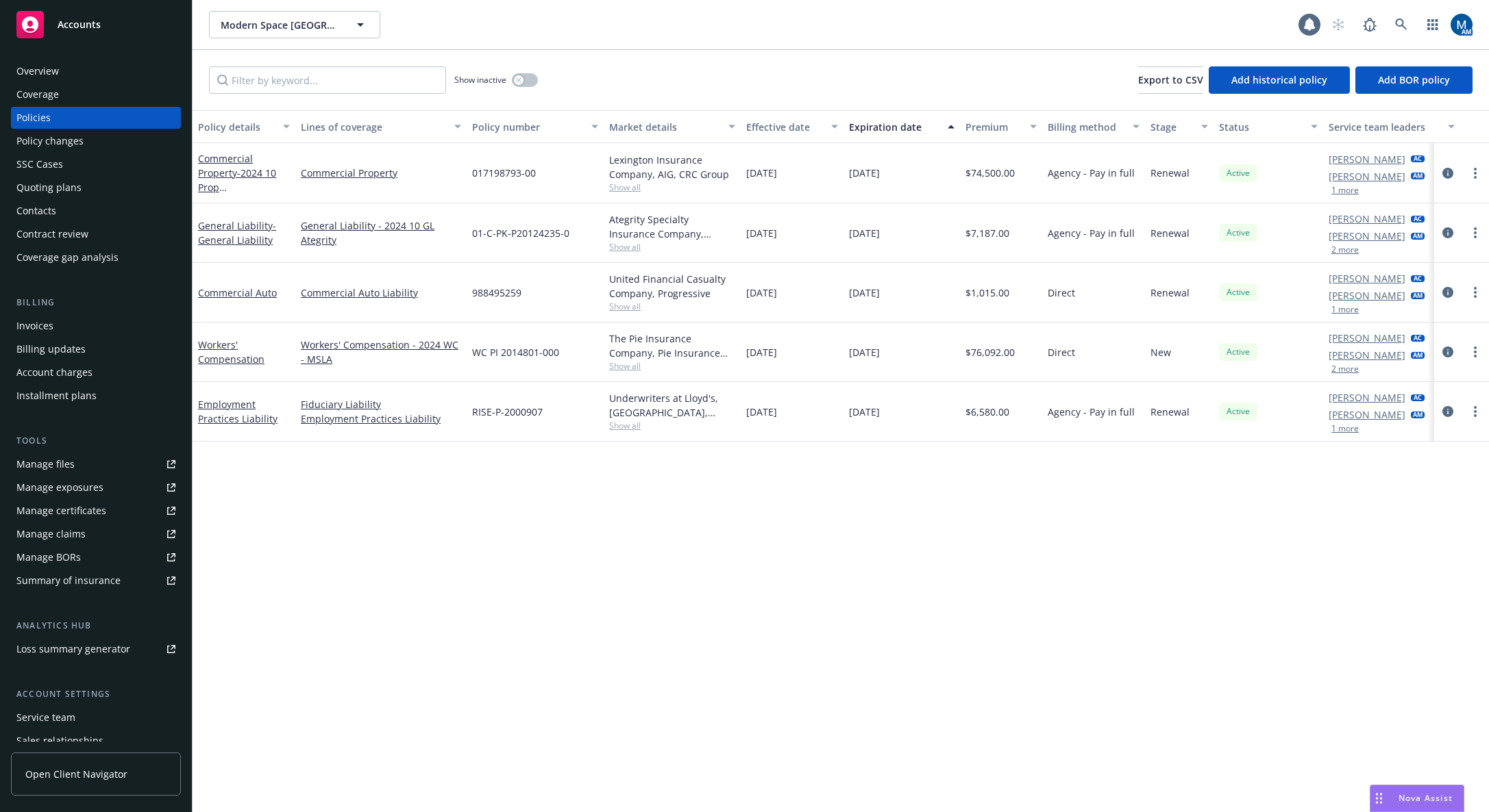
click at [789, 557] on div "Policy details Lines of coverage Policy number Market details Effective date Ex…" at bounding box center [840, 452] width 1296 height 685
click at [662, 594] on div "Policy details Lines of coverage Policy number Market details Effective date Ex…" at bounding box center [840, 452] width 1296 height 685
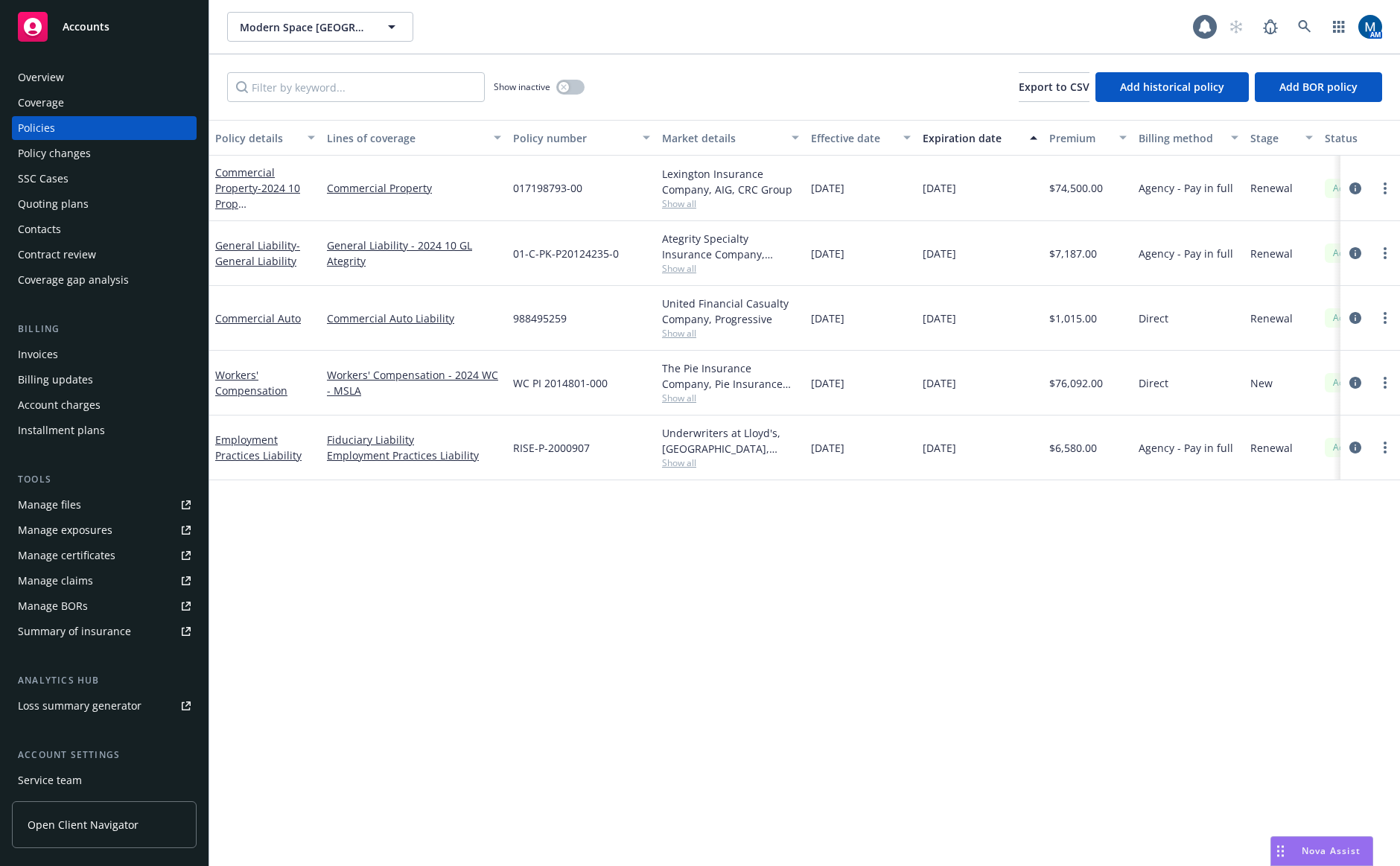
click at [105, 30] on span "Accounts" at bounding box center [86, 27] width 47 height 12
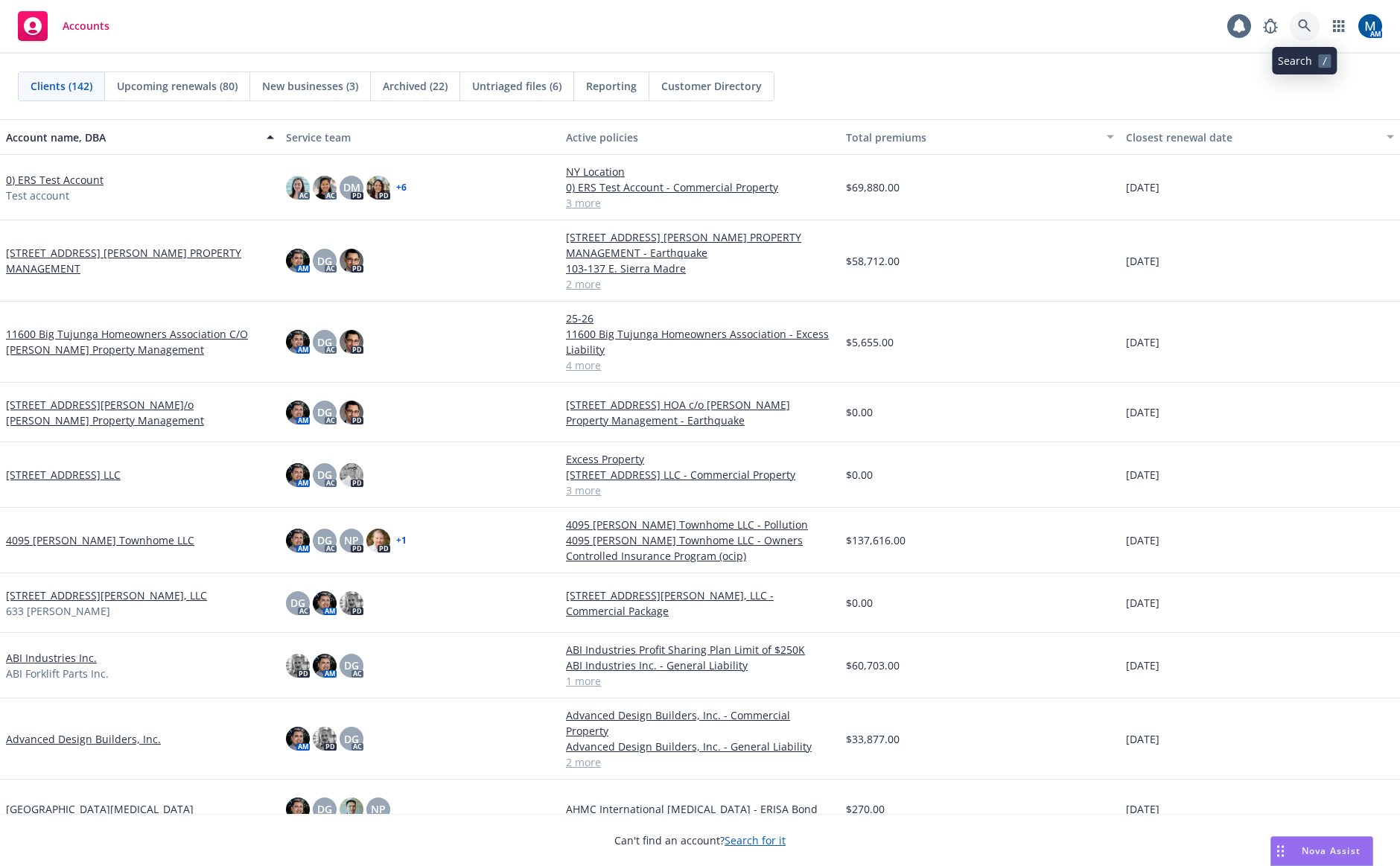
click at [1310, 12] on link at bounding box center [1304, 26] width 30 height 30
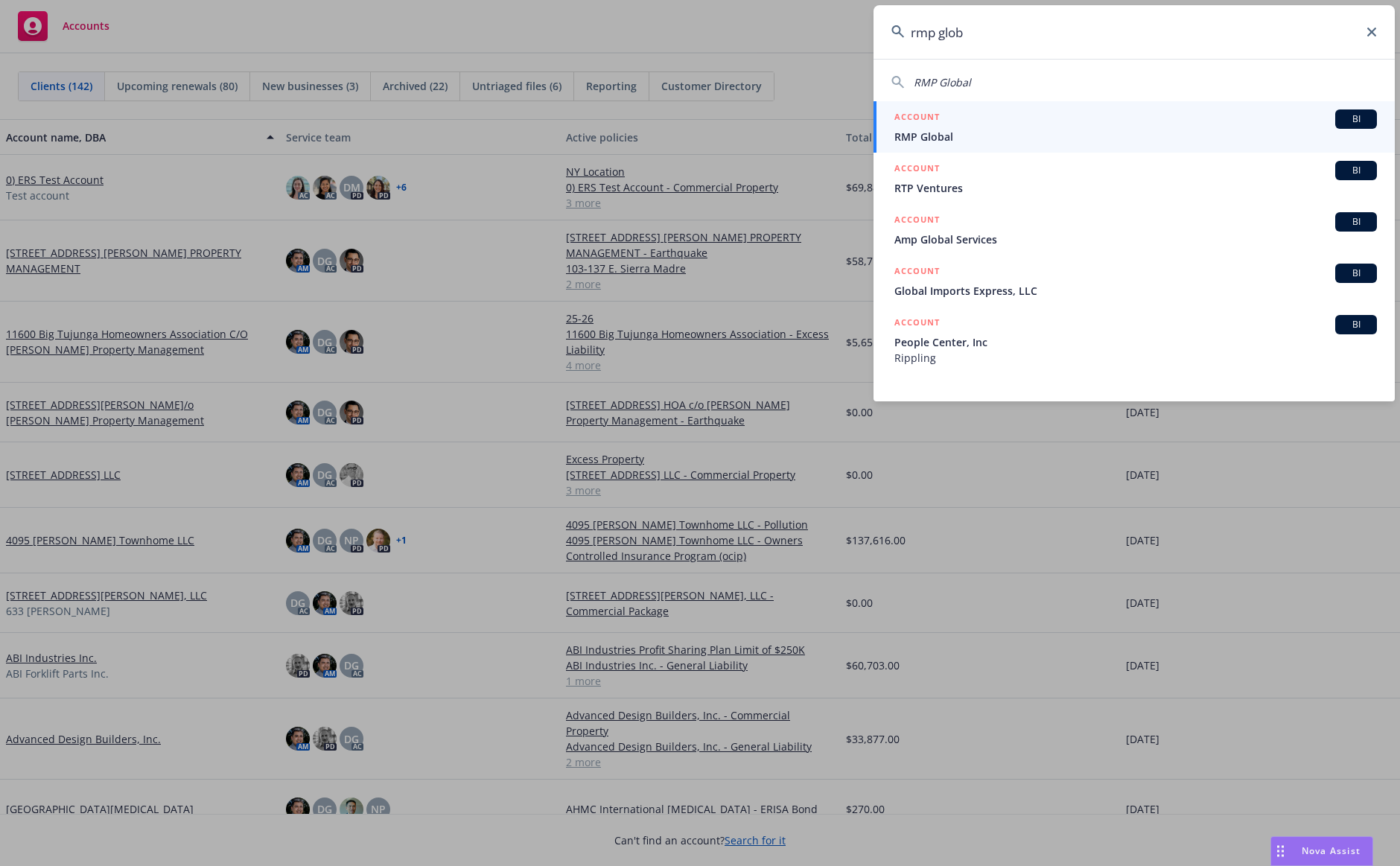
type input "rmp glob"
click at [996, 128] on div "ACCOUNT BI" at bounding box center [1135, 119] width 483 height 19
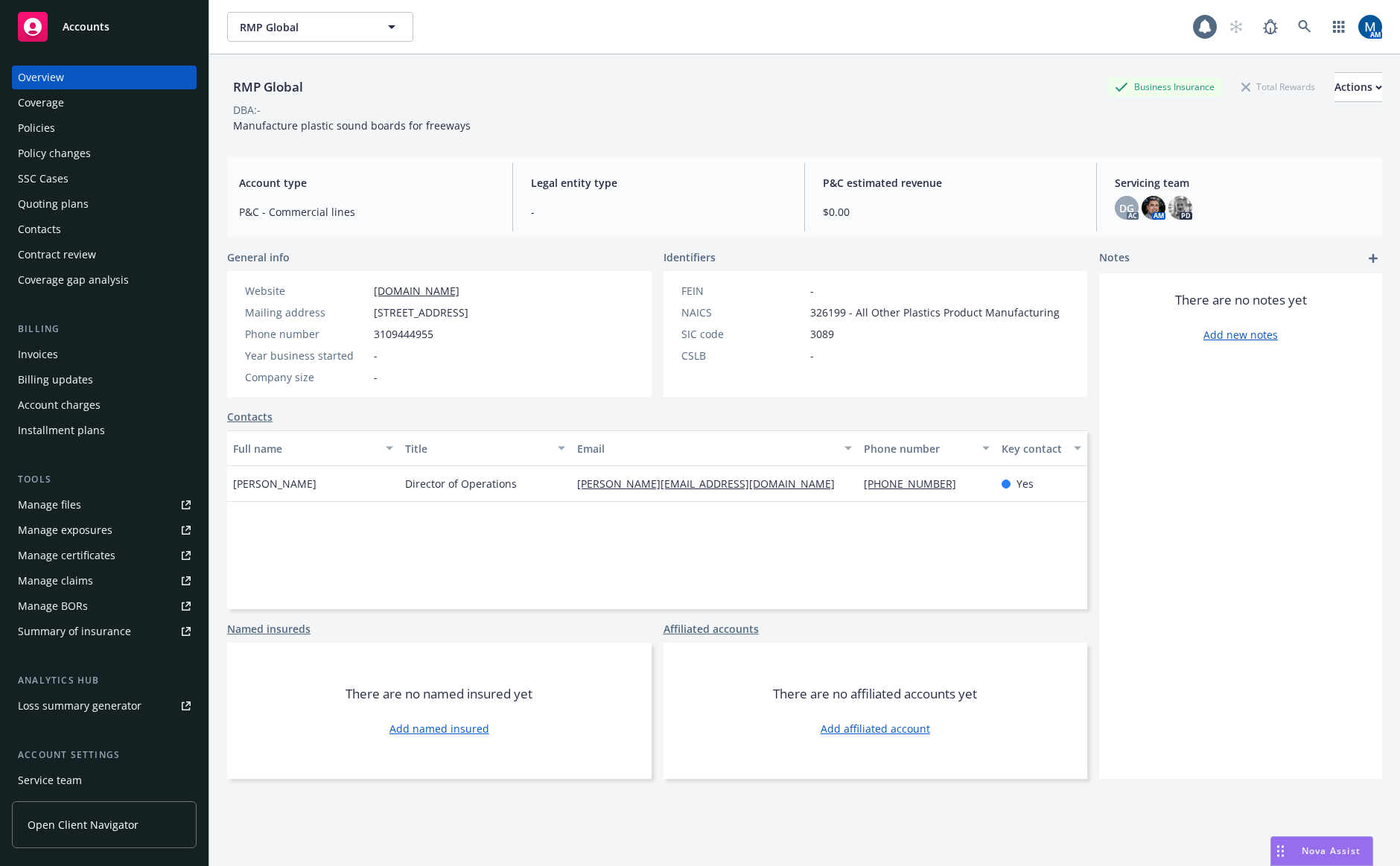
click at [44, 129] on div "Policies" at bounding box center [36, 128] width 37 height 24
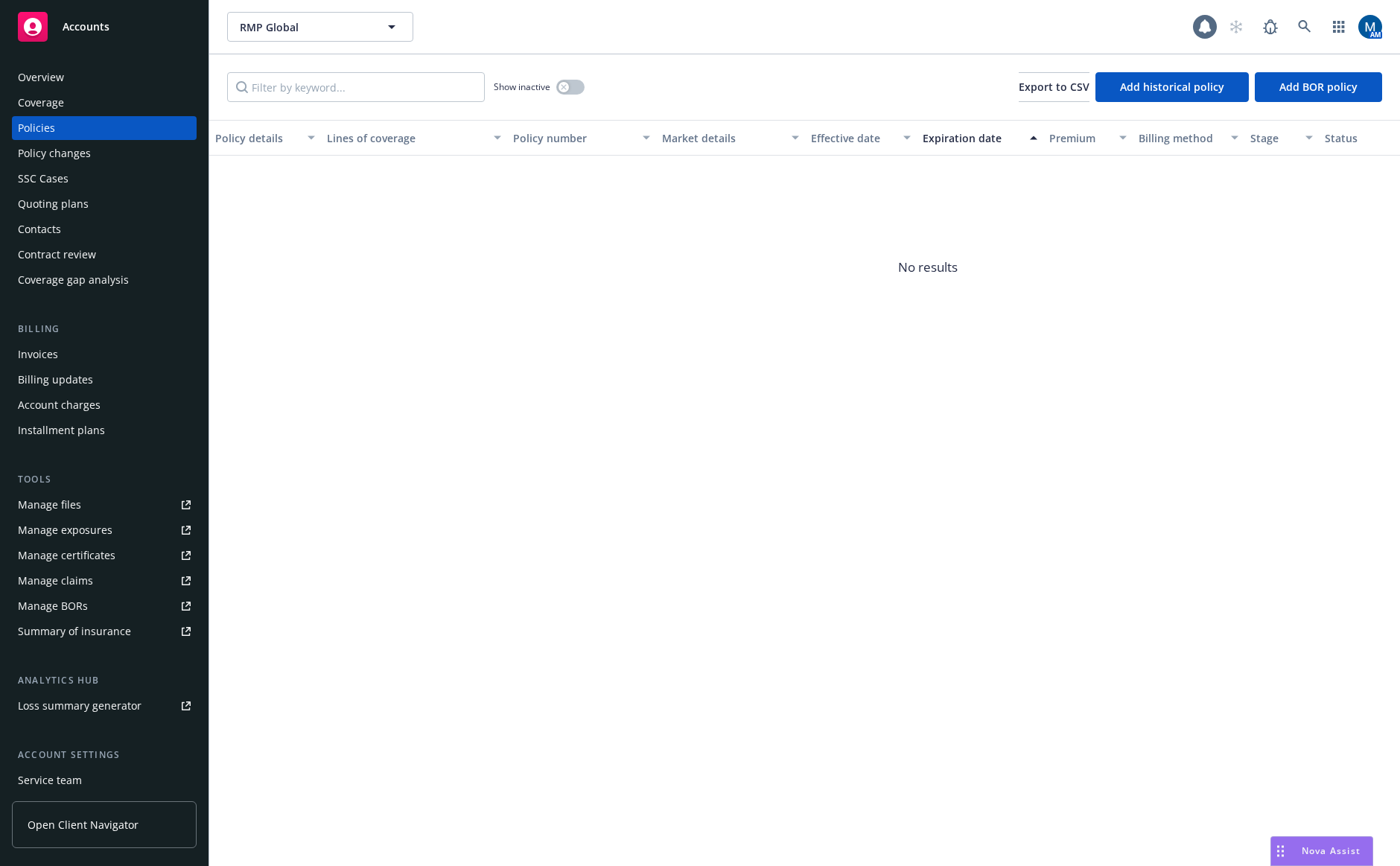
click at [104, 78] on div "Overview" at bounding box center [104, 77] width 173 height 24
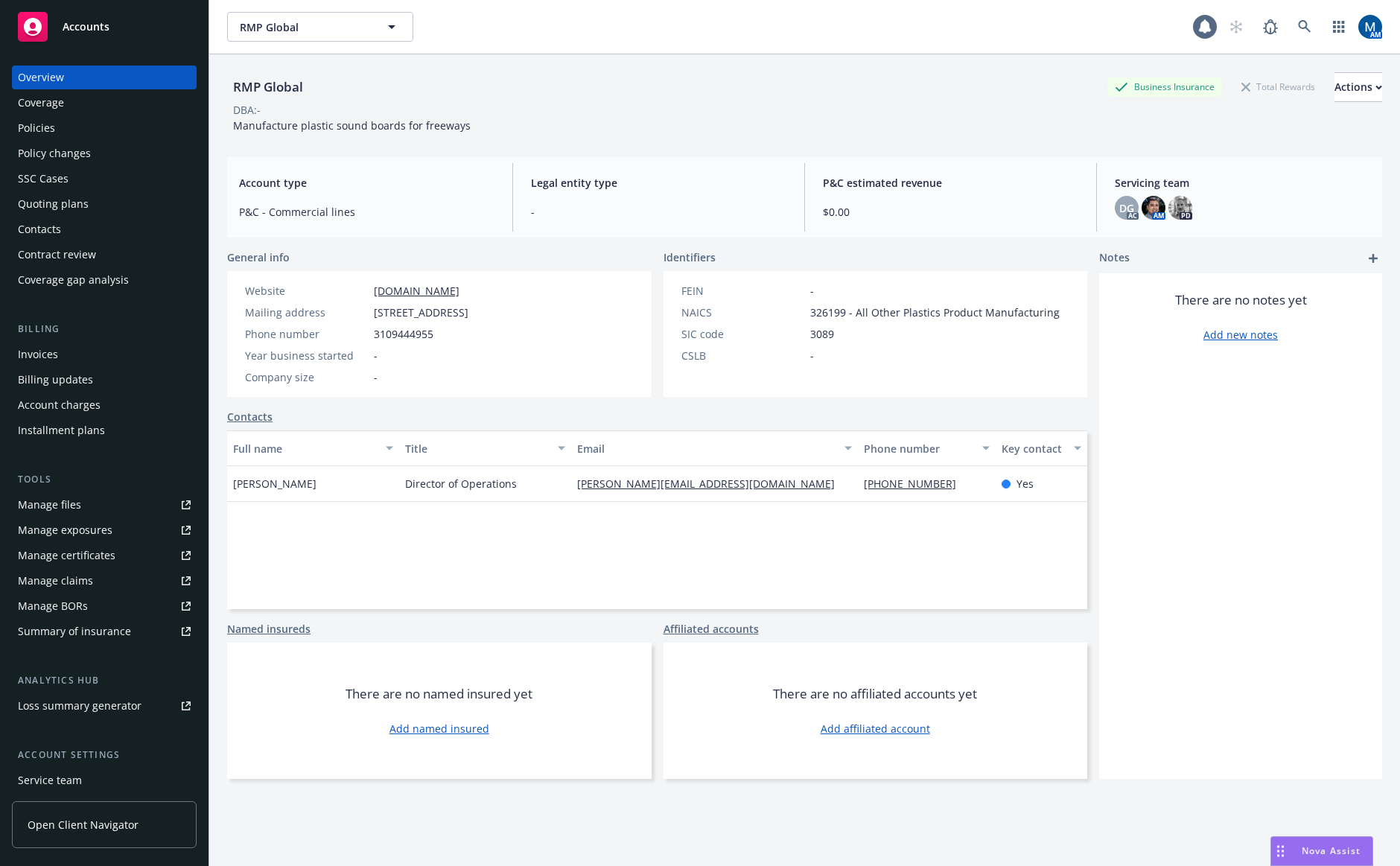
click at [591, 67] on div "RMP Global Business Insurance Total Rewards Actions DBA: - Manufacture plastic …" at bounding box center [804, 99] width 1154 height 91
click at [104, 124] on div "Policies" at bounding box center [104, 128] width 173 height 24
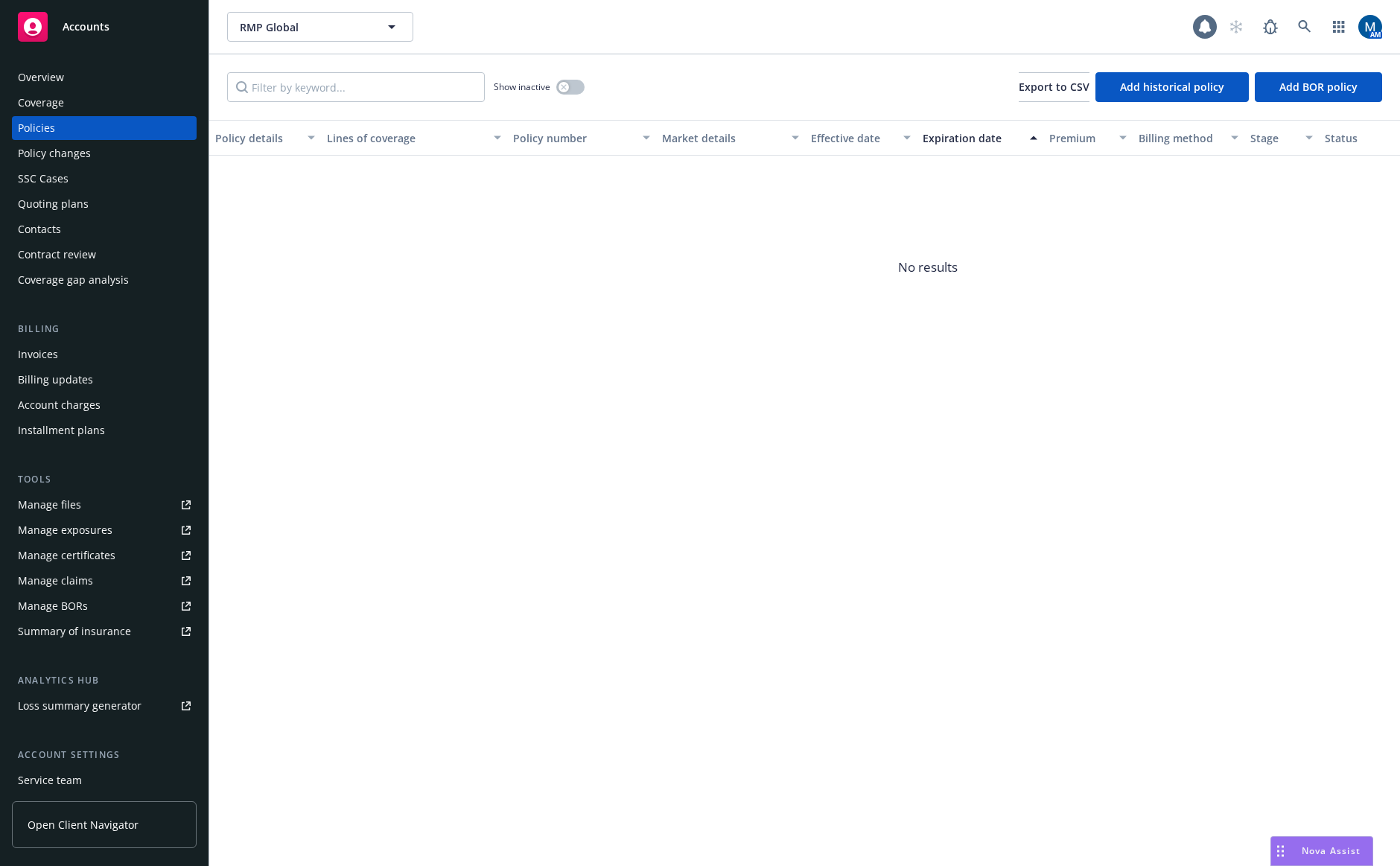
click at [122, 78] on div "Overview" at bounding box center [104, 77] width 173 height 24
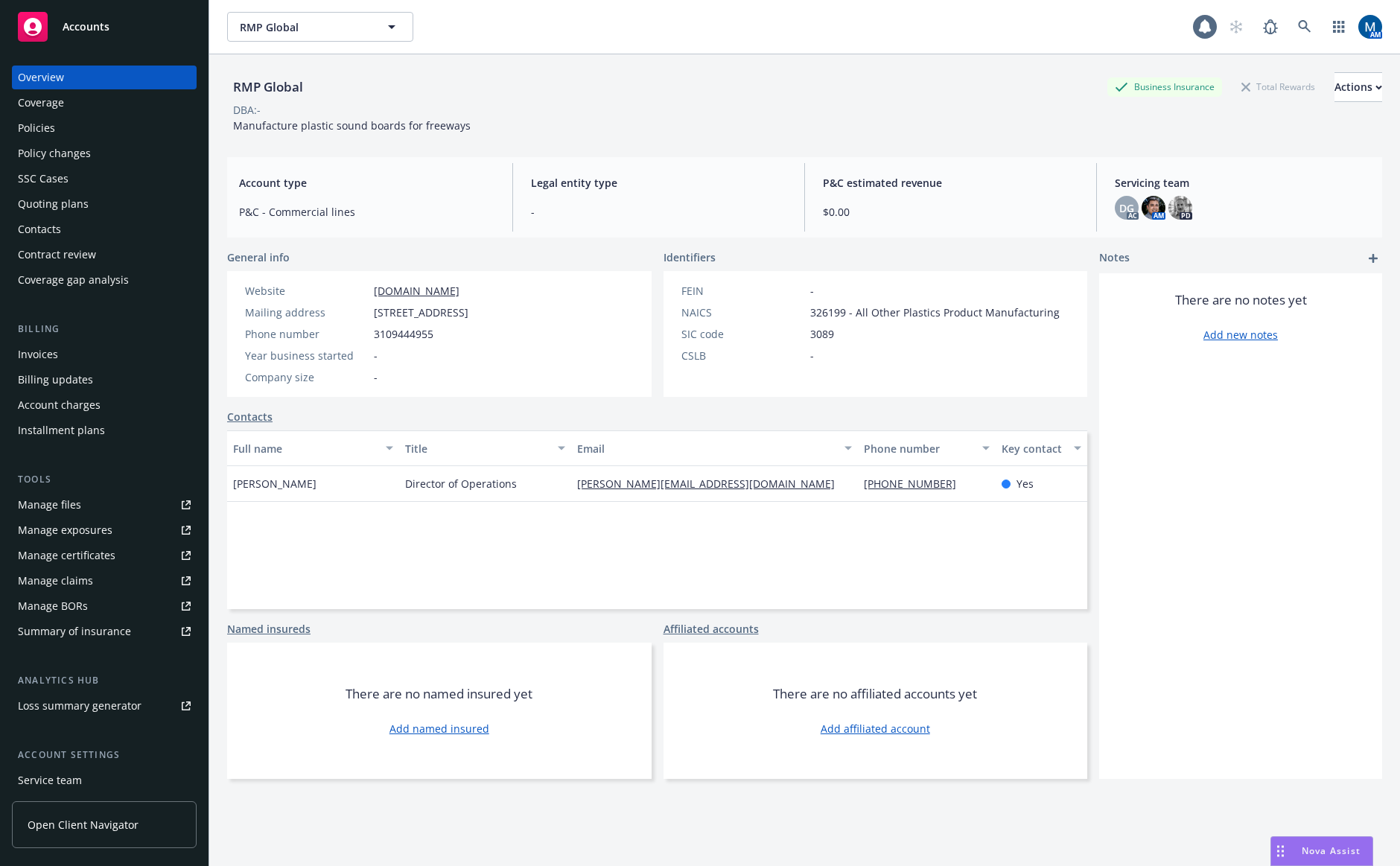
click at [96, 132] on div "Policies" at bounding box center [104, 128] width 173 height 24
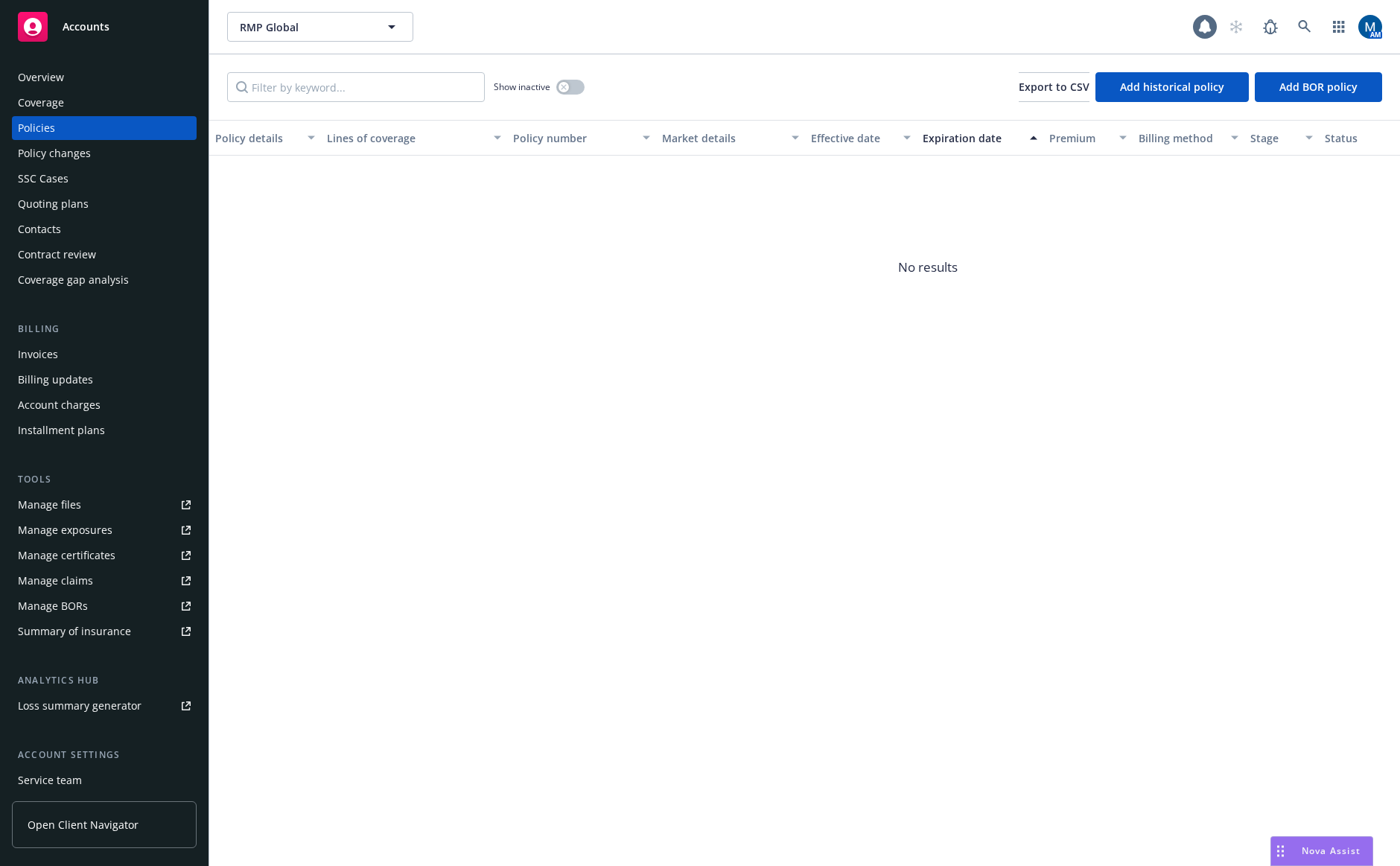
click at [572, 77] on div "Show inactive" at bounding box center [539, 86] width 91 height 30
click at [571, 80] on div "Show inactive" at bounding box center [539, 86] width 91 height 30
click at [728, 41] on div "RMP Global RMP Global 1 AM" at bounding box center [804, 27] width 1190 height 54
click at [560, 96] on div "Show inactive" at bounding box center [539, 86] width 91 height 30
click at [565, 88] on icon "button" at bounding box center [563, 86] width 5 height 5
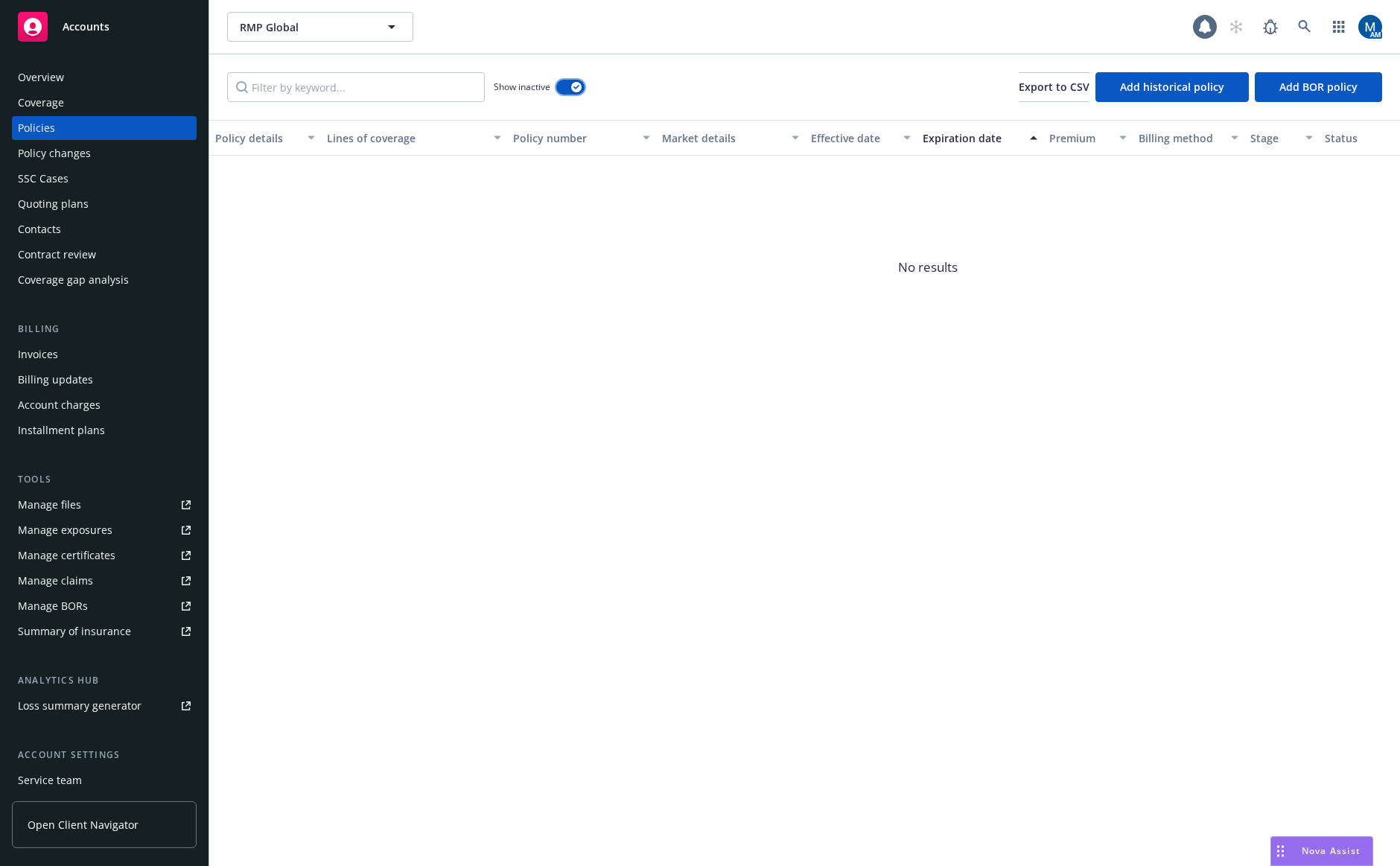
click at [578, 86] on icon "button" at bounding box center [576, 87] width 6 height 5
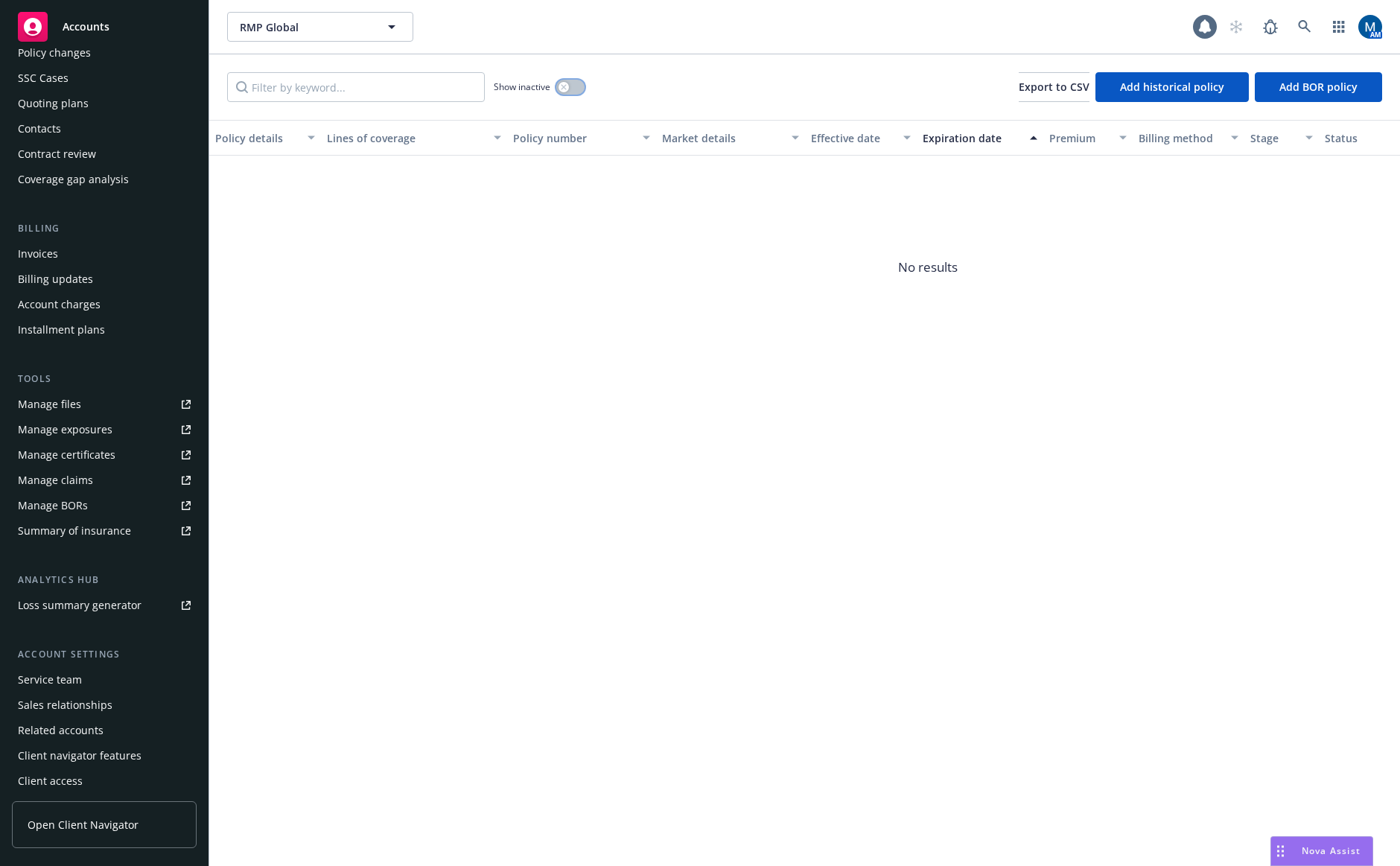
scroll to position [104, 0]
click at [90, 672] on div "Service team" at bounding box center [104, 676] width 173 height 24
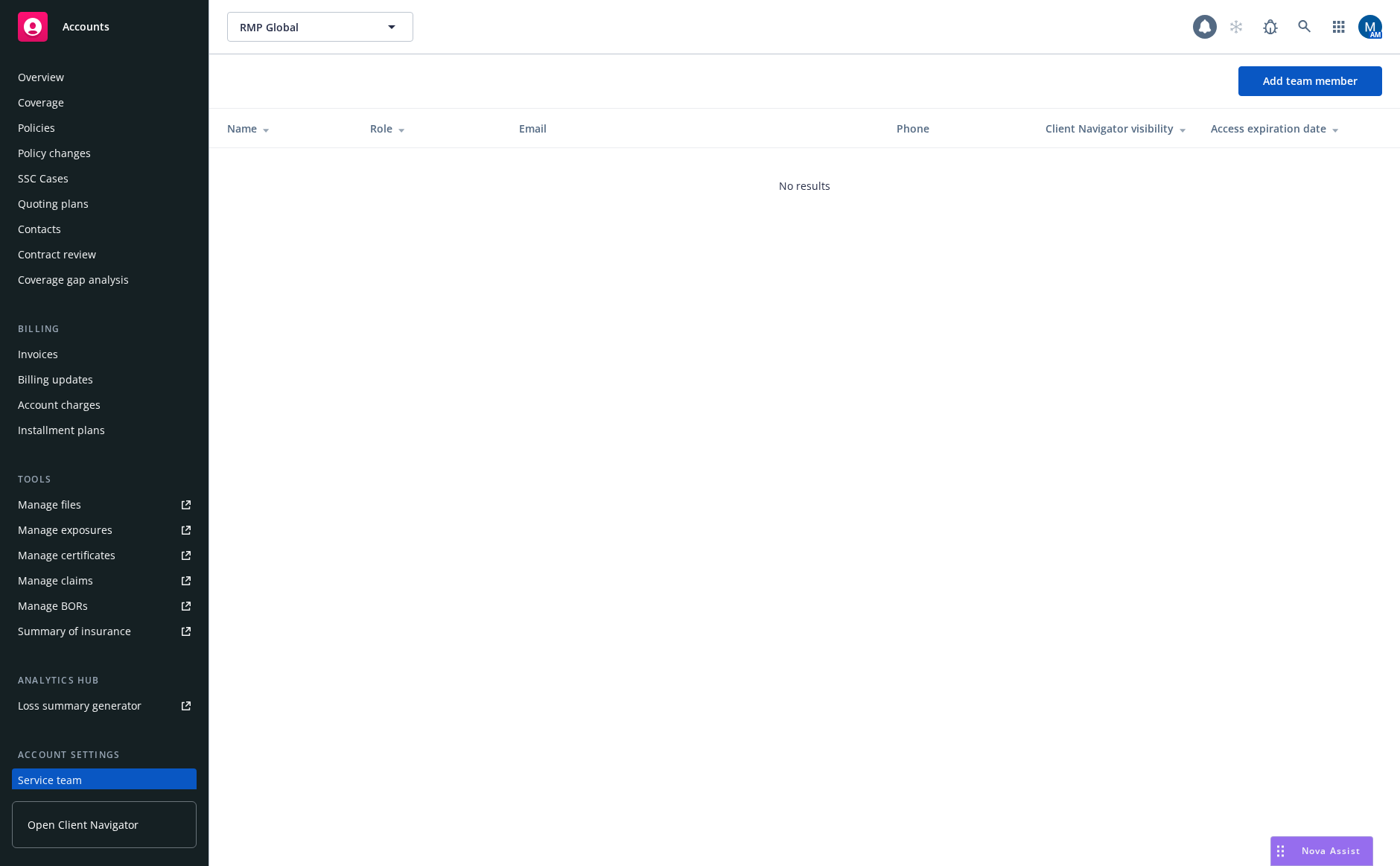
scroll to position [104, 0]
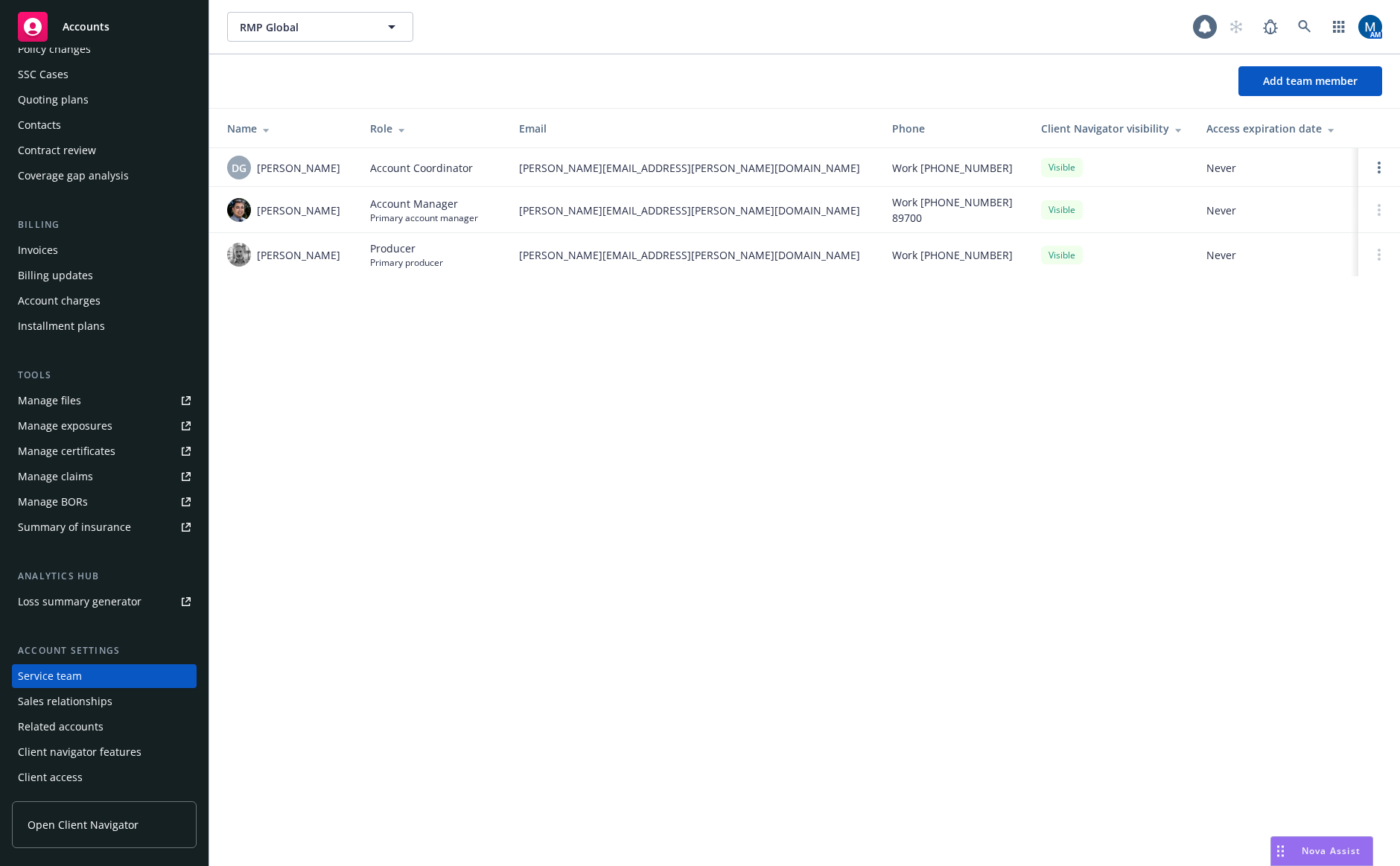
click at [620, 485] on div "RMP Global RMP Global 1 AM Add team member Name Role Email Phone Client Navigat…" at bounding box center [804, 433] width 1190 height 866
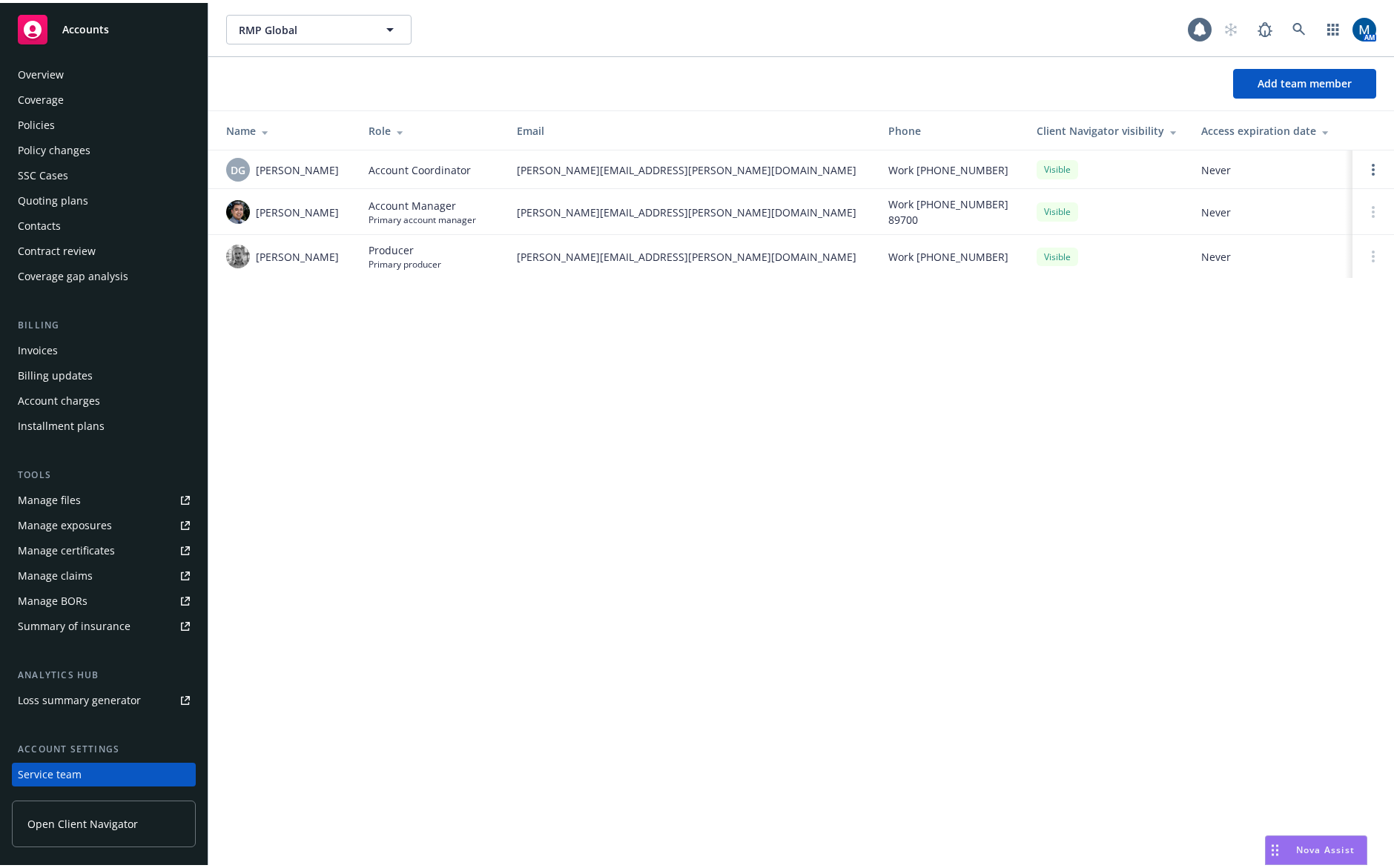
scroll to position [0, 0]
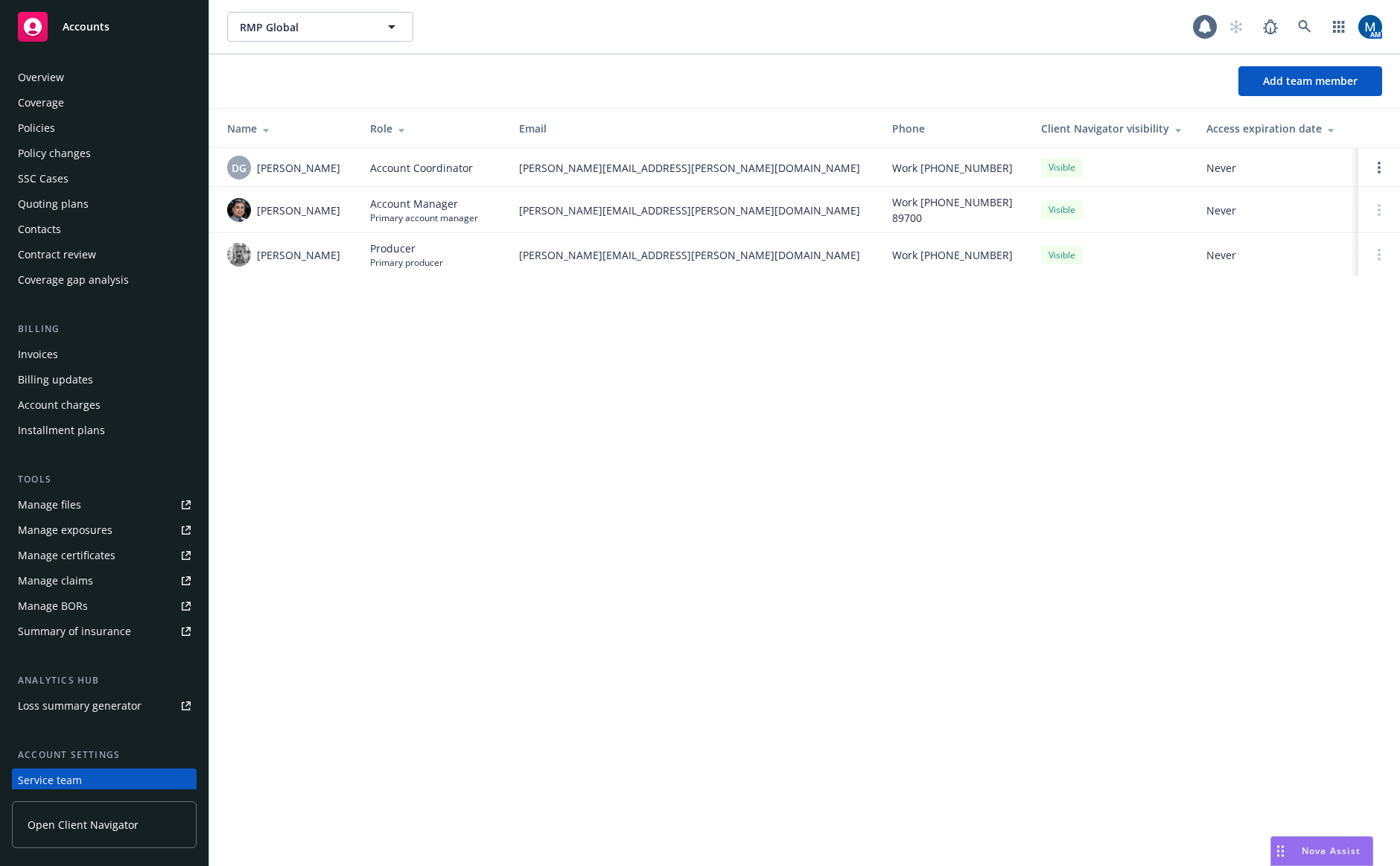
click at [86, 503] on link "Manage files" at bounding box center [104, 504] width 184 height 24
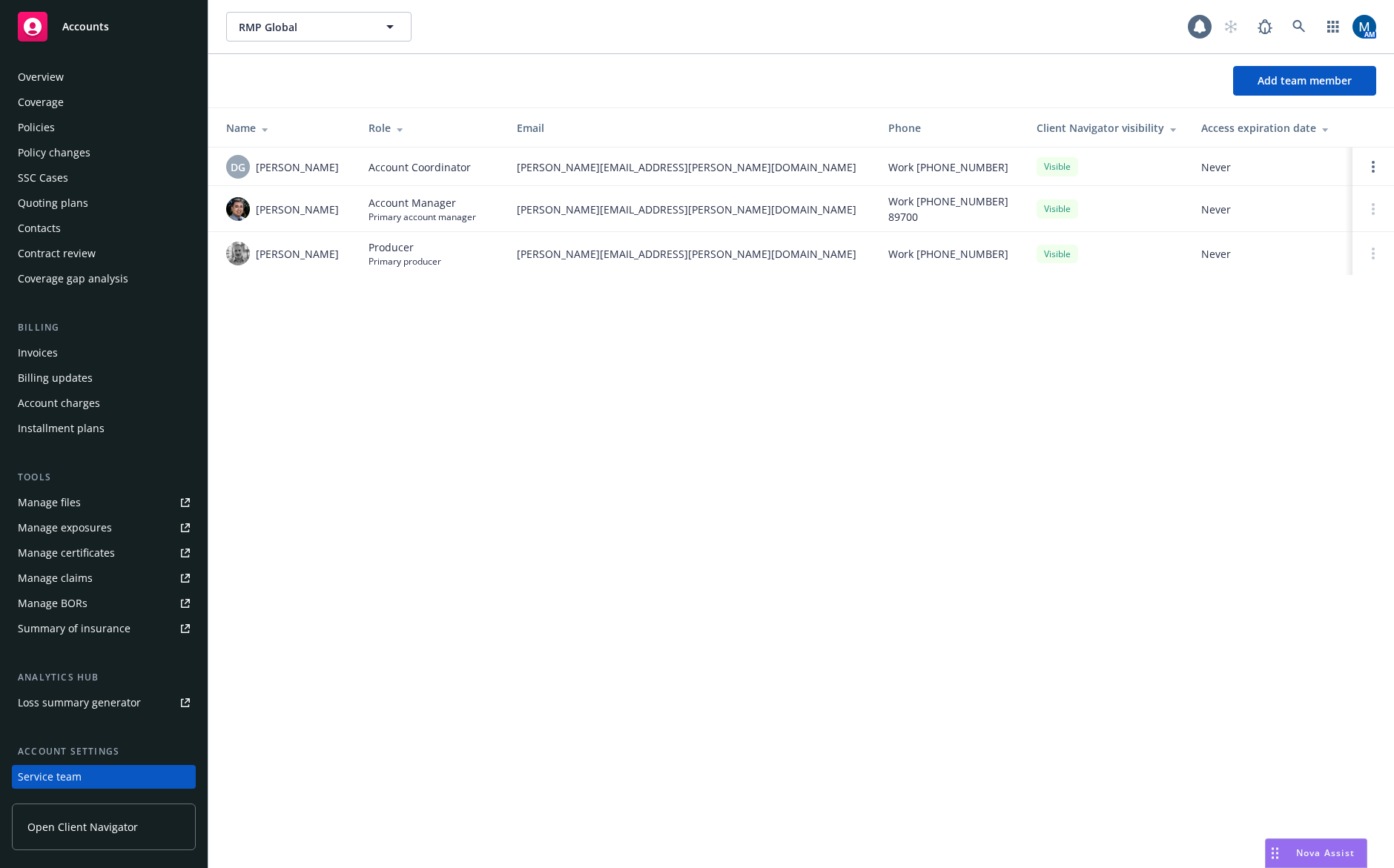
click at [92, 131] on div "Policies" at bounding box center [104, 127] width 172 height 24
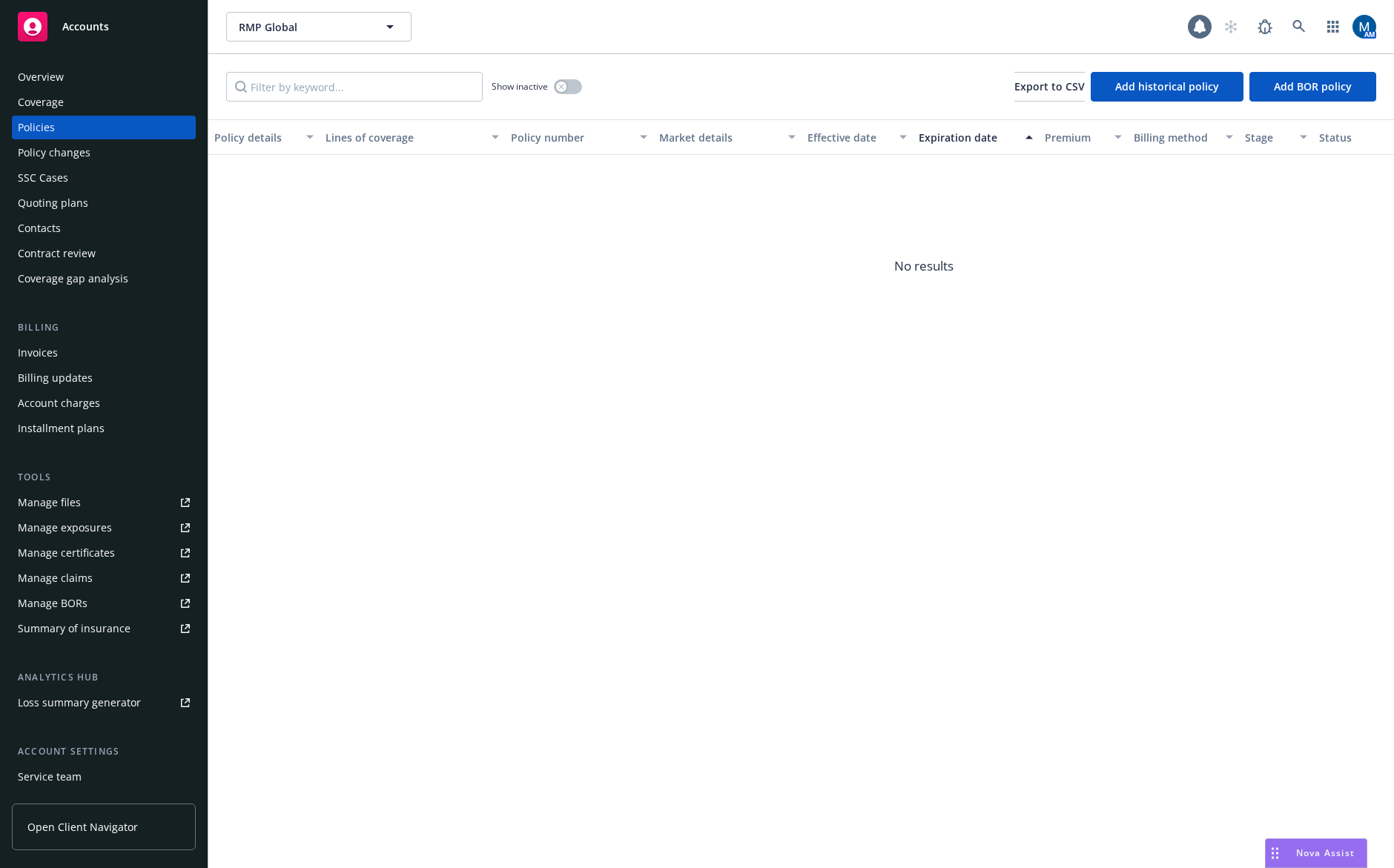
click at [95, 497] on link "Manage files" at bounding box center [104, 502] width 184 height 24
click at [100, 233] on div "Contacts" at bounding box center [104, 228] width 172 height 24
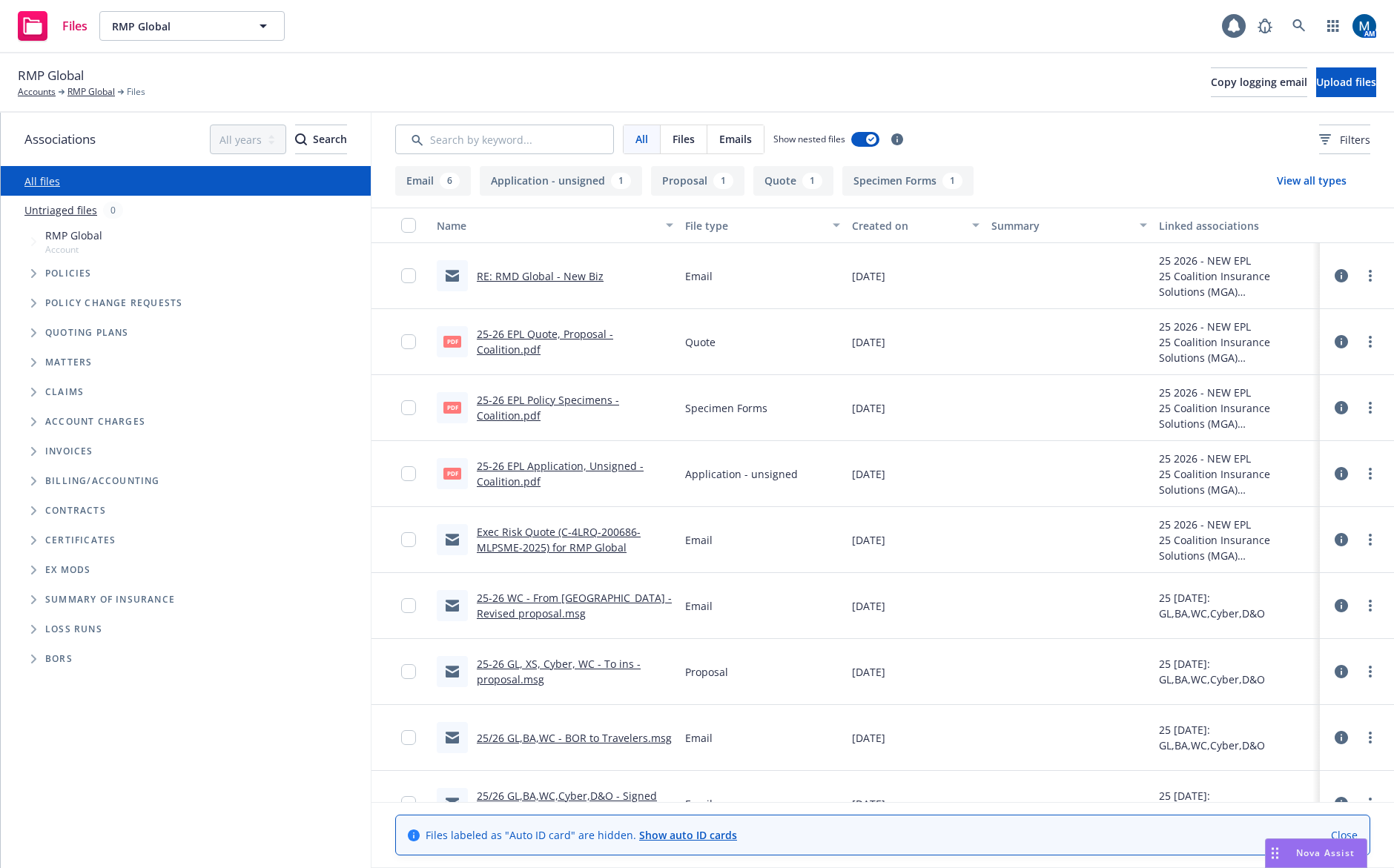
click at [584, 279] on link "RE: RMD Global - New Biz" at bounding box center [540, 276] width 126 height 14
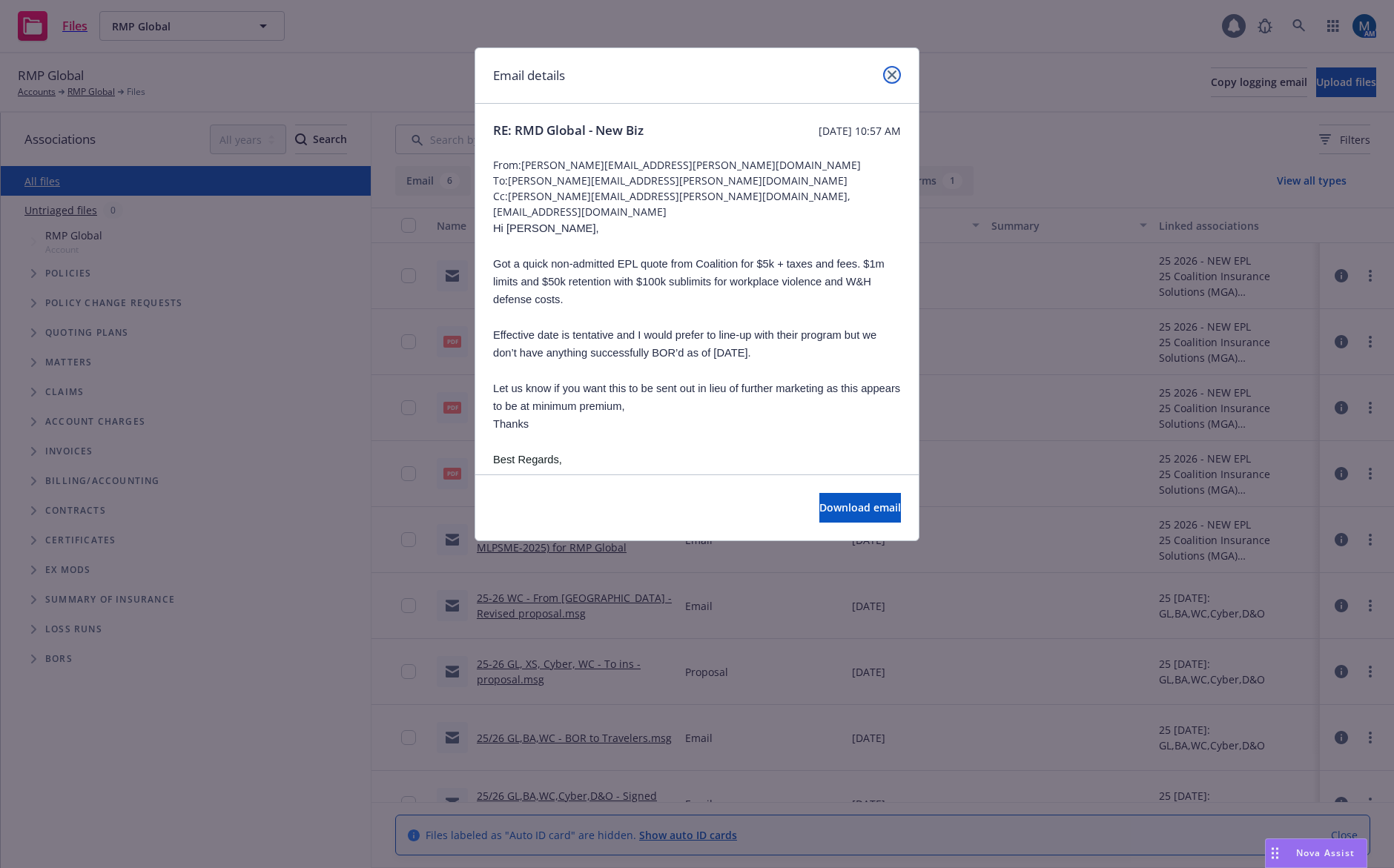
click at [896, 79] on link "close" at bounding box center [891, 75] width 18 height 18
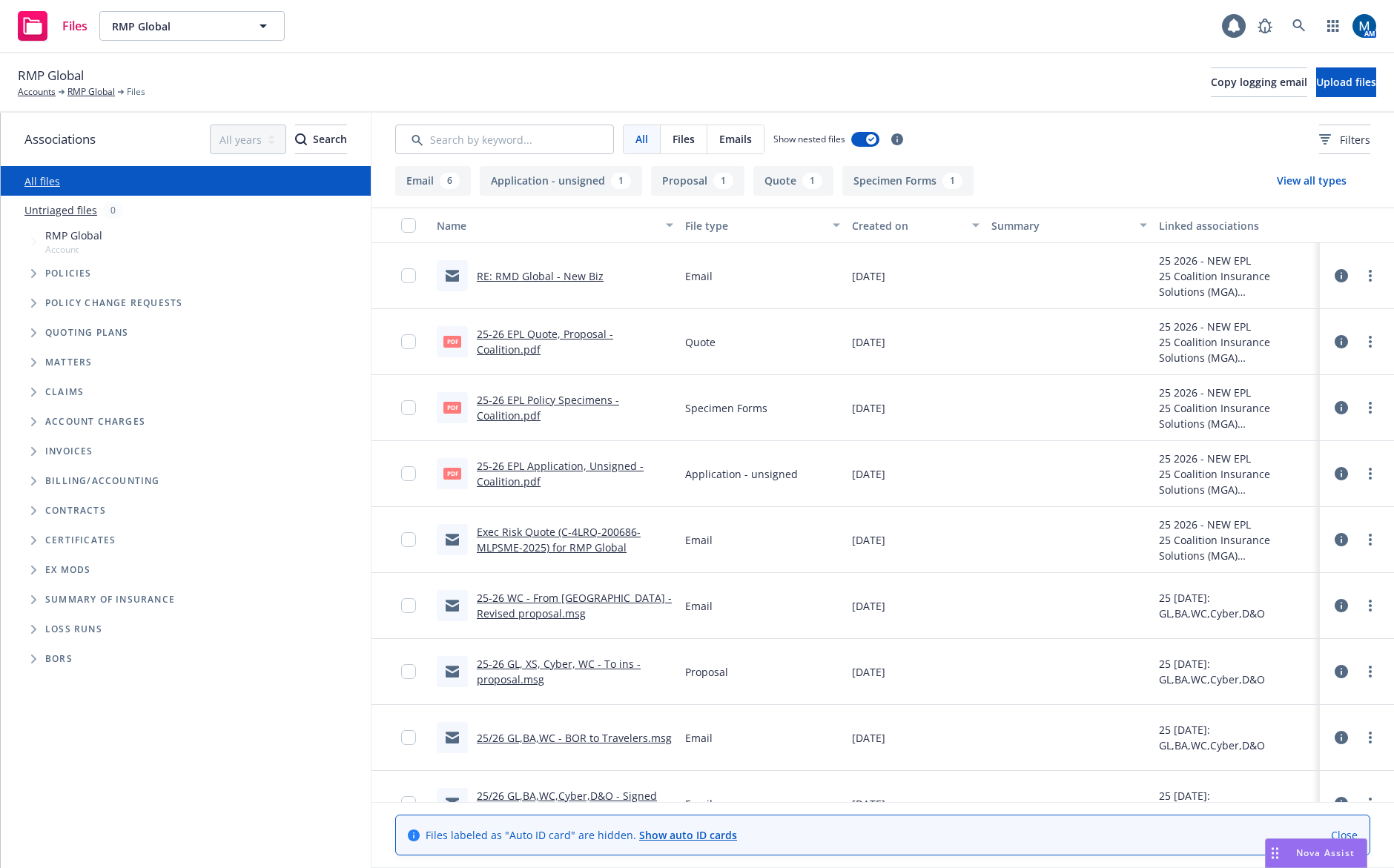
click at [996, 69] on div "RMP Global Accounts RMP Global Files Copy logging email Upload files" at bounding box center [696, 82] width 1358 height 33
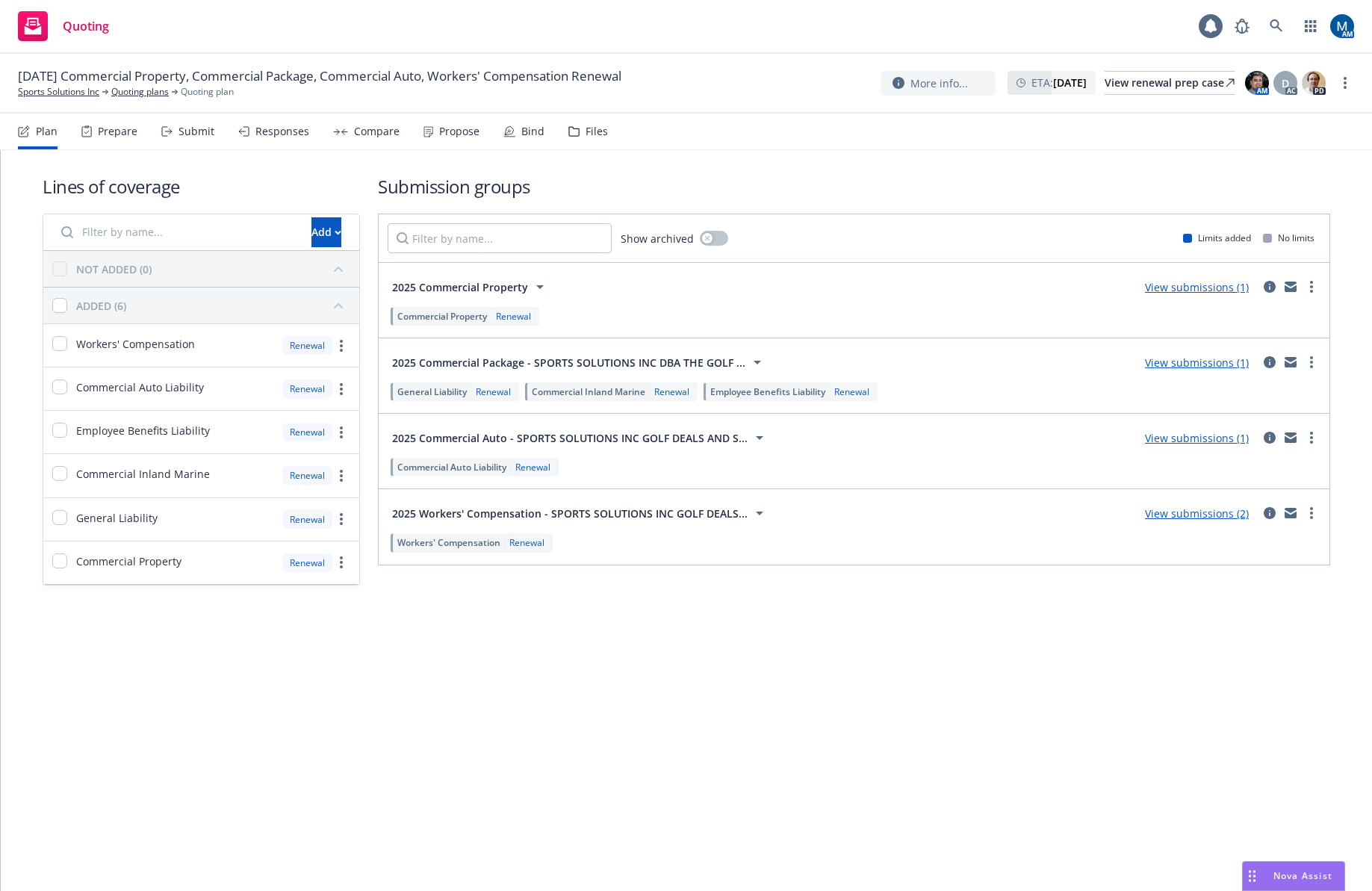
click at [446, 129] on div "Propose" at bounding box center [459, 131] width 41 height 12
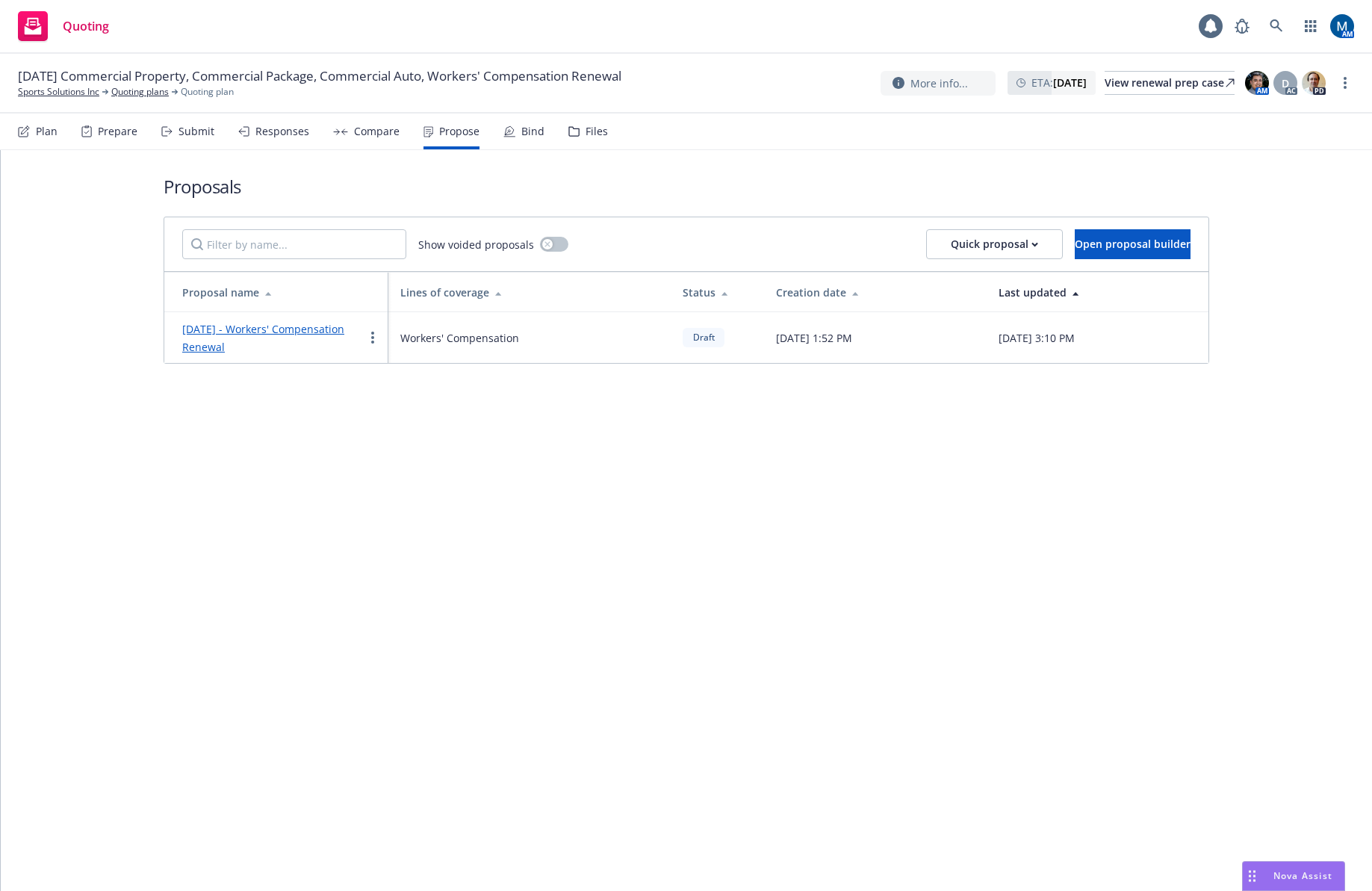
click at [263, 342] on link "[DATE] - Workers' Compensation Renewal" at bounding box center [262, 338] width 162 height 32
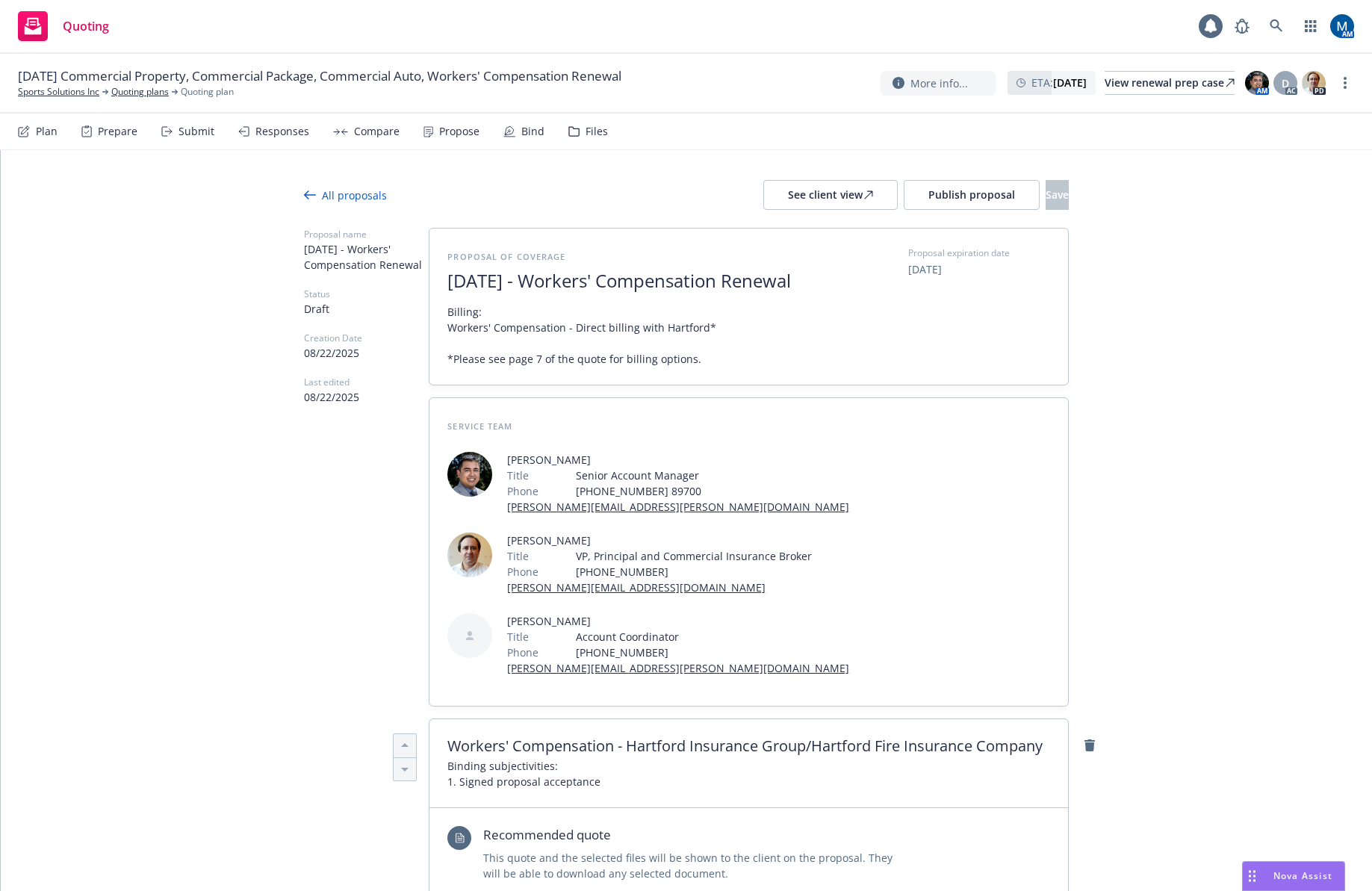
click at [270, 136] on div "Responses" at bounding box center [282, 131] width 54 height 12
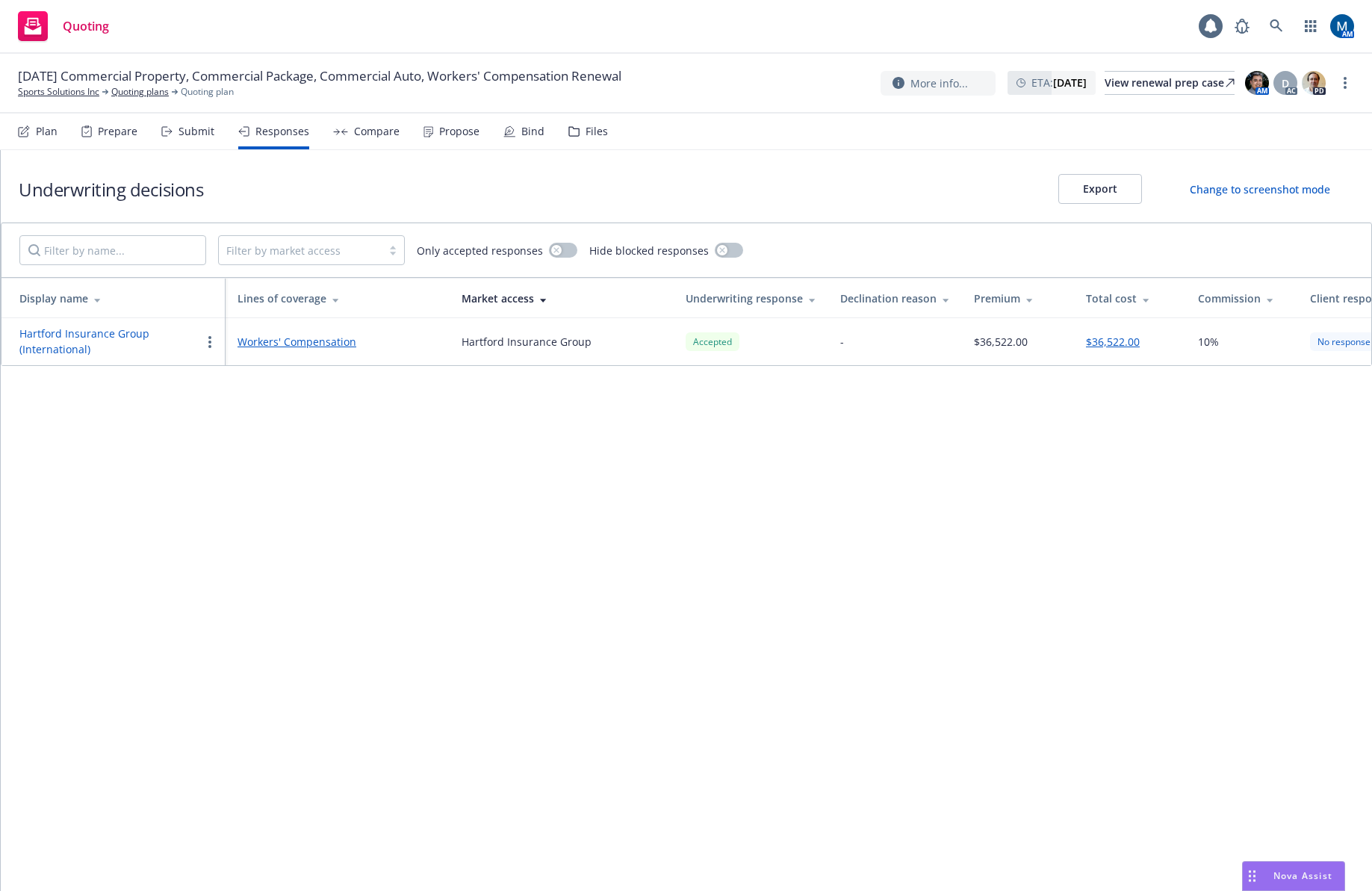
click at [181, 133] on div "Submit" at bounding box center [196, 131] width 36 height 12
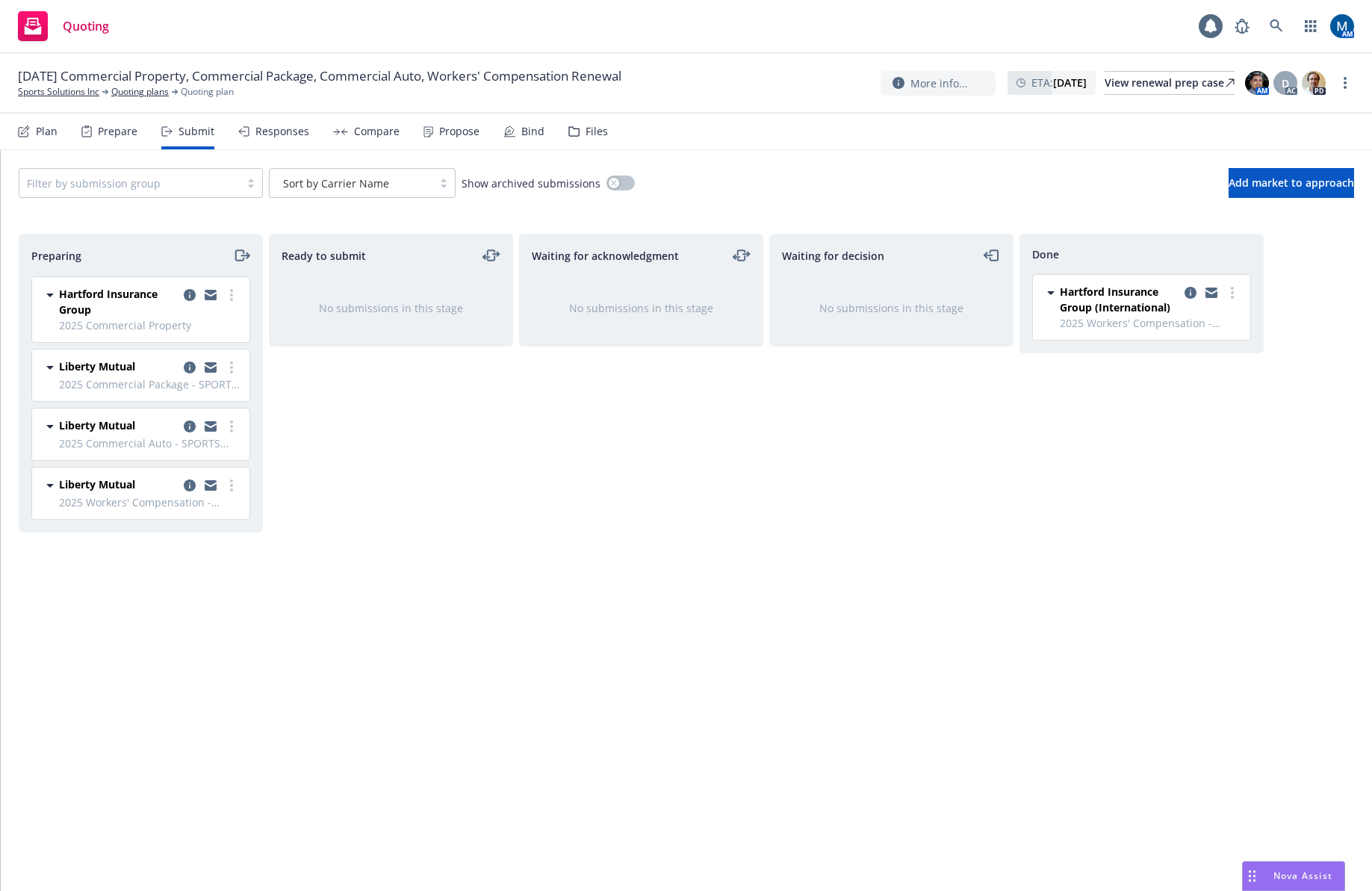
click at [457, 140] on div "Propose" at bounding box center [451, 131] width 56 height 36
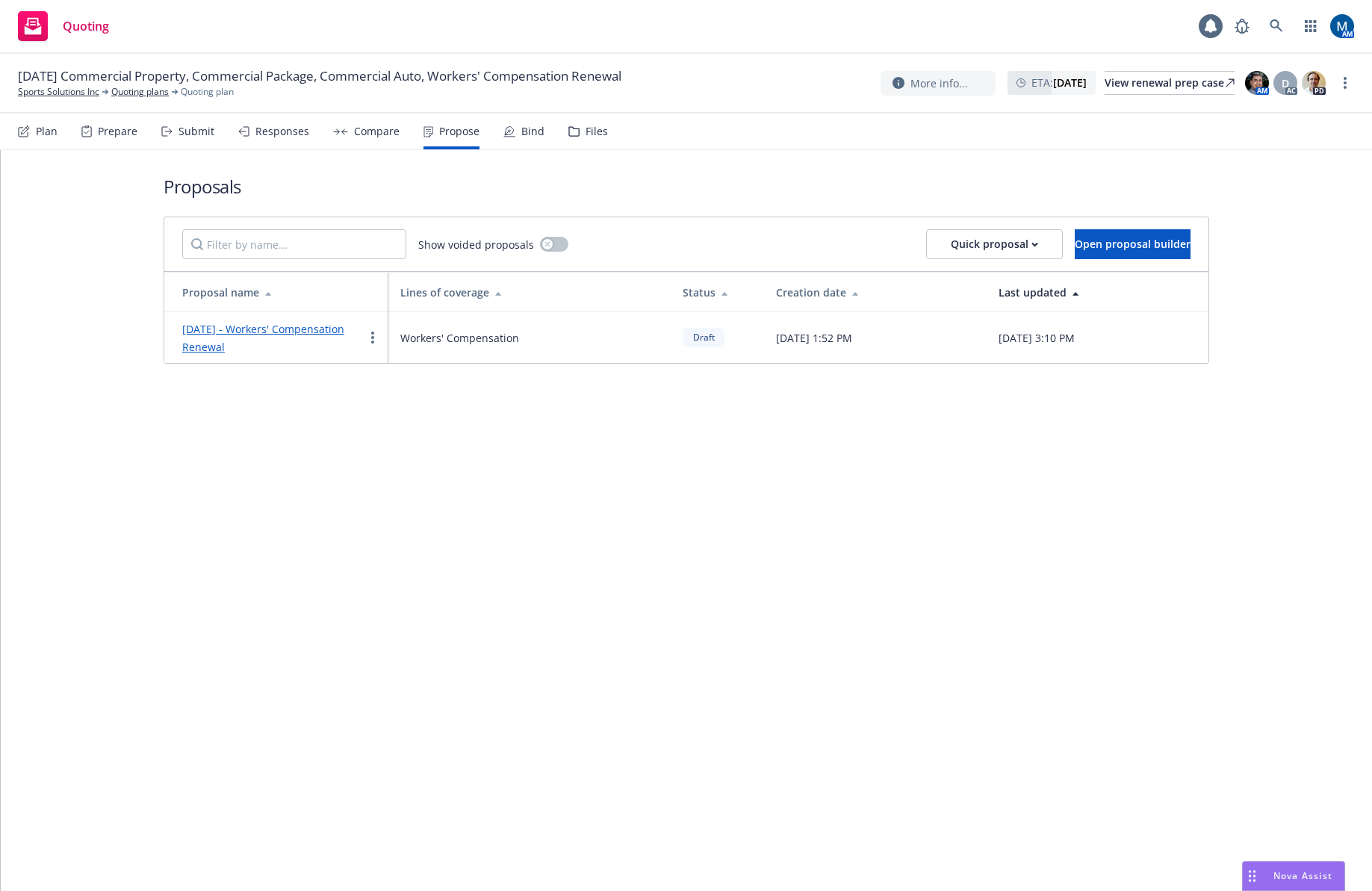
click at [240, 332] on link "[DATE] - Workers' Compensation Renewal" at bounding box center [262, 338] width 162 height 32
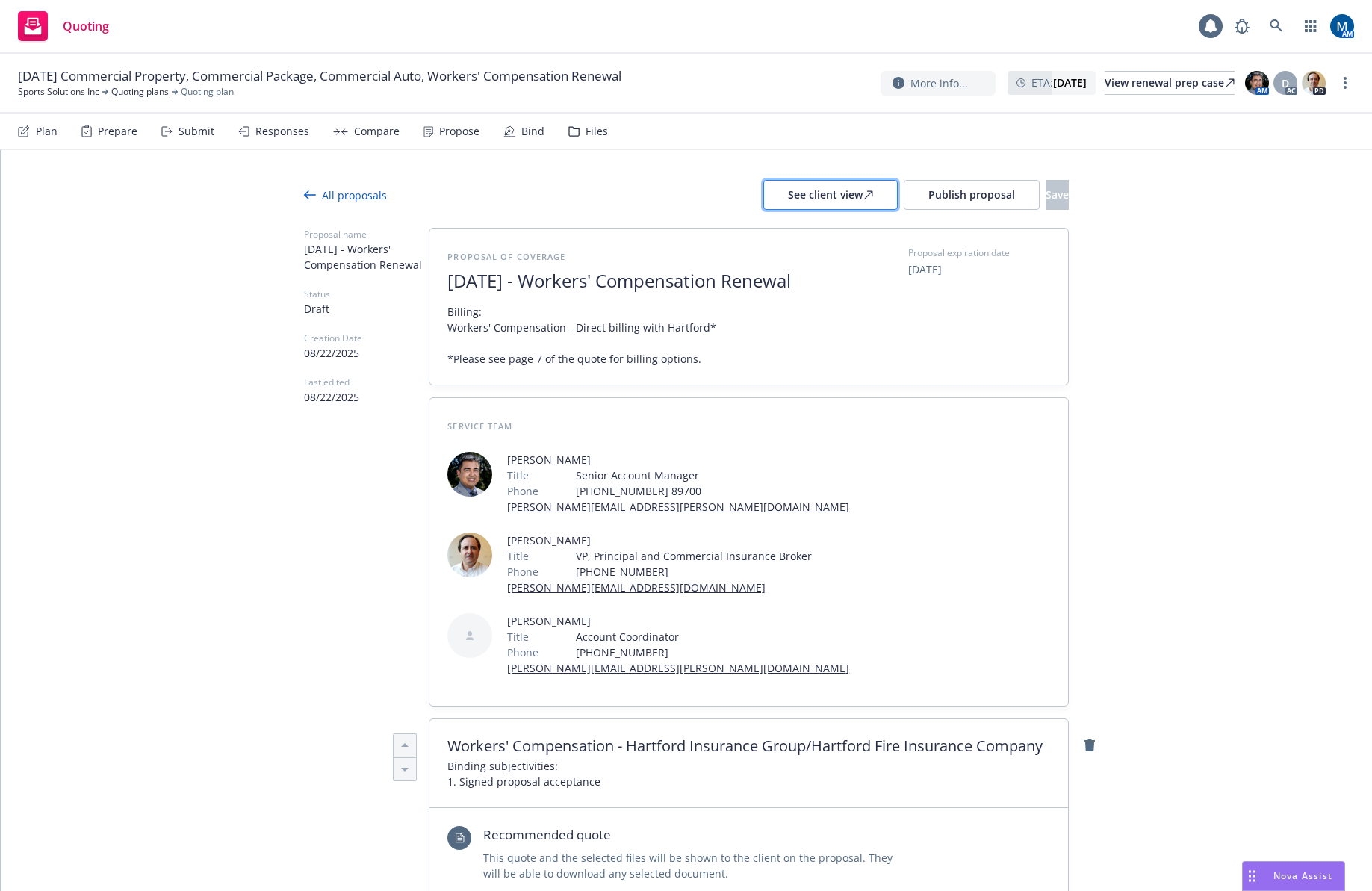
click at [788, 184] on div "See client view" at bounding box center [830, 195] width 85 height 28
type textarea "x"
click at [345, 193] on div "All proposals" at bounding box center [345, 195] width 83 height 15
